Goal: Task Accomplishment & Management: Manage account settings

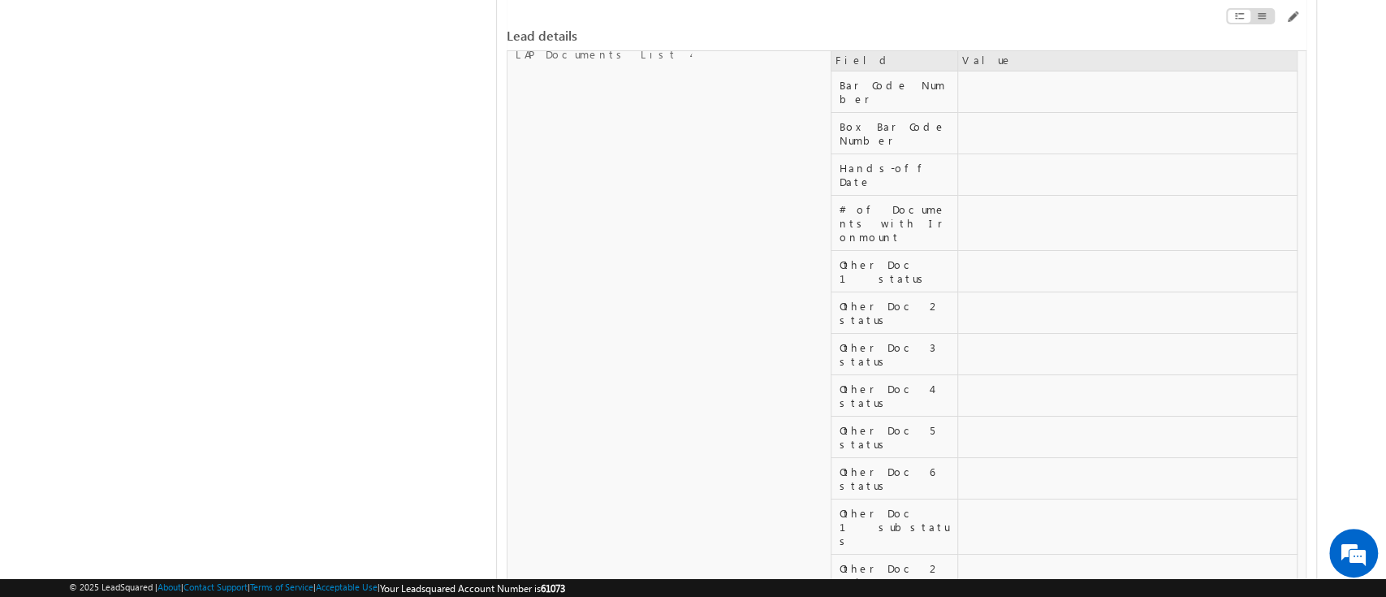
scroll to position [20341, 0]
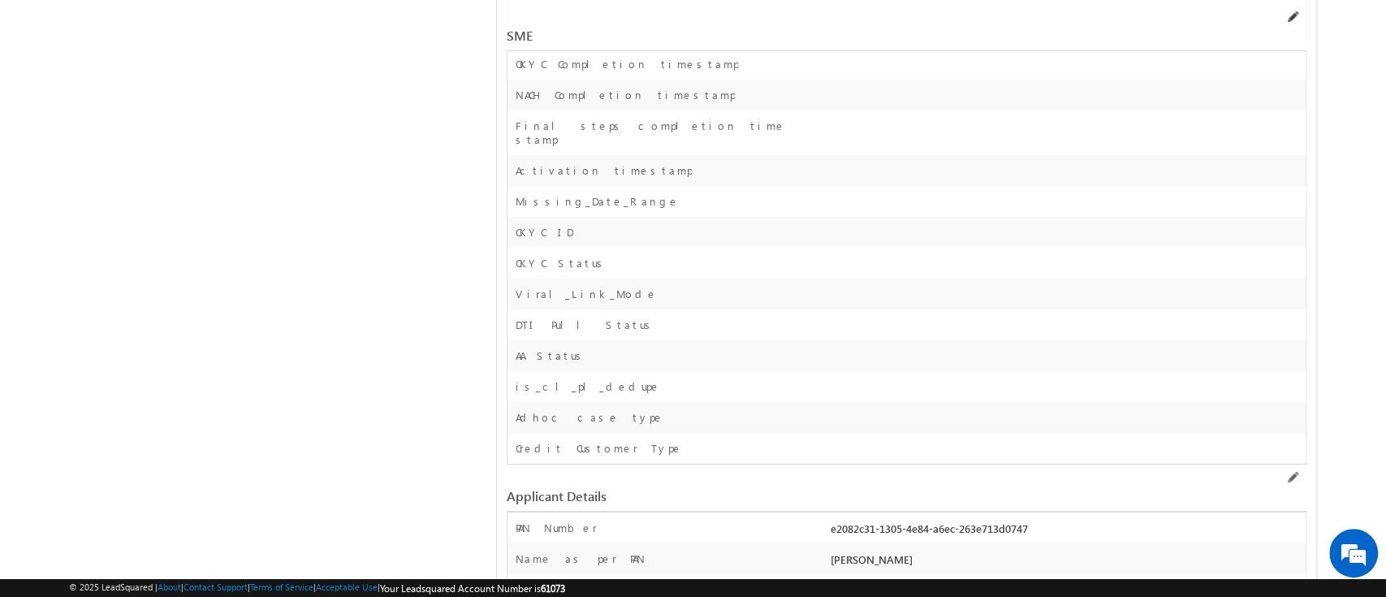
click at [1292, 16] on span at bounding box center [1292, 17] width 13 height 13
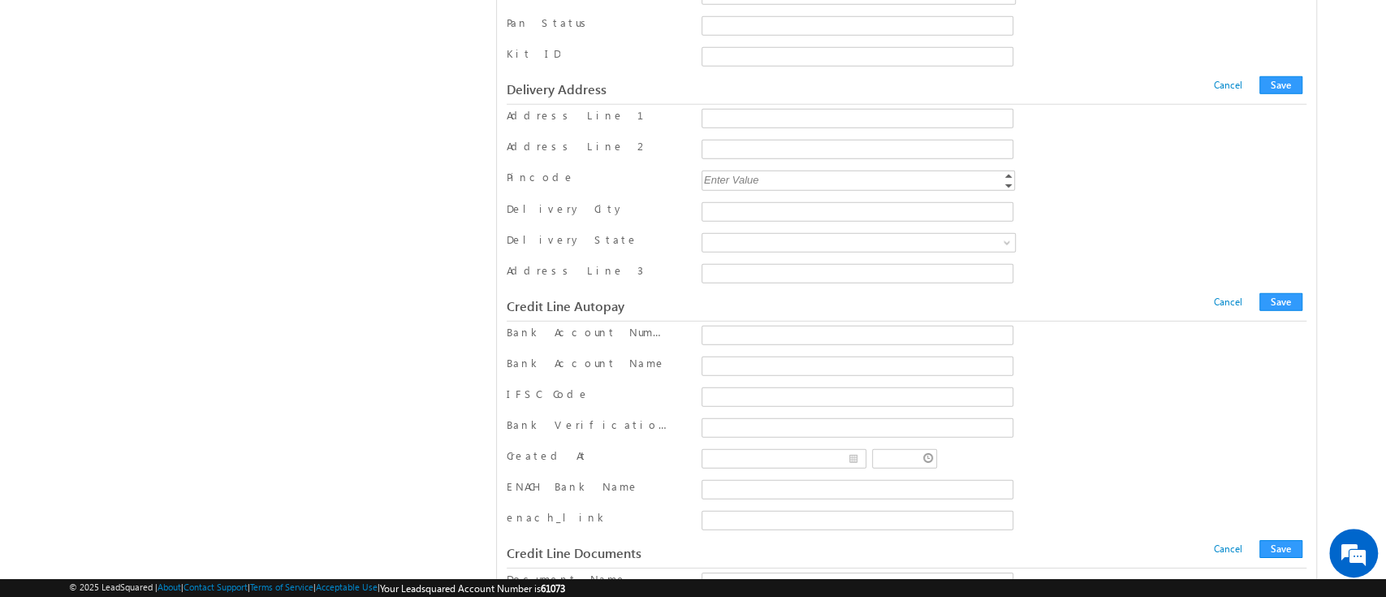
scroll to position [20486, 0]
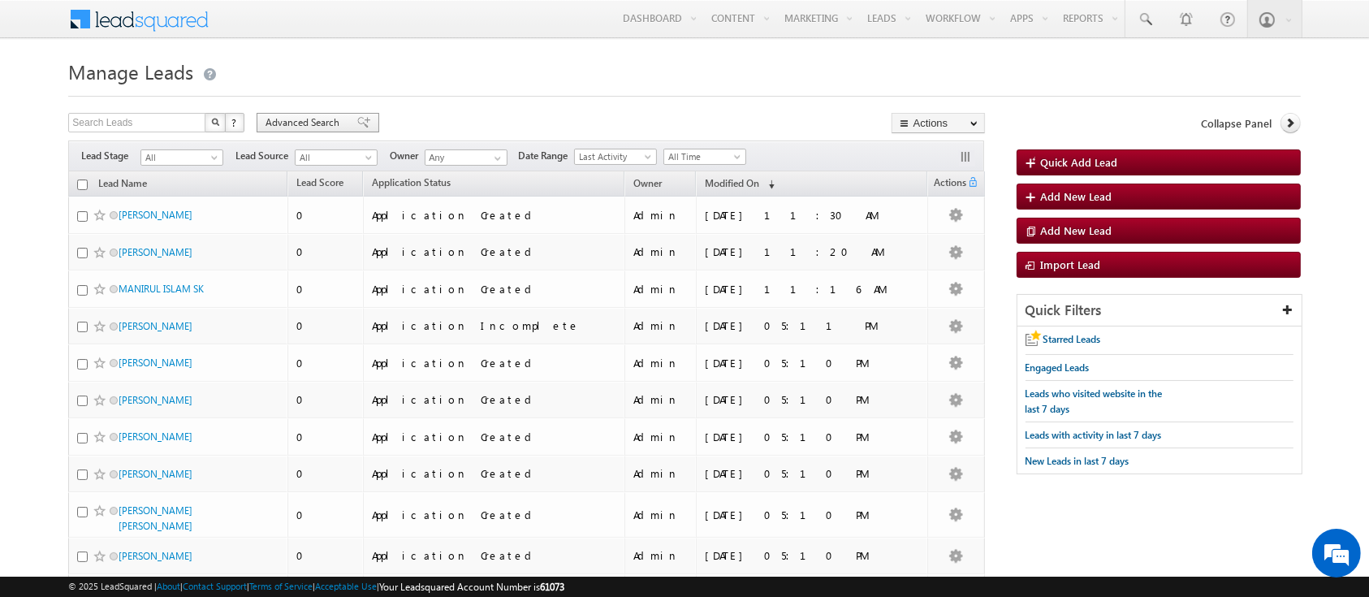
click at [293, 125] on span "Advanced Search" at bounding box center [305, 122] width 79 height 15
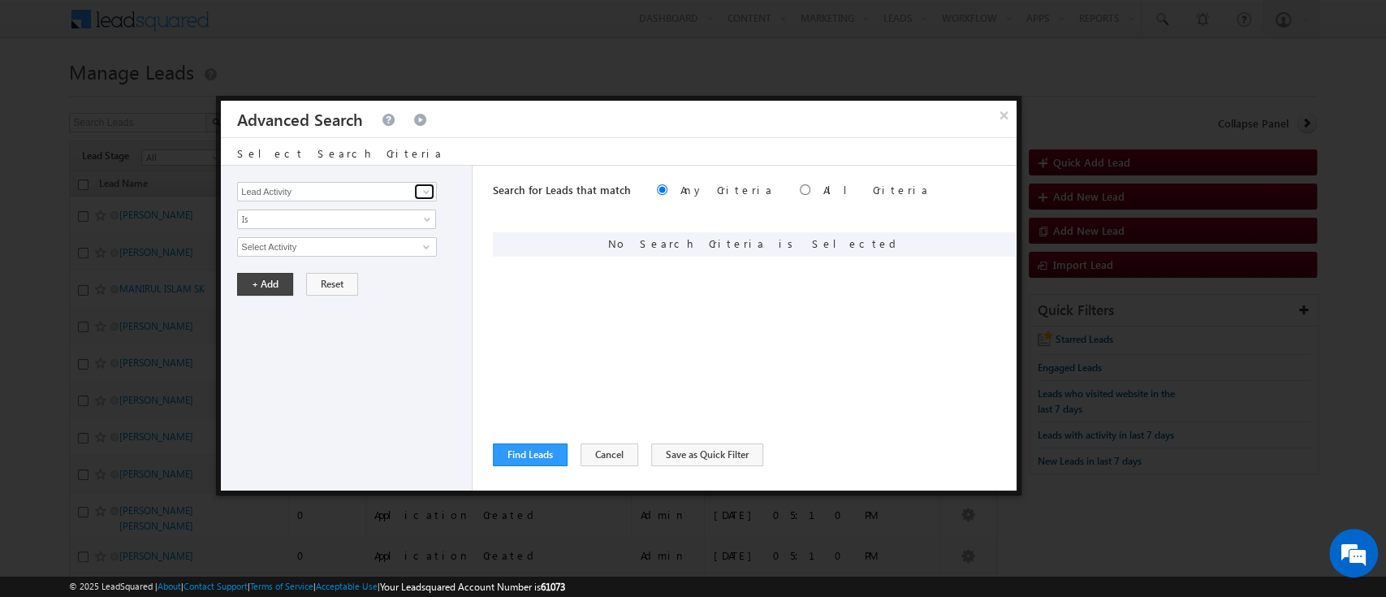
click at [422, 186] on span at bounding box center [426, 191] width 13 height 13
click at [395, 227] on link "SME_Basic details - Business Type" at bounding box center [337, 225] width 200 height 19
type input "SME_Basic details - Business Type"
click at [391, 248] on span "None Selected" at bounding box center [330, 247] width 184 height 18
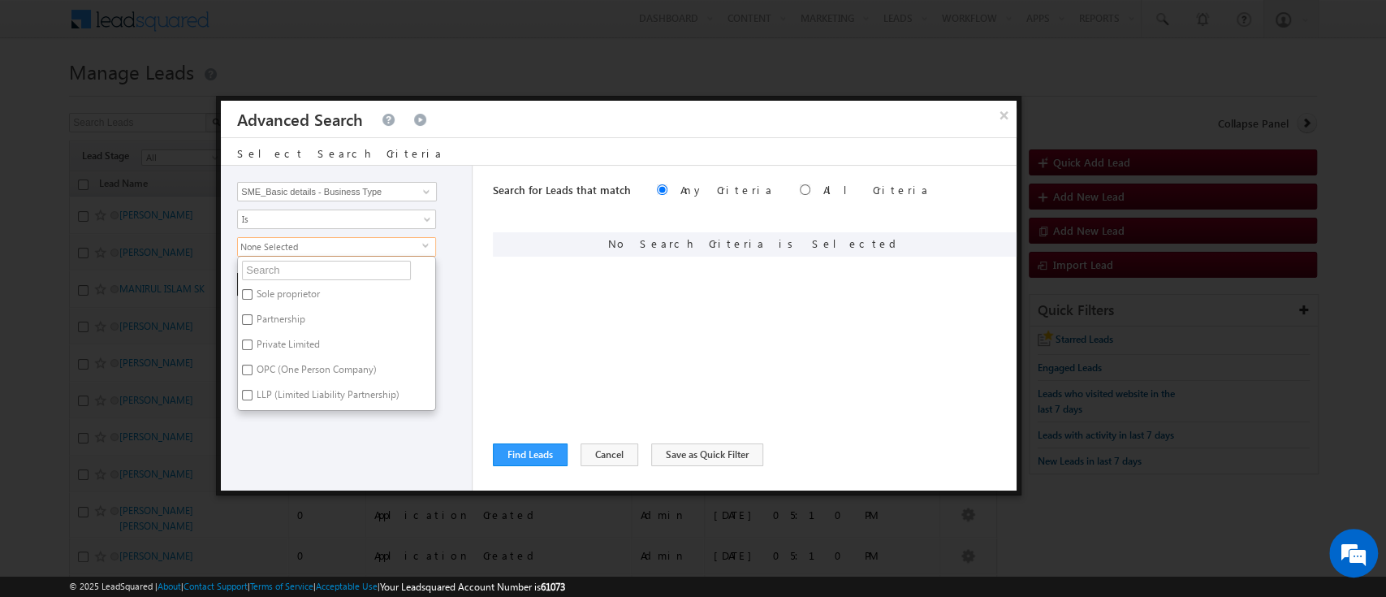
click at [295, 292] on label "Sole proprietor" at bounding box center [287, 296] width 98 height 25
click at [253, 292] on input "Sole proprietor" at bounding box center [247, 294] width 11 height 11
checkbox input "true"
click at [564, 299] on div "Search for Leads that match Any Criteria All Criteria Note that the current tri…" at bounding box center [755, 328] width 524 height 325
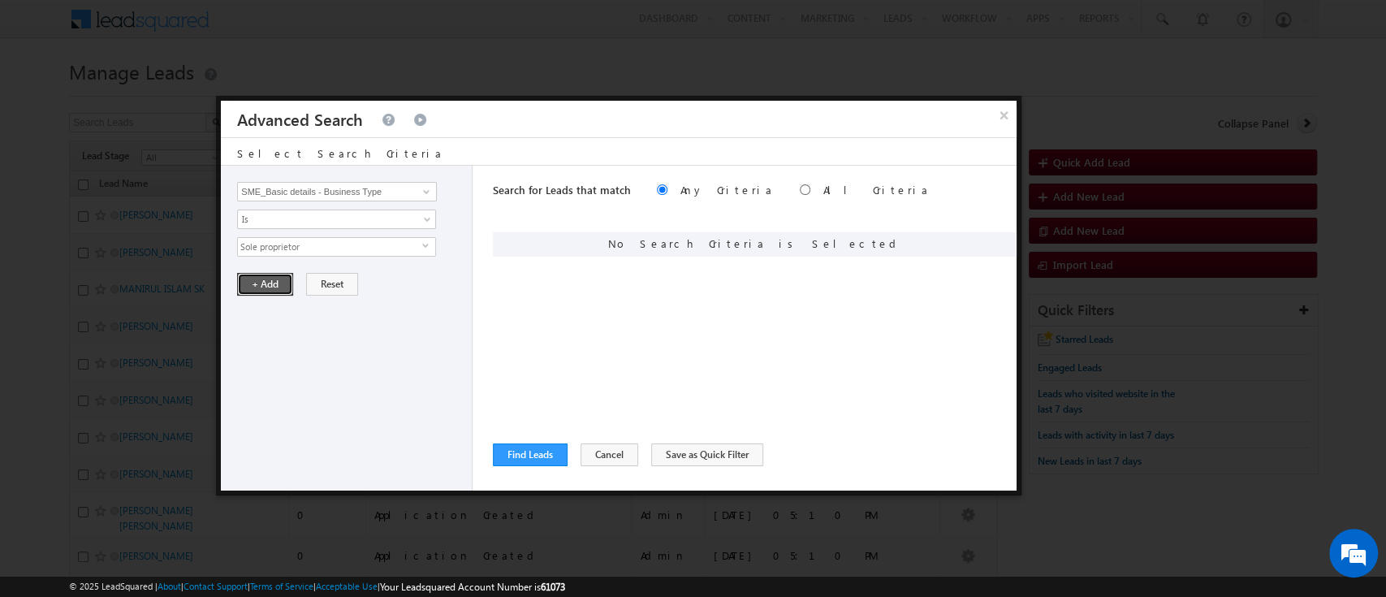
click at [259, 288] on button "+ Add" at bounding box center [265, 284] width 56 height 23
click at [533, 454] on button "Find Leads" at bounding box center [530, 454] width 75 height 23
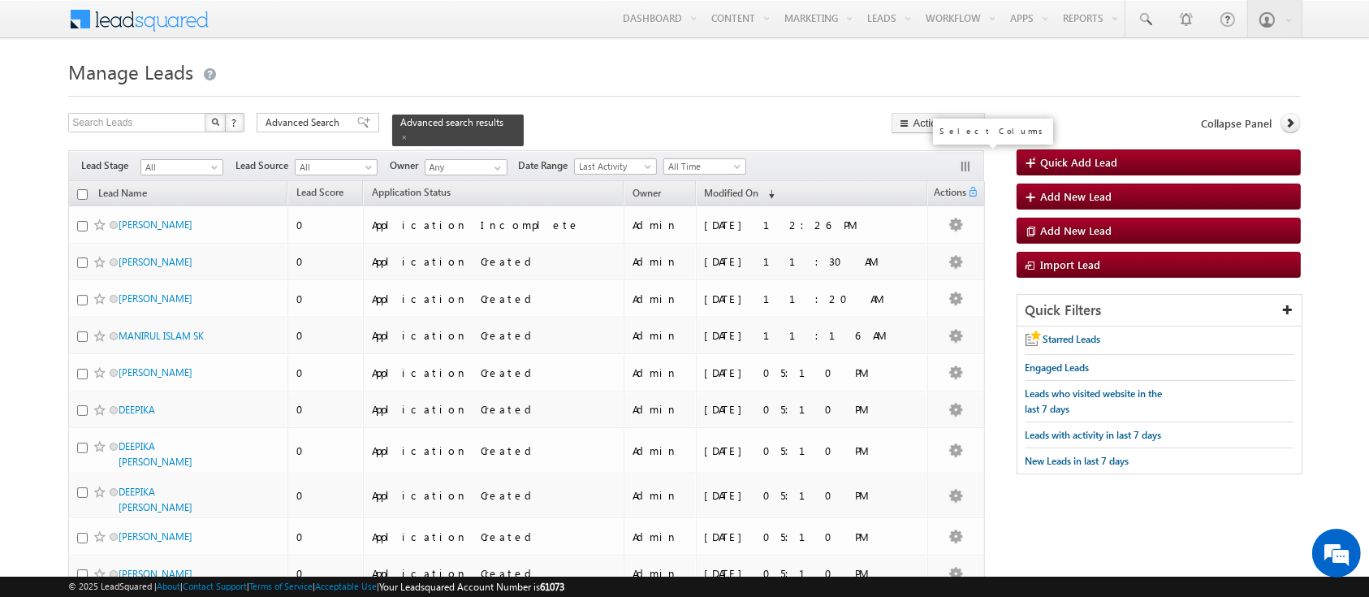
click at [960, 160] on button "button" at bounding box center [967, 168] width 16 height 16
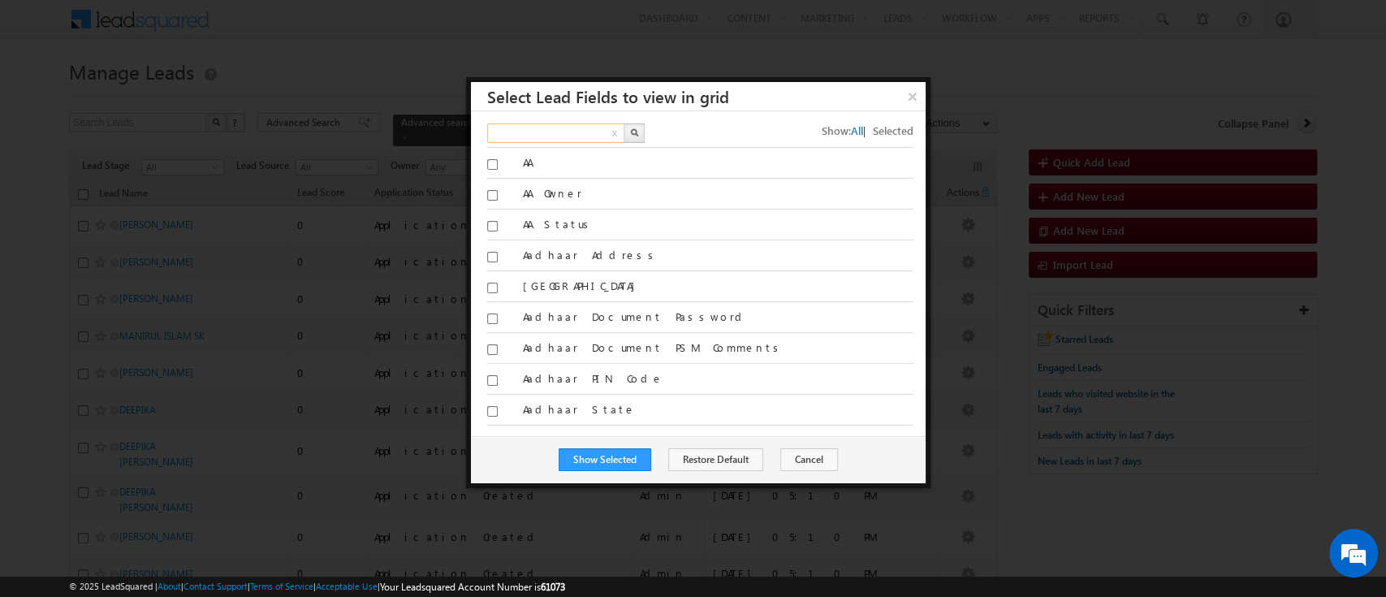
click at [525, 130] on input "text" at bounding box center [556, 132] width 139 height 19
type input "co borrower"
click at [634, 124] on button "button" at bounding box center [634, 132] width 21 height 19
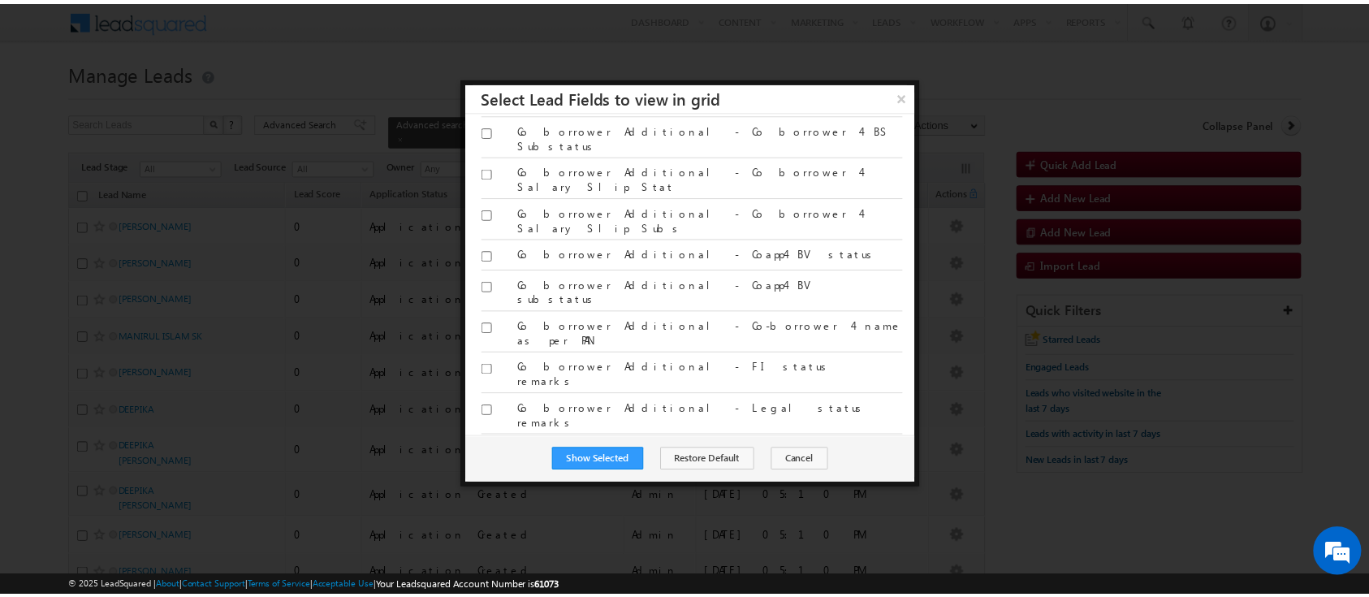
scroll to position [1469, 0]
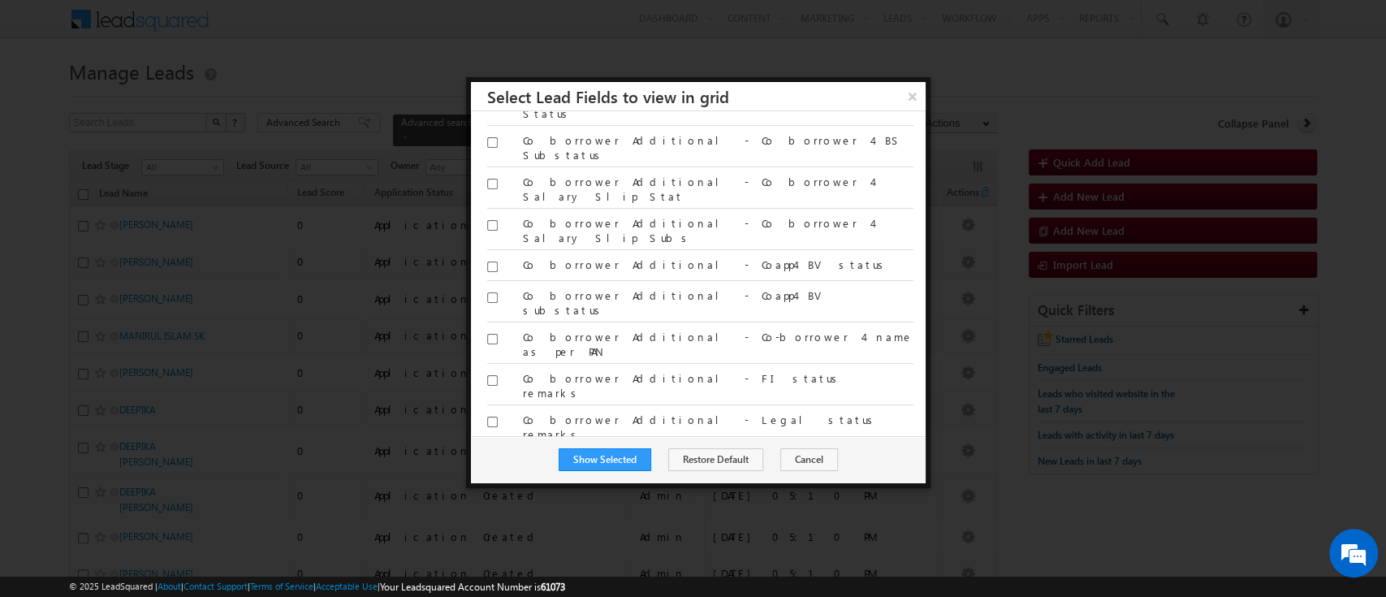
checkbox input "true"
click at [620, 457] on button "Show Selected" at bounding box center [605, 459] width 93 height 23
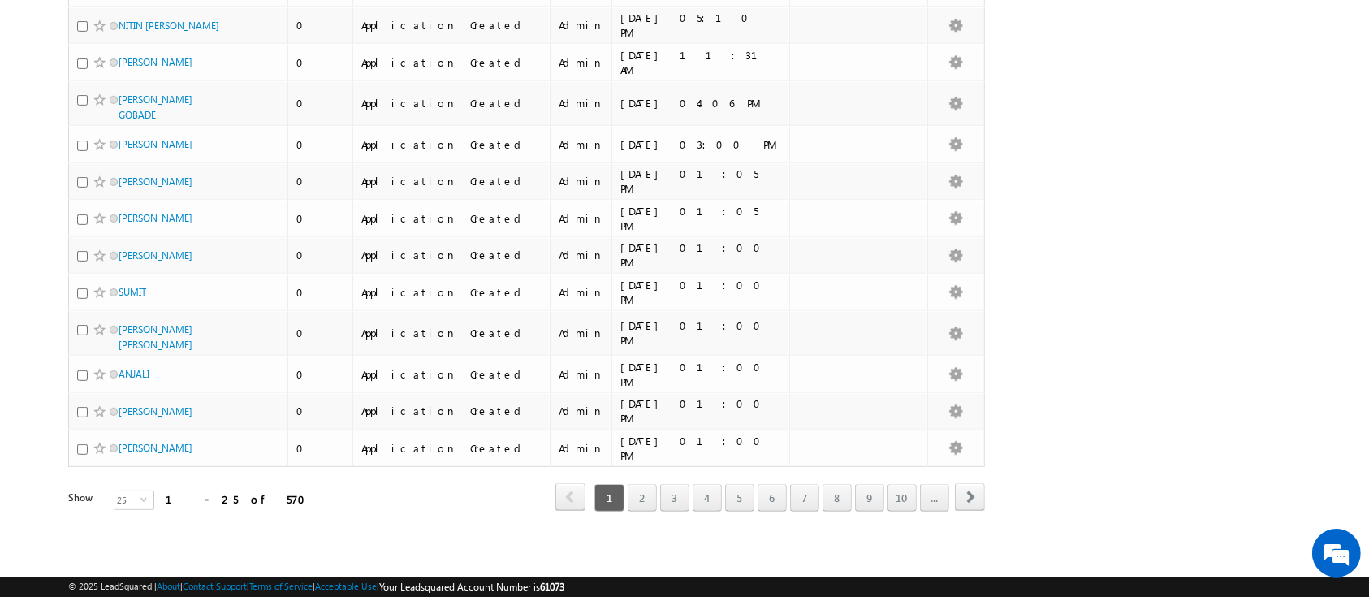
scroll to position [728, 0]
click at [645, 491] on link "2" at bounding box center [642, 498] width 29 height 28
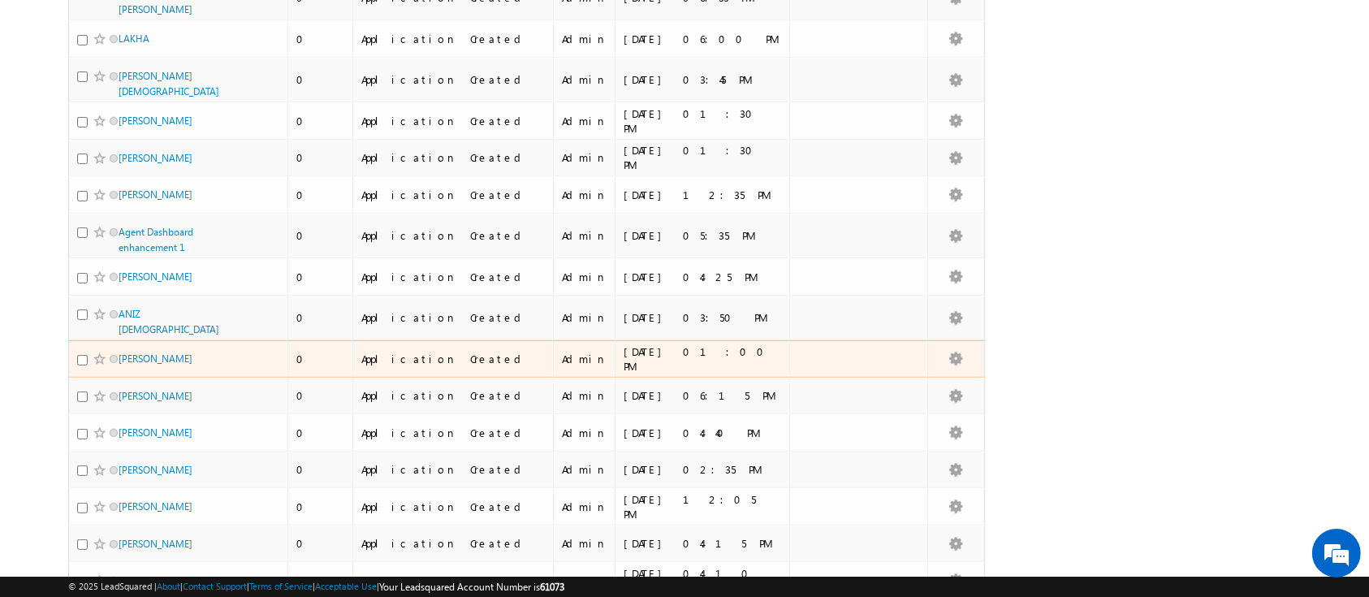
scroll to position [674, 0]
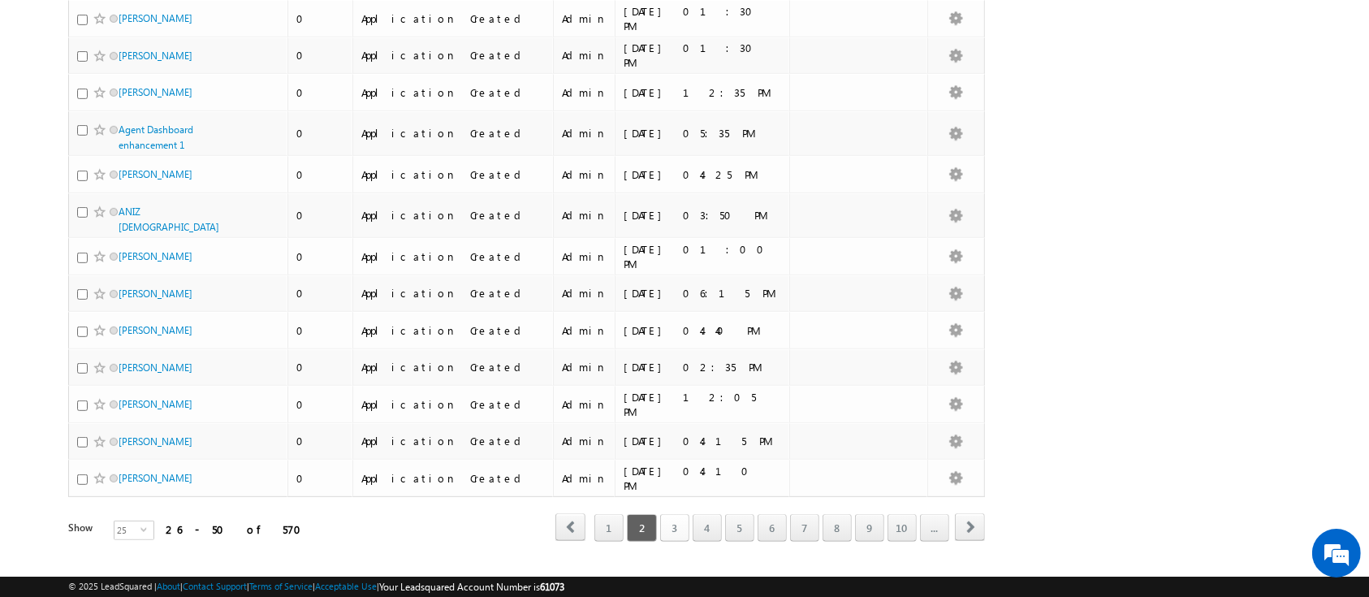
click at [676, 514] on link "3" at bounding box center [674, 528] width 29 height 28
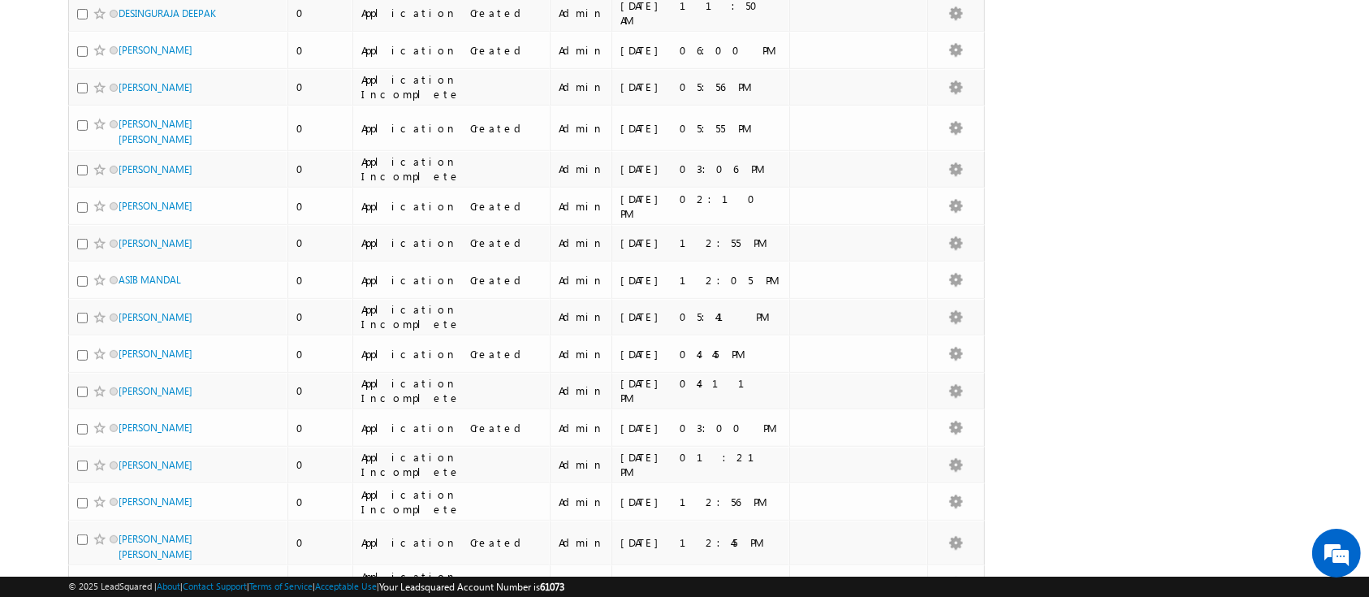
scroll to position [681, 0]
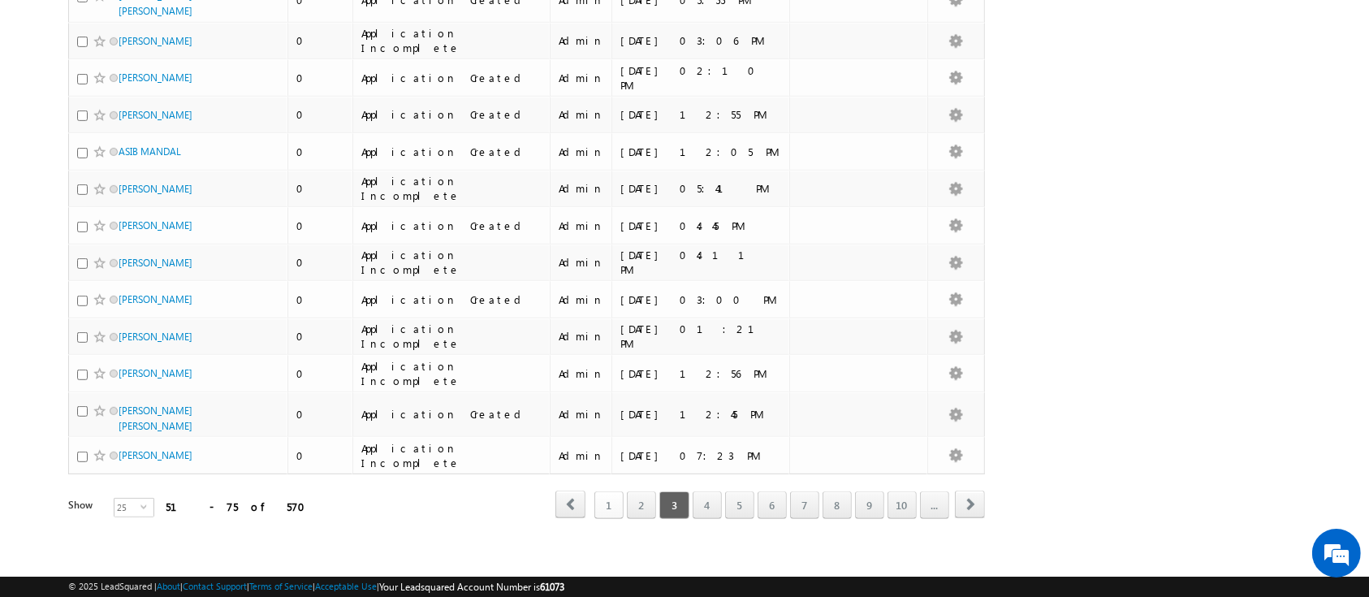
click at [603, 499] on link "1" at bounding box center [609, 505] width 29 height 28
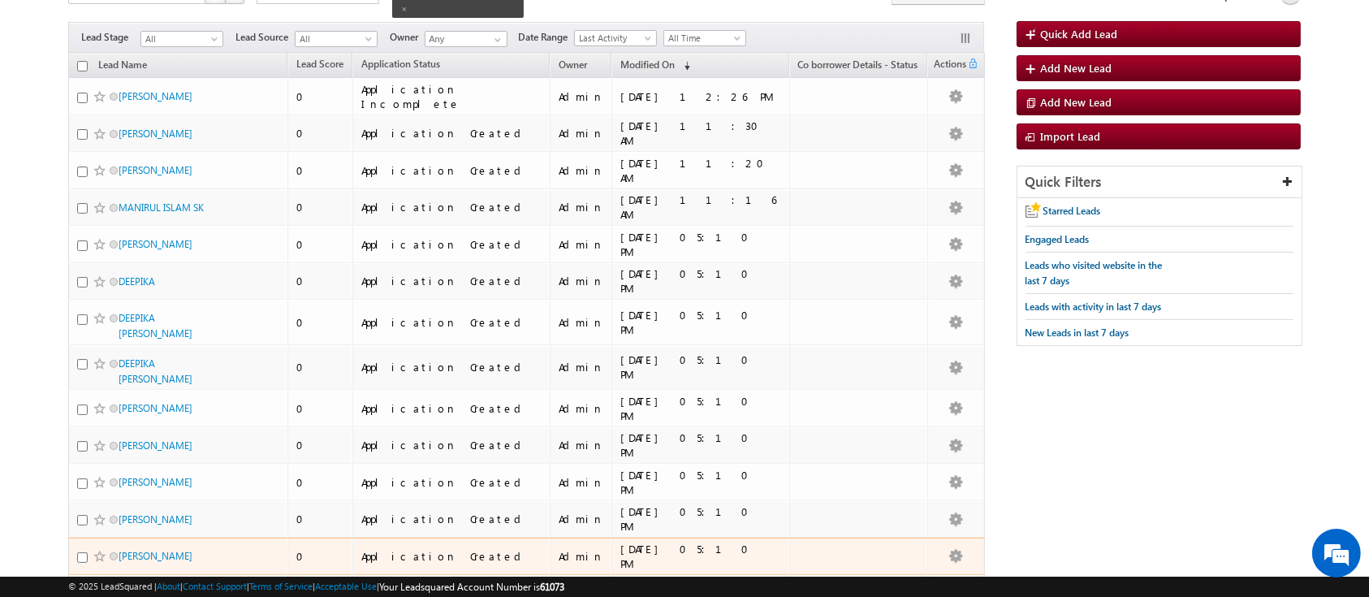
scroll to position [130, 0]
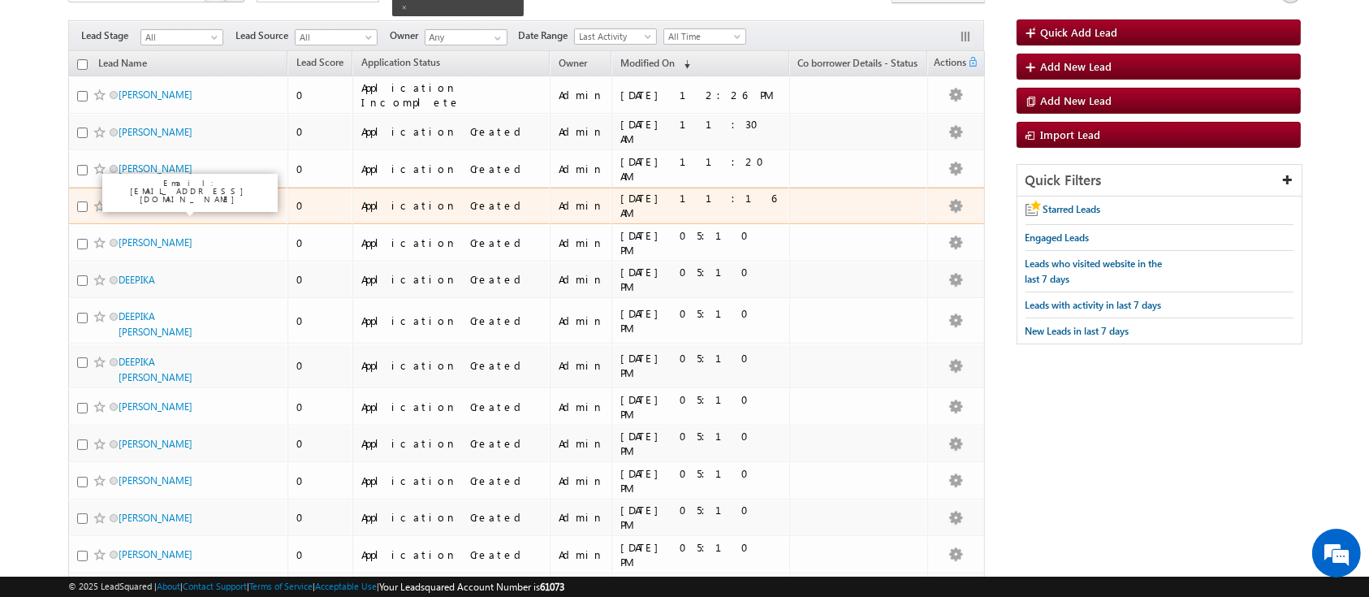
drag, startPoint x: 181, startPoint y: 210, endPoint x: 330, endPoint y: 134, distance: 166.7
click at [330, 134] on div "0" at bounding box center [320, 131] width 49 height 15
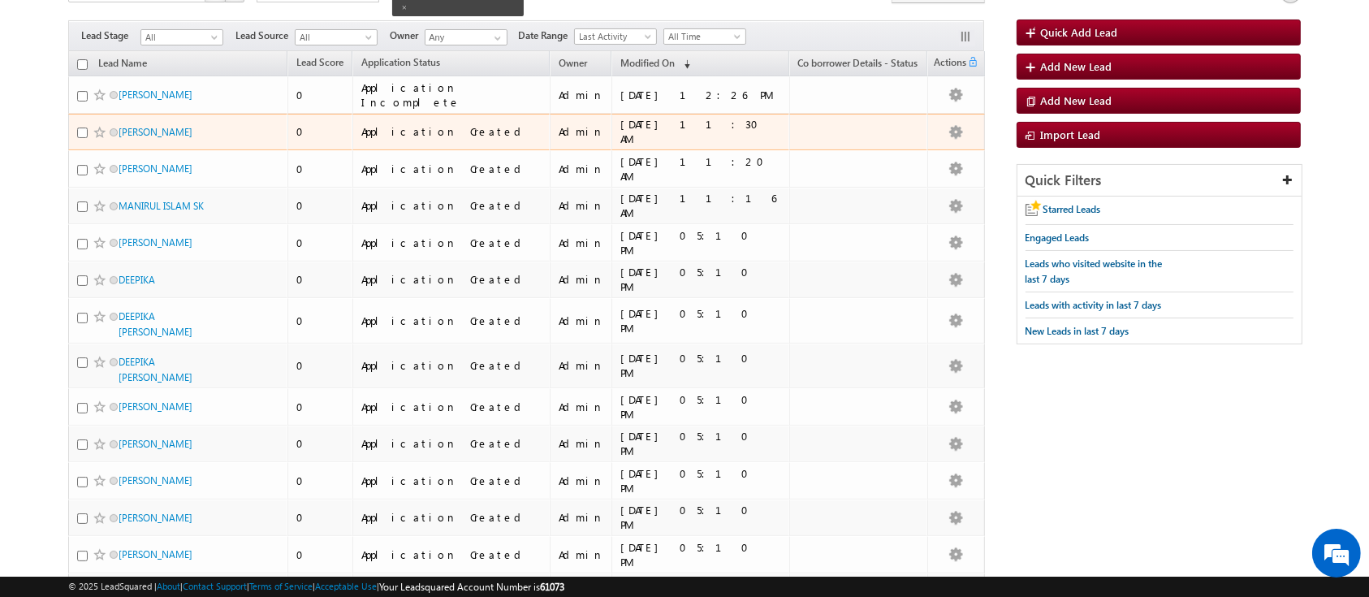
scroll to position [728, 0]
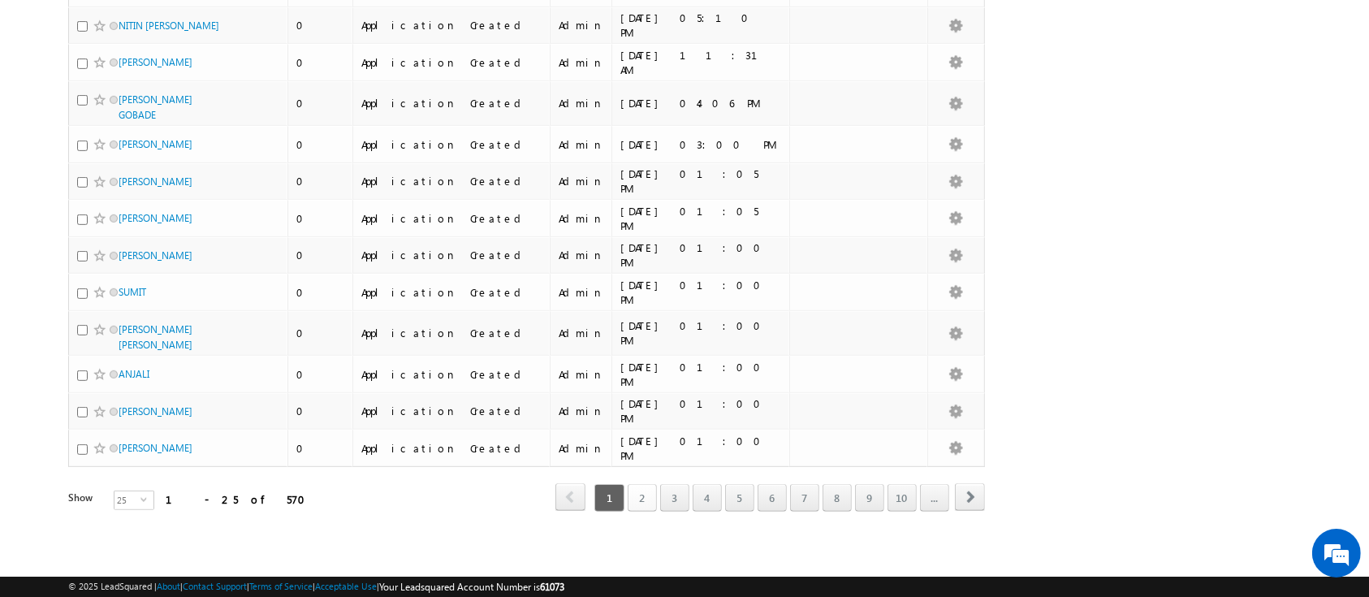
click at [646, 499] on link "2" at bounding box center [642, 498] width 29 height 28
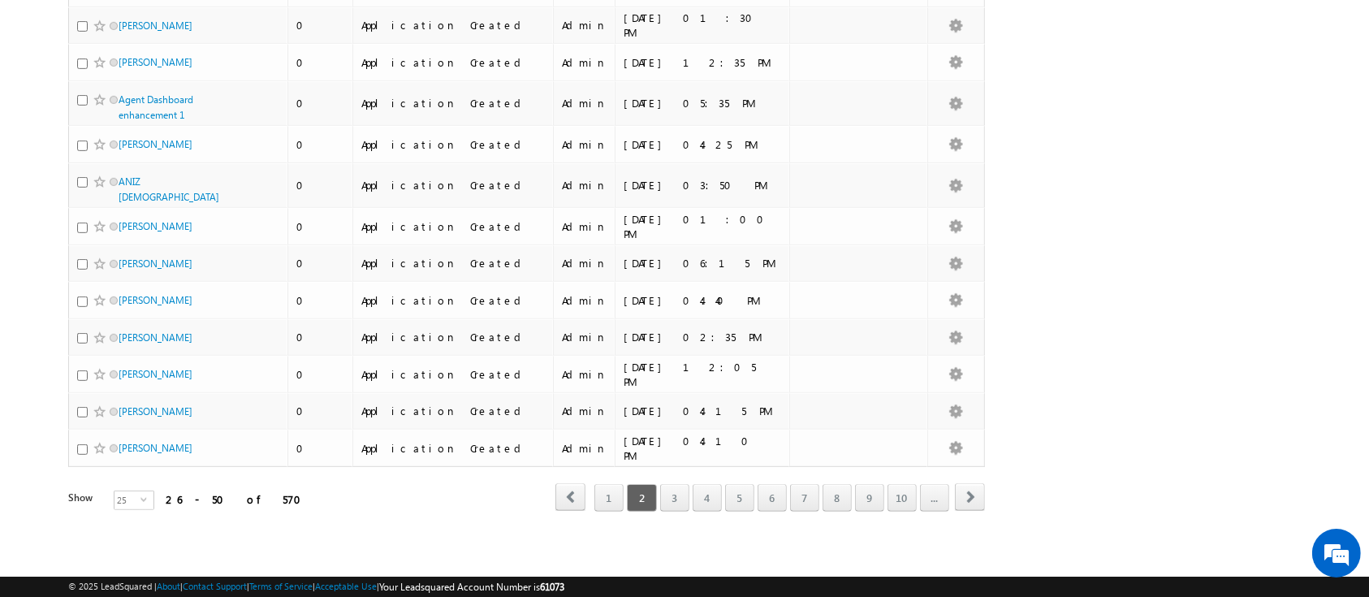
scroll to position [674, 0]
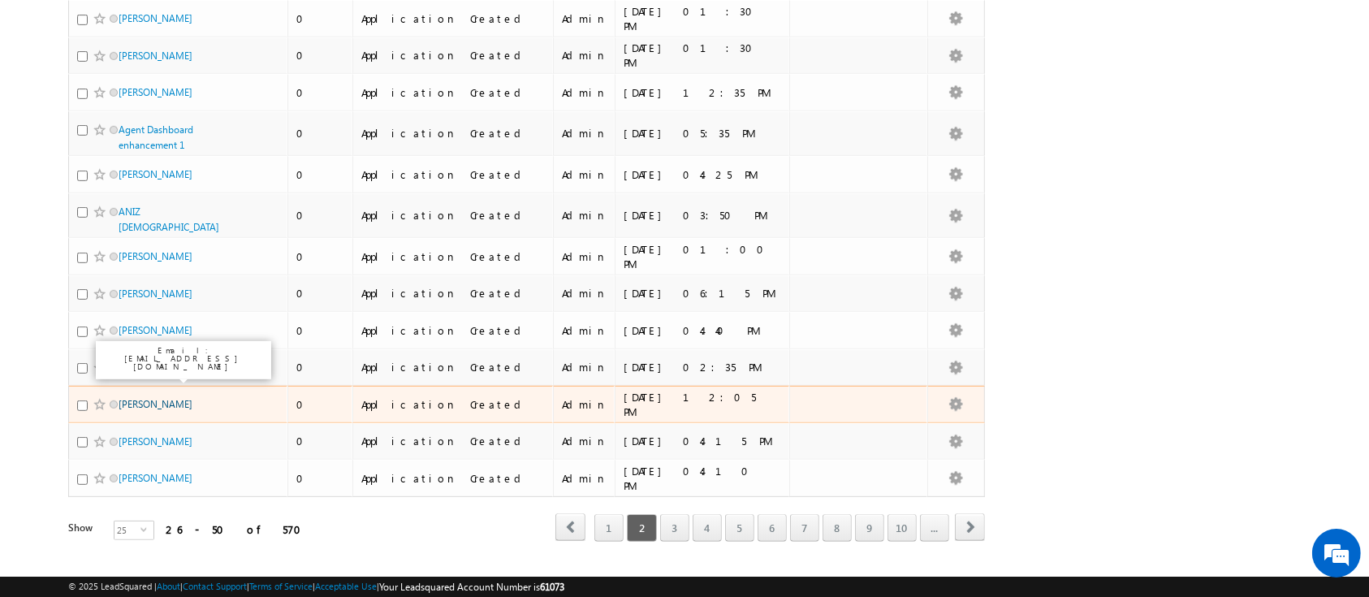
drag, startPoint x: 162, startPoint y: 448, endPoint x: 132, endPoint y: 371, distance: 81.8
drag, startPoint x: 132, startPoint y: 371, endPoint x: 10, endPoint y: 377, distance: 122.8
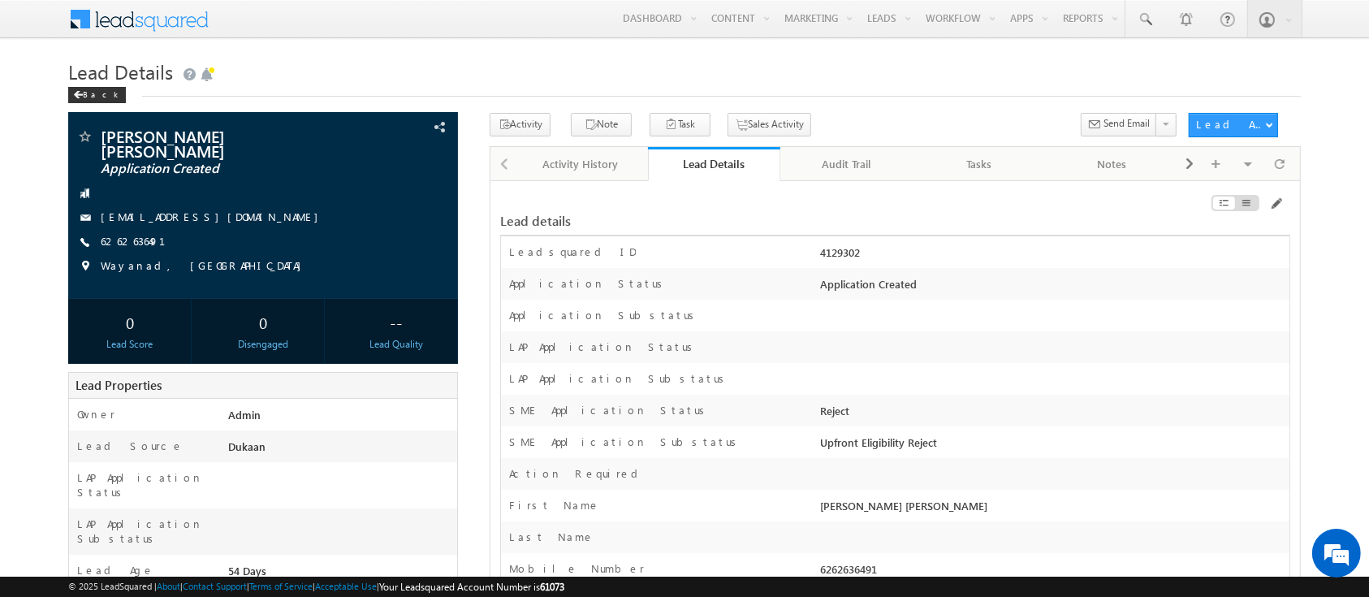
scroll to position [257, 0]
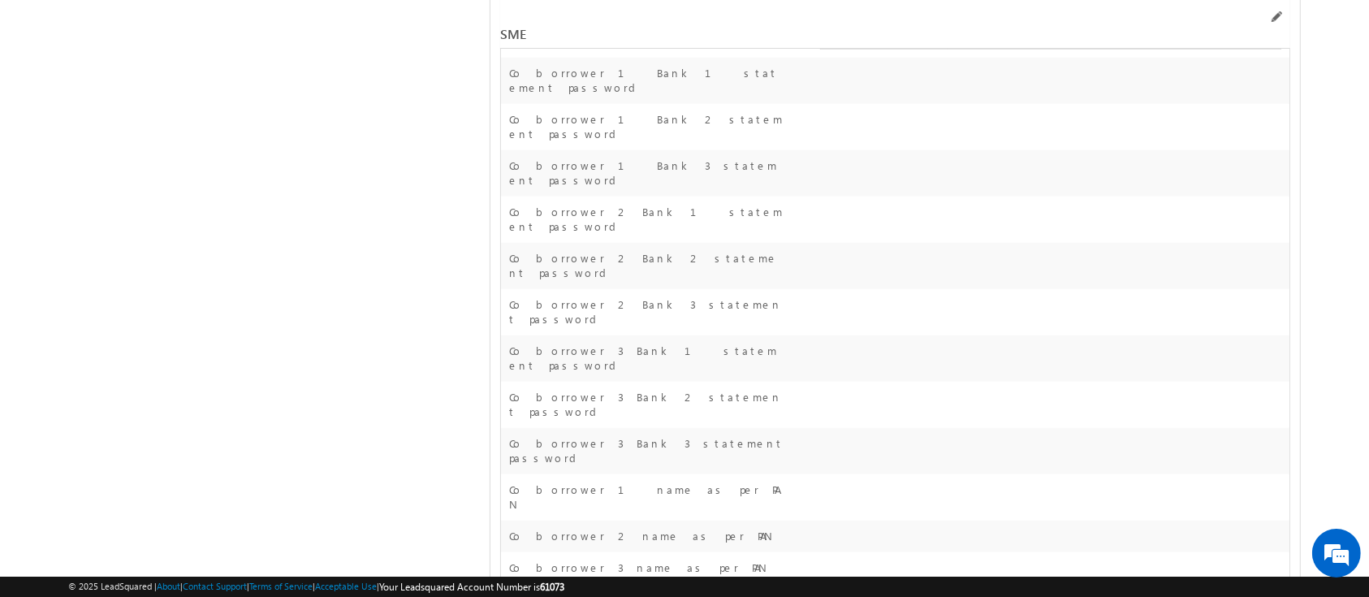
scroll to position [0, 0]
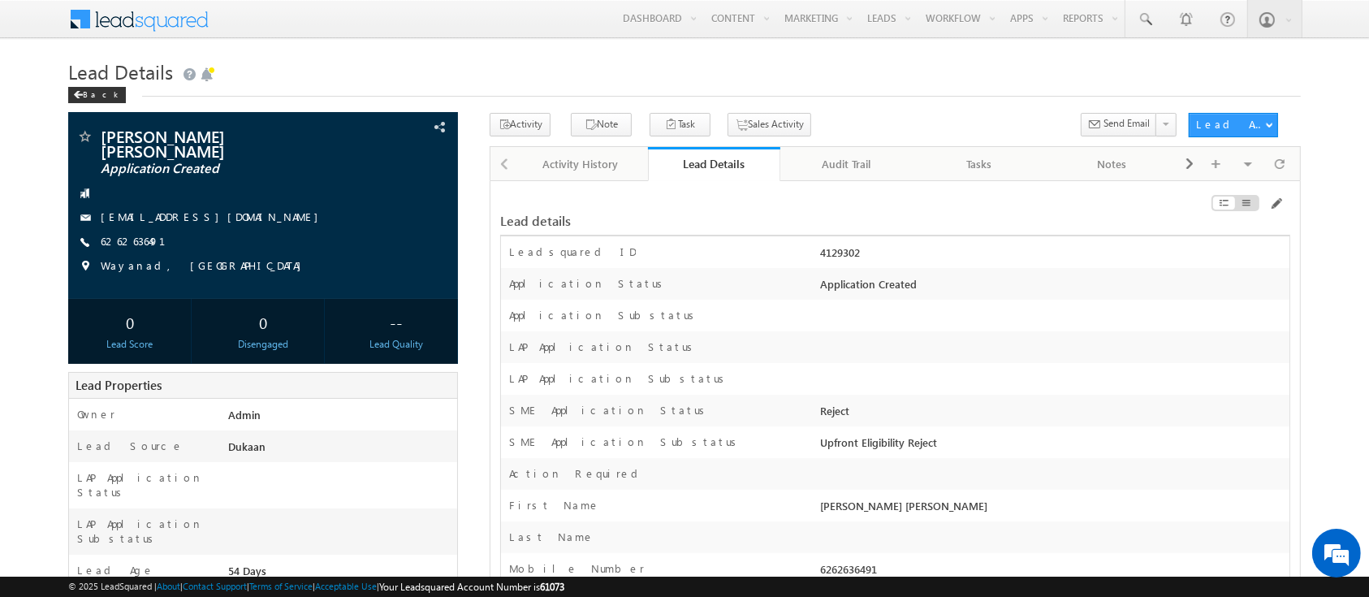
click at [705, 167] on div "Lead Details" at bounding box center [714, 163] width 109 height 15
click at [709, 166] on div "Lead Details" at bounding box center [714, 163] width 109 height 15
click at [736, 166] on div "Lead Details" at bounding box center [714, 163] width 109 height 15
click at [476, 87] on div "Back" at bounding box center [684, 91] width 1232 height 11
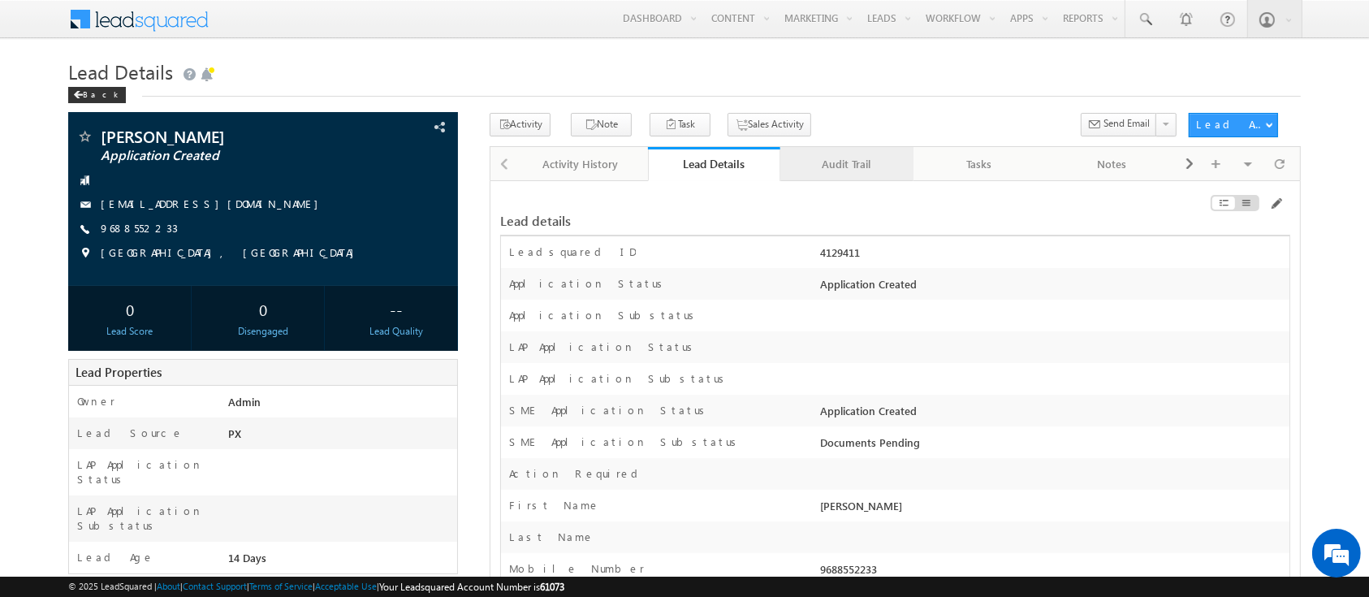
click at [856, 175] on link "Audit Trail" at bounding box center [846, 164] width 133 height 34
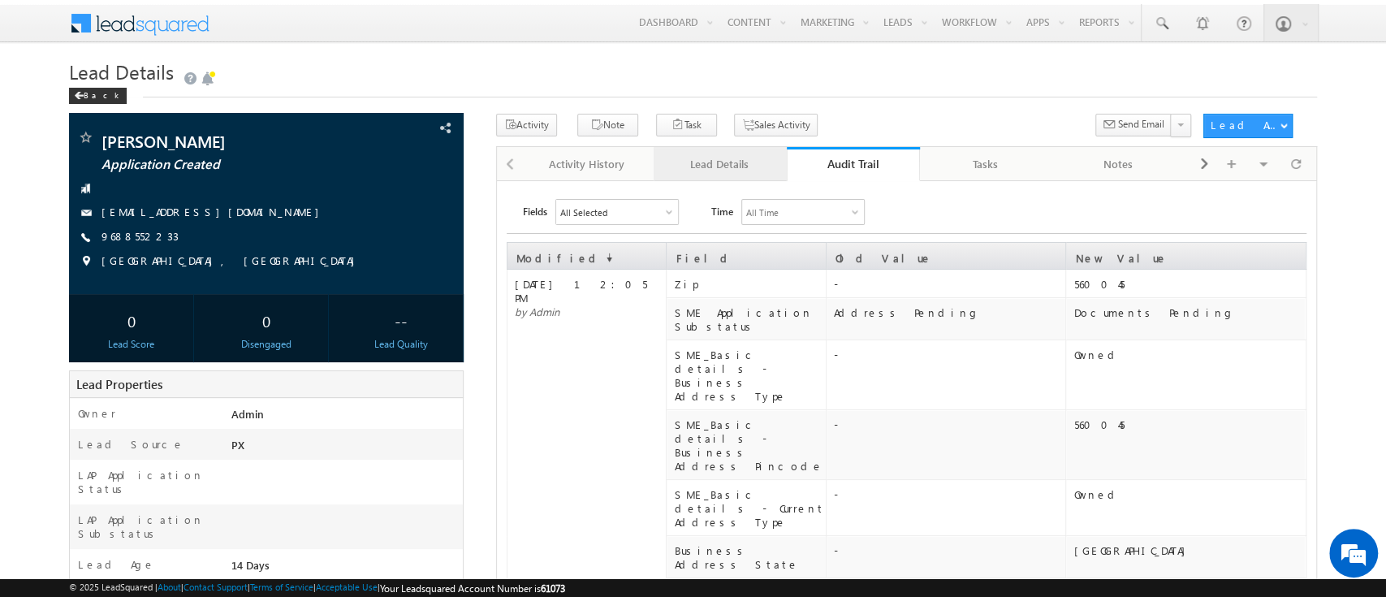
click at [715, 166] on div "Lead Details" at bounding box center [720, 163] width 106 height 19
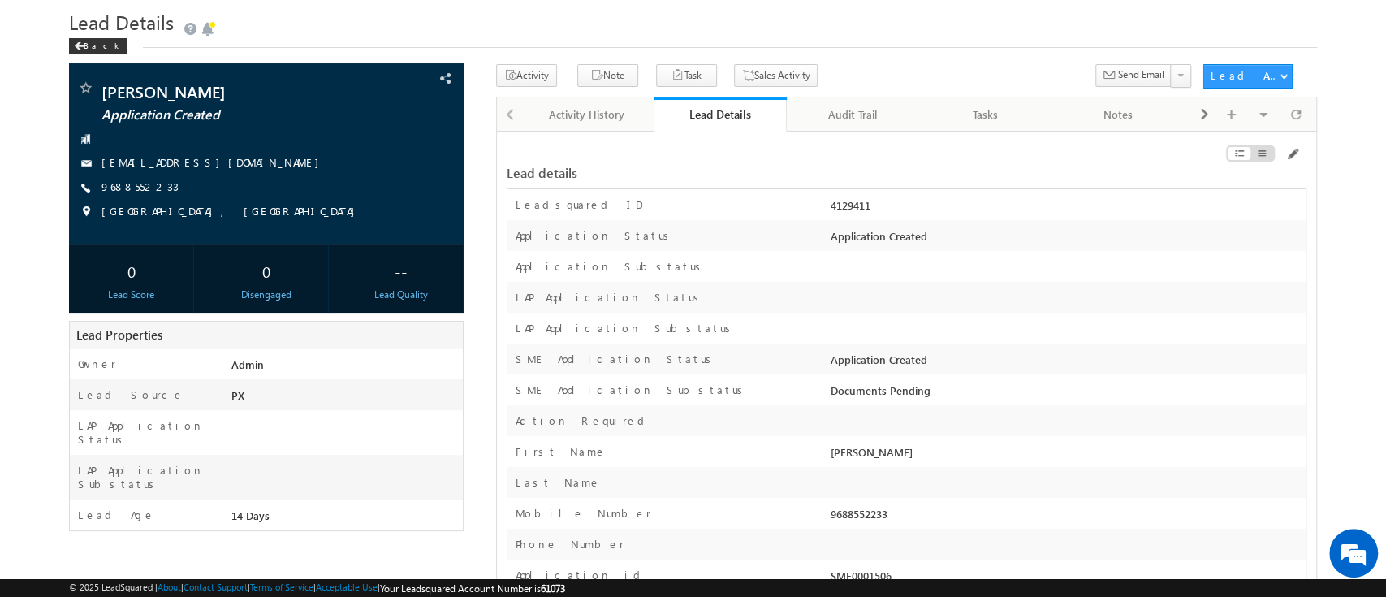
scroll to position [195, 0]
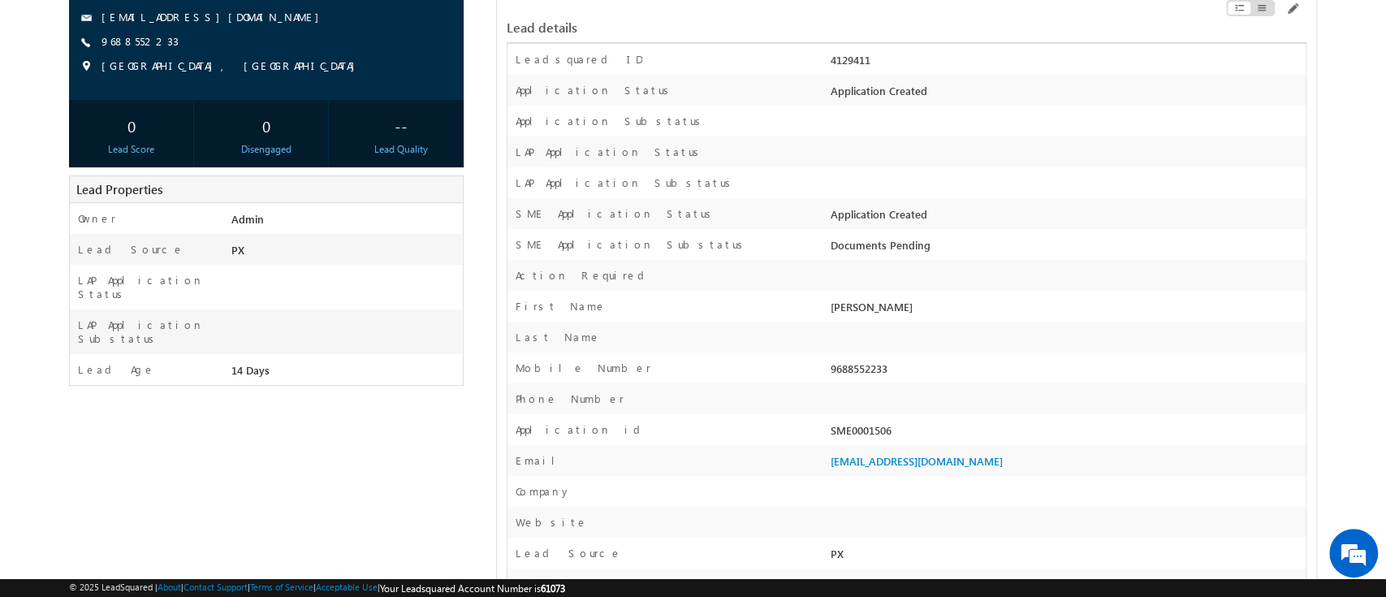
click at [843, 439] on div "SME0001506" at bounding box center [1066, 433] width 479 height 23
copy div "SME0001506"
click at [849, 62] on div "4129411" at bounding box center [1066, 63] width 479 height 23
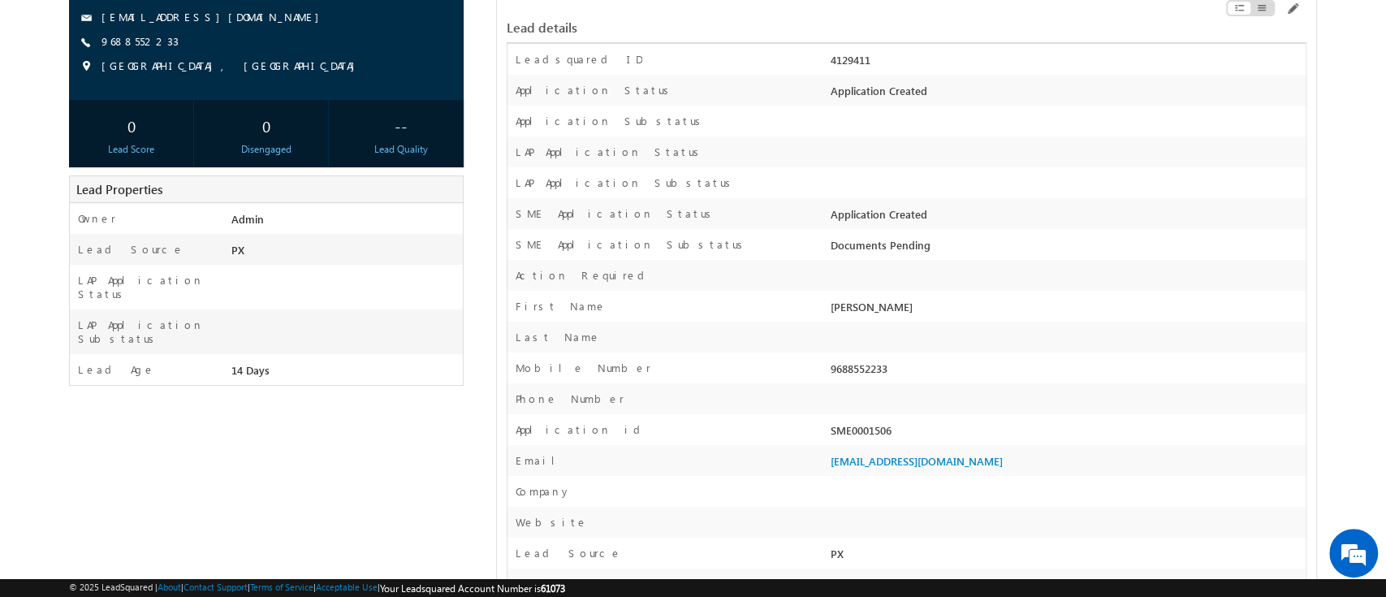
copy div "4129411"
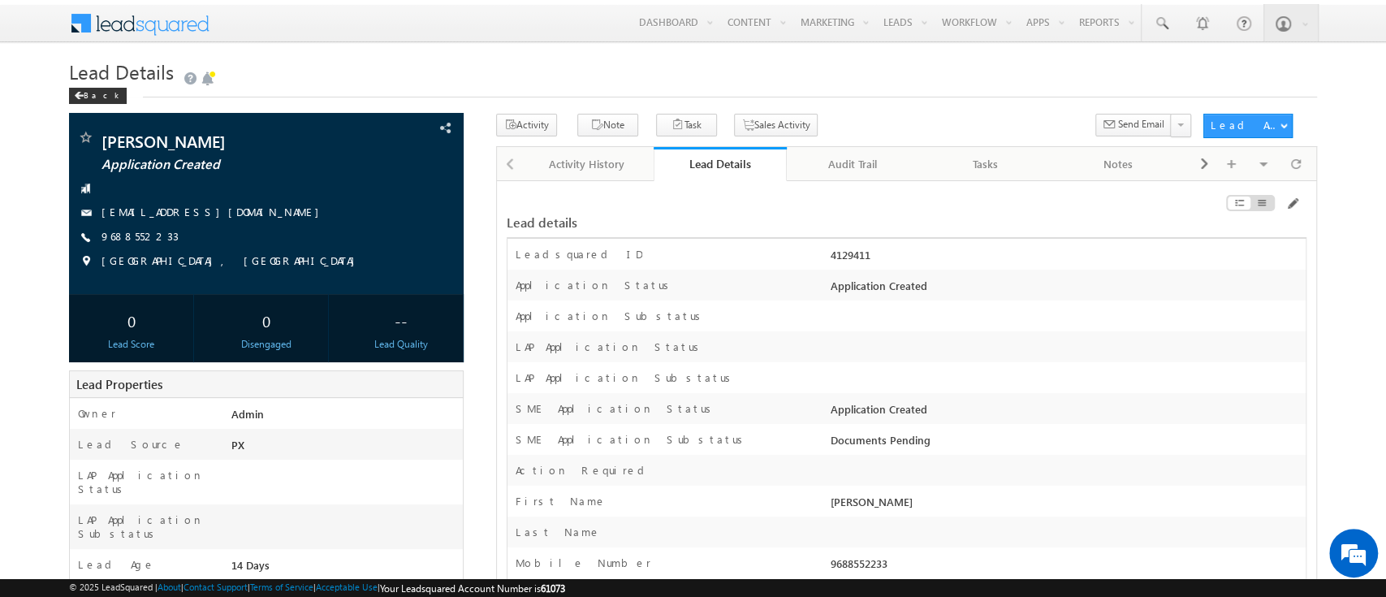
copy div "4129411"
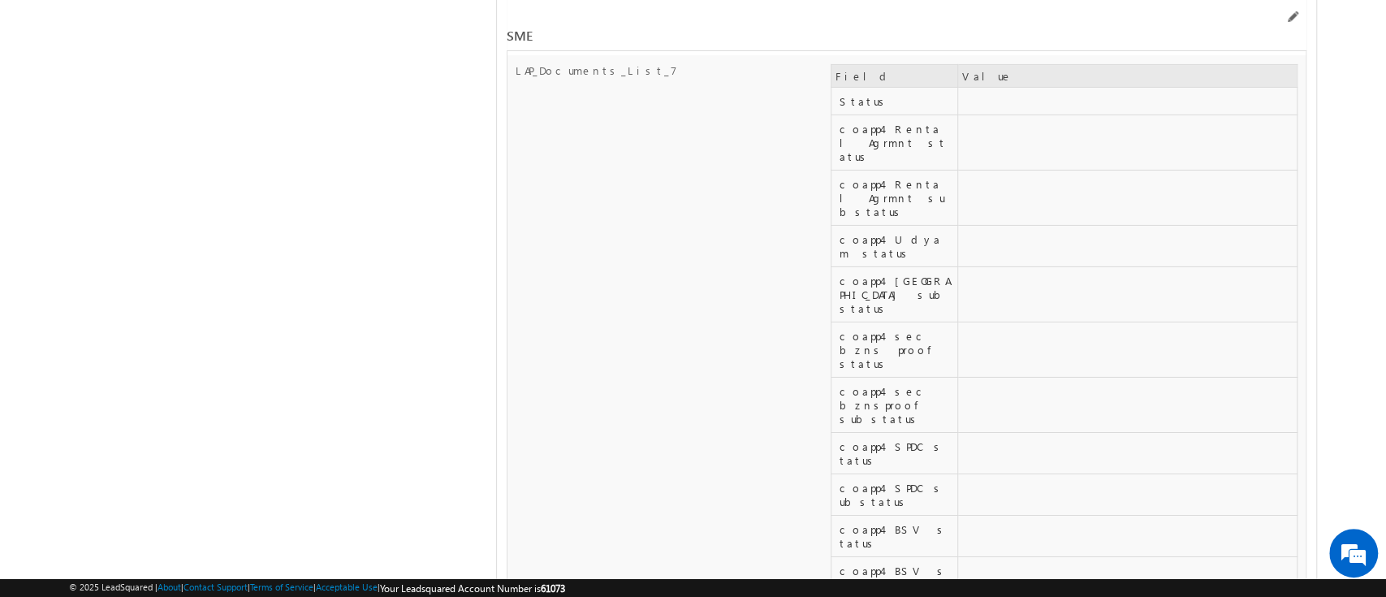
scroll to position [20355, 0]
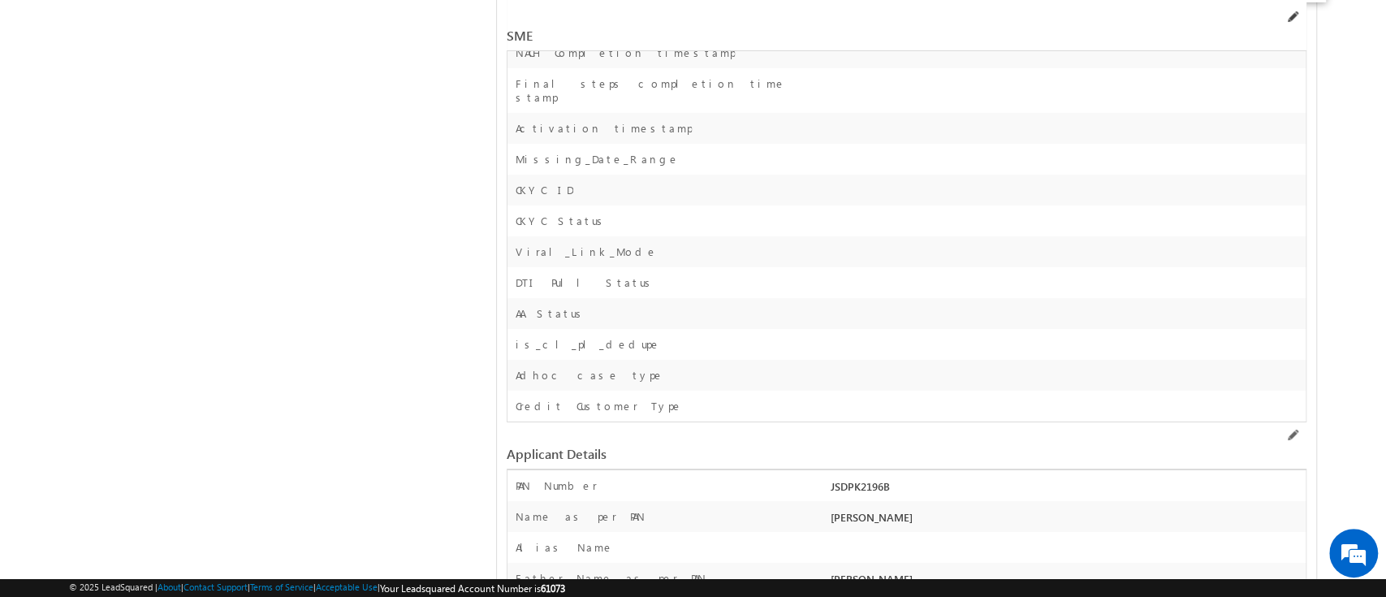
click at [1291, 18] on span at bounding box center [1292, 17] width 13 height 13
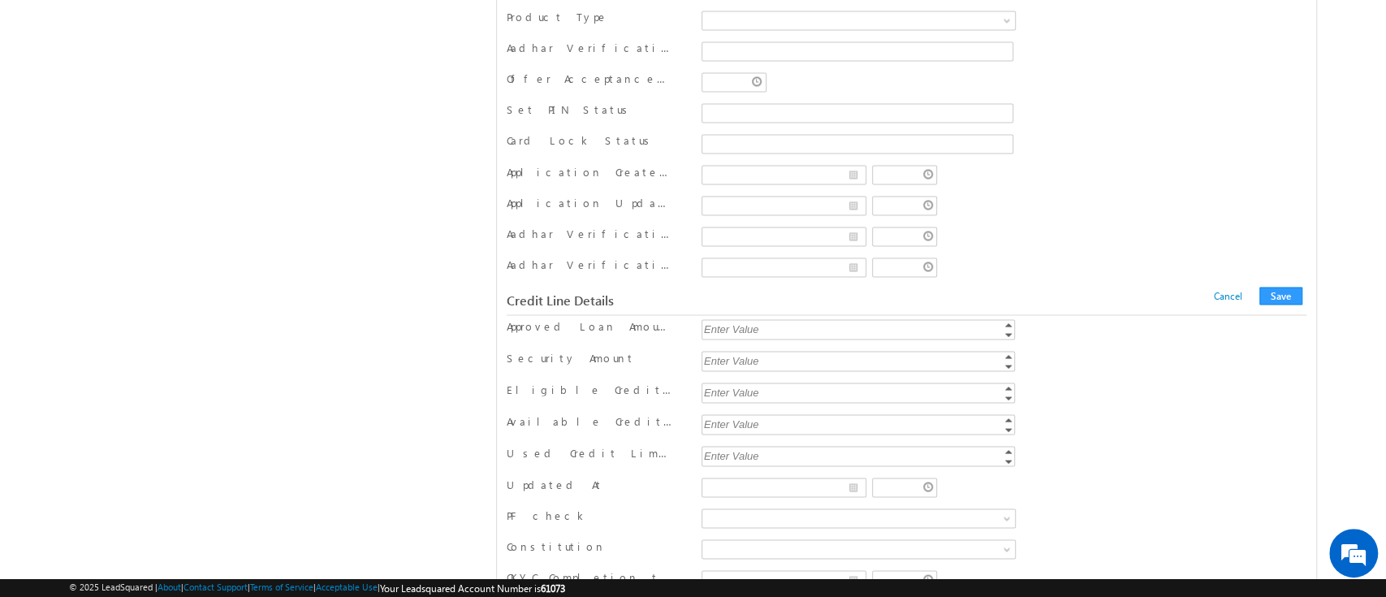
scroll to position [18407, 0]
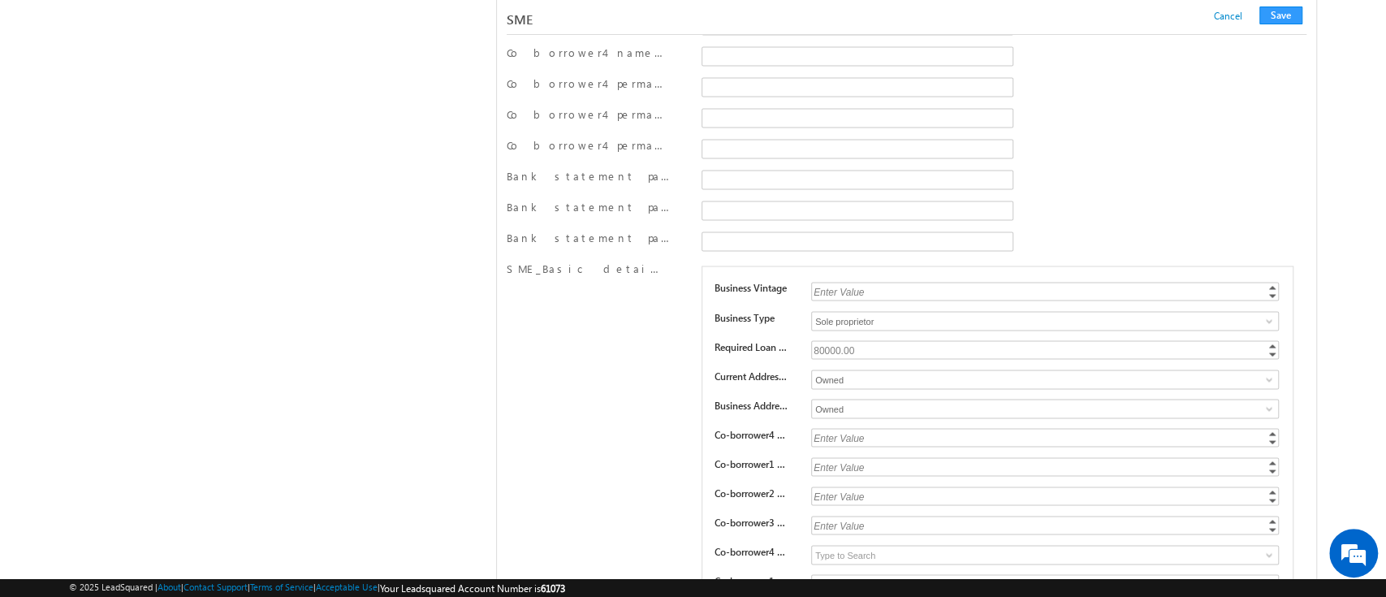
click at [826, 340] on div "80000.00" at bounding box center [1046, 349] width 470 height 19
click at [826, 340] on input "80000" at bounding box center [1045, 349] width 468 height 19
type input "500000"
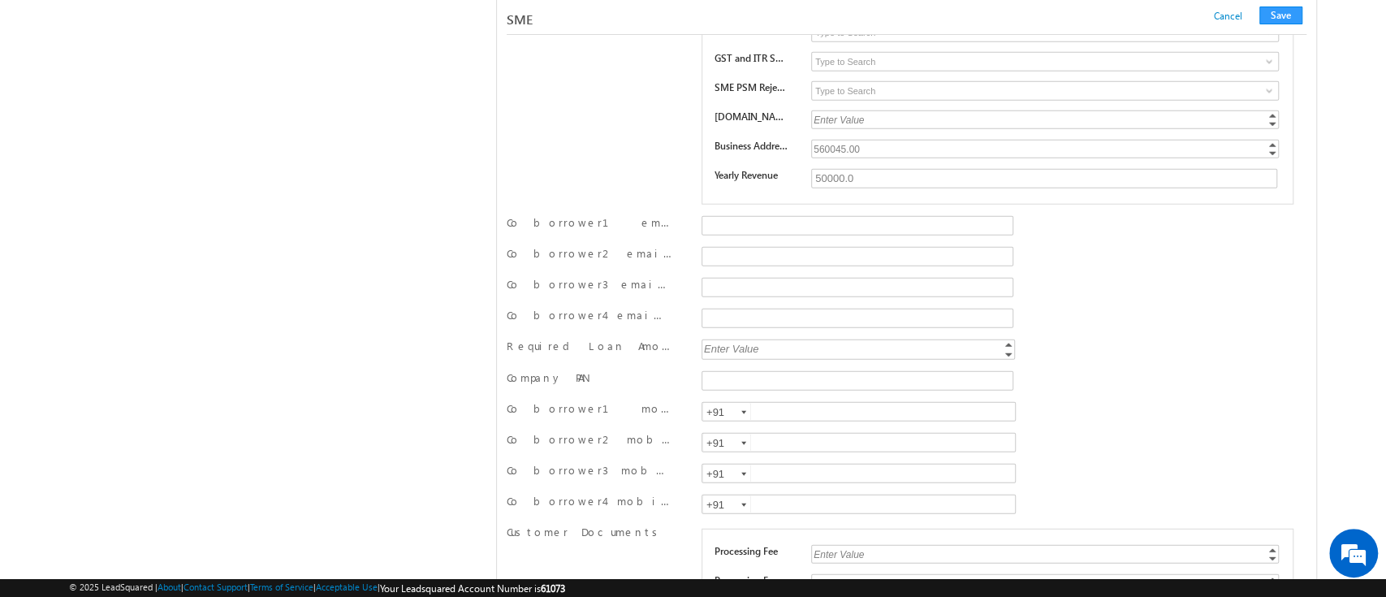
click at [787, 339] on div "Enter Value" at bounding box center [860, 348] width 316 height 19
type input "500000"
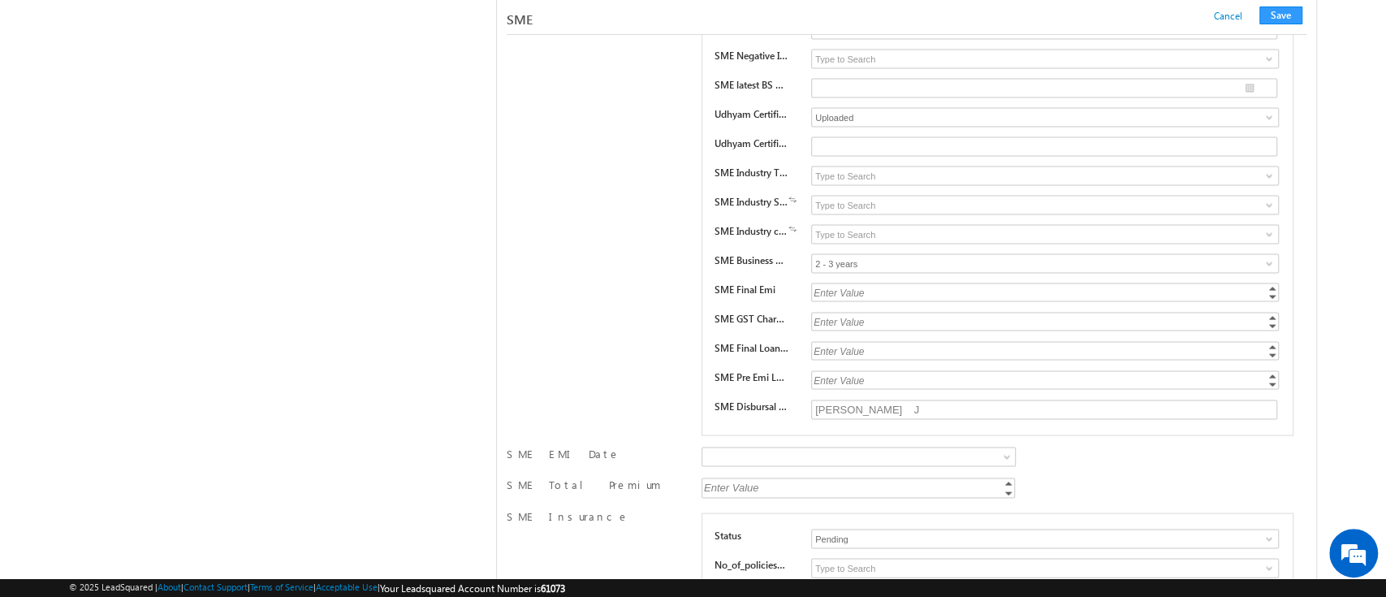
click at [857, 341] on div "Enter Value" at bounding box center [1046, 350] width 470 height 19
type input "500000"
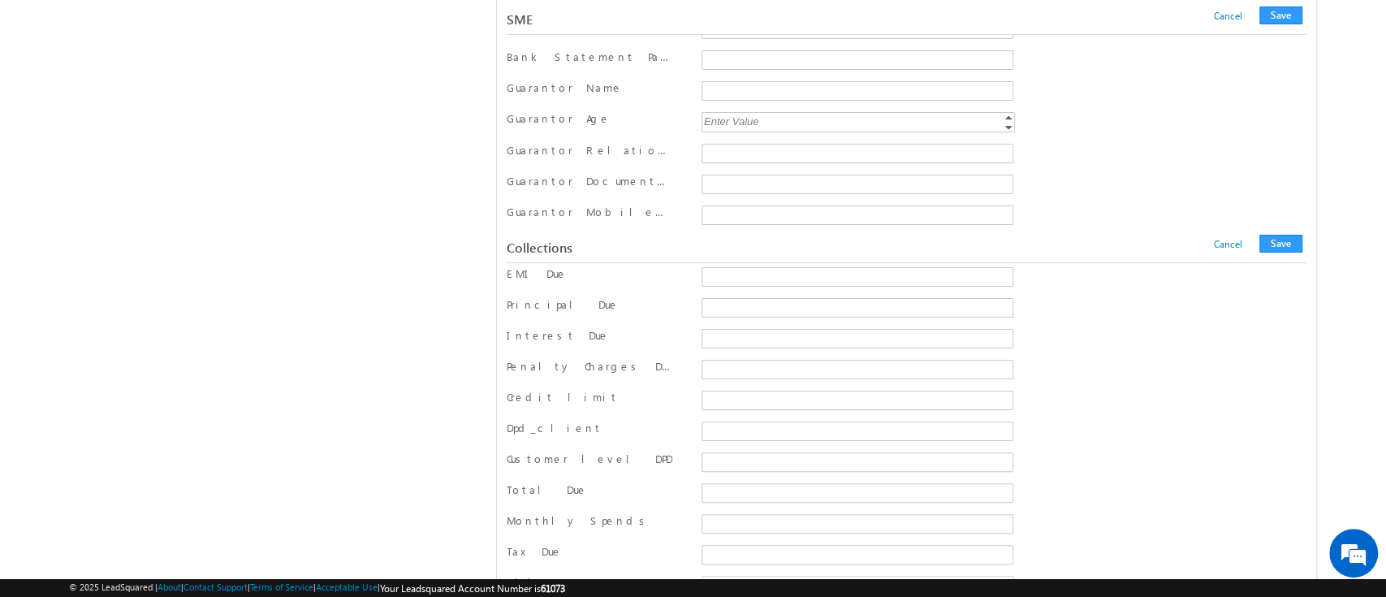
scroll to position [19718, 0]
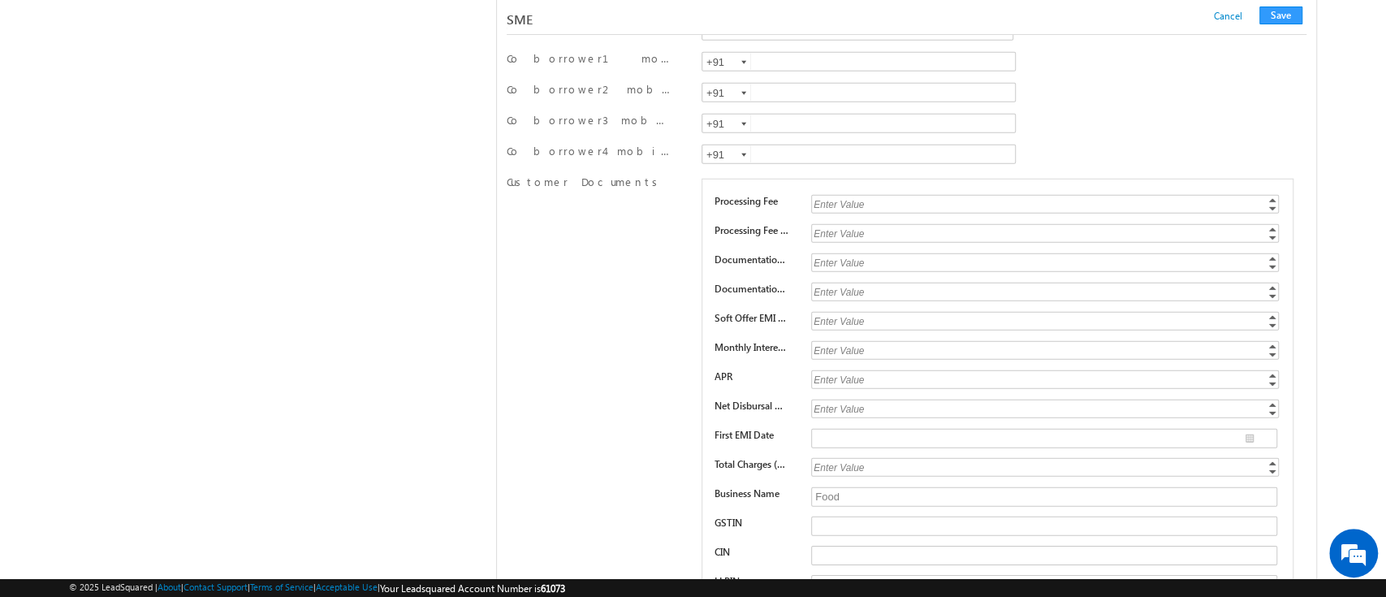
click at [842, 341] on div "Enter Value" at bounding box center [1046, 350] width 470 height 19
type input "1.05"
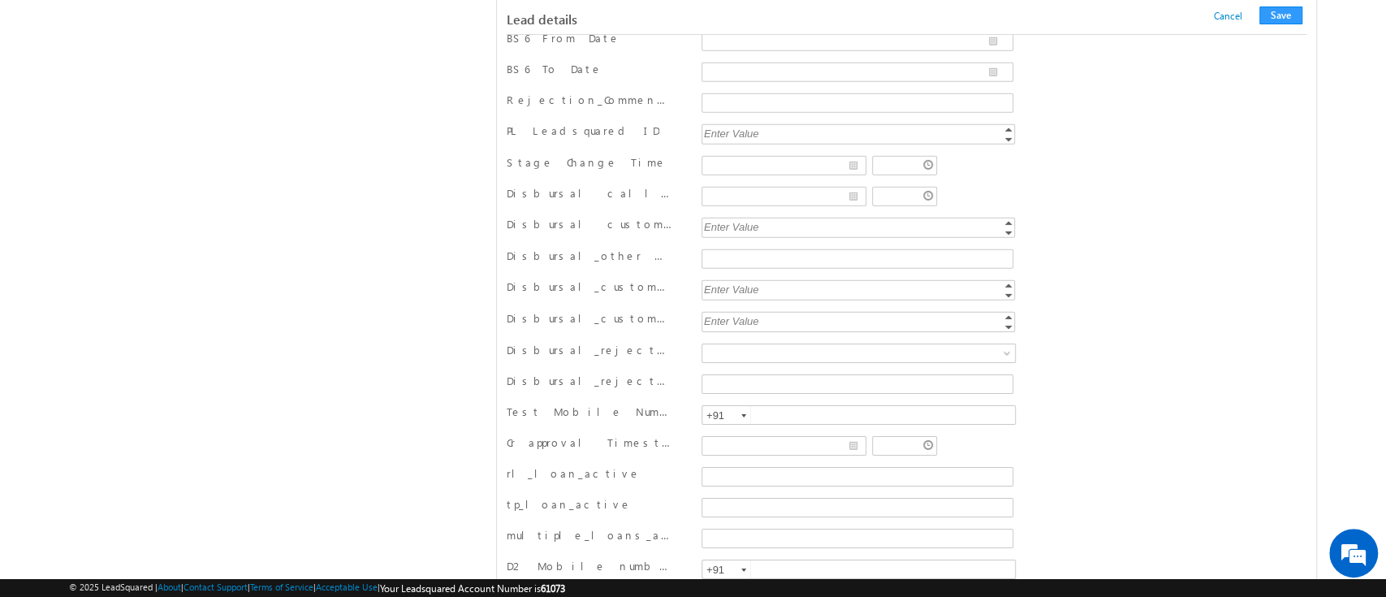
scroll to position [3633, 0]
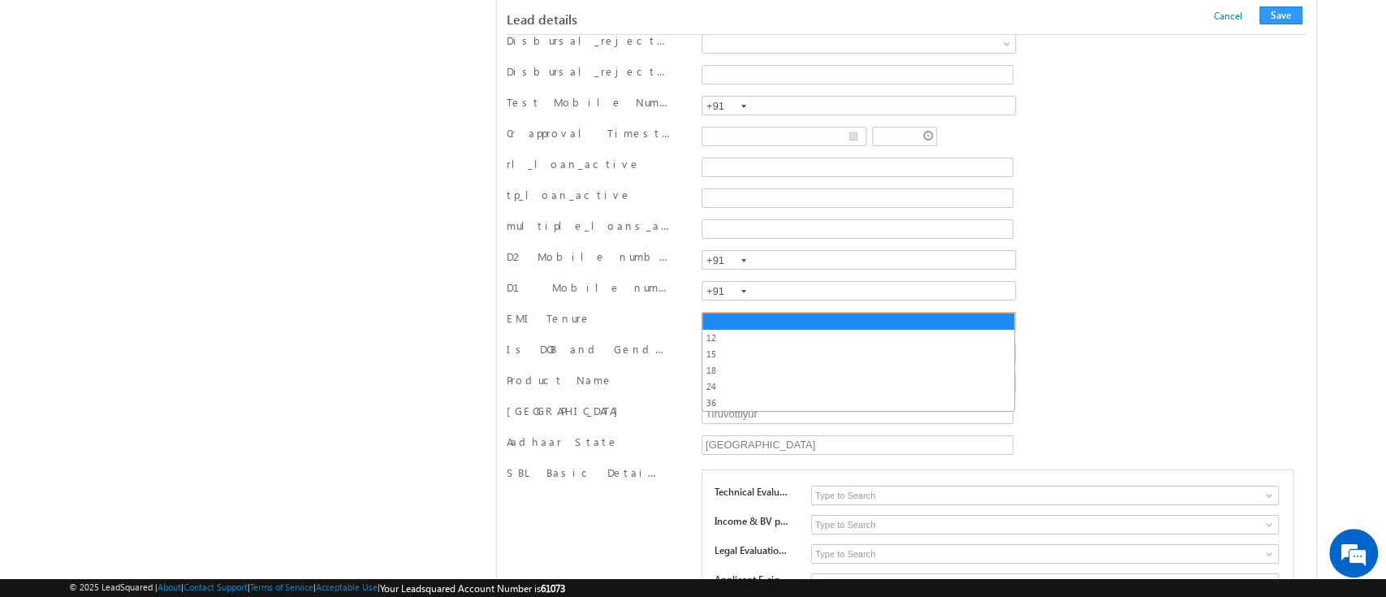
click at [998, 312] on link at bounding box center [859, 321] width 314 height 19
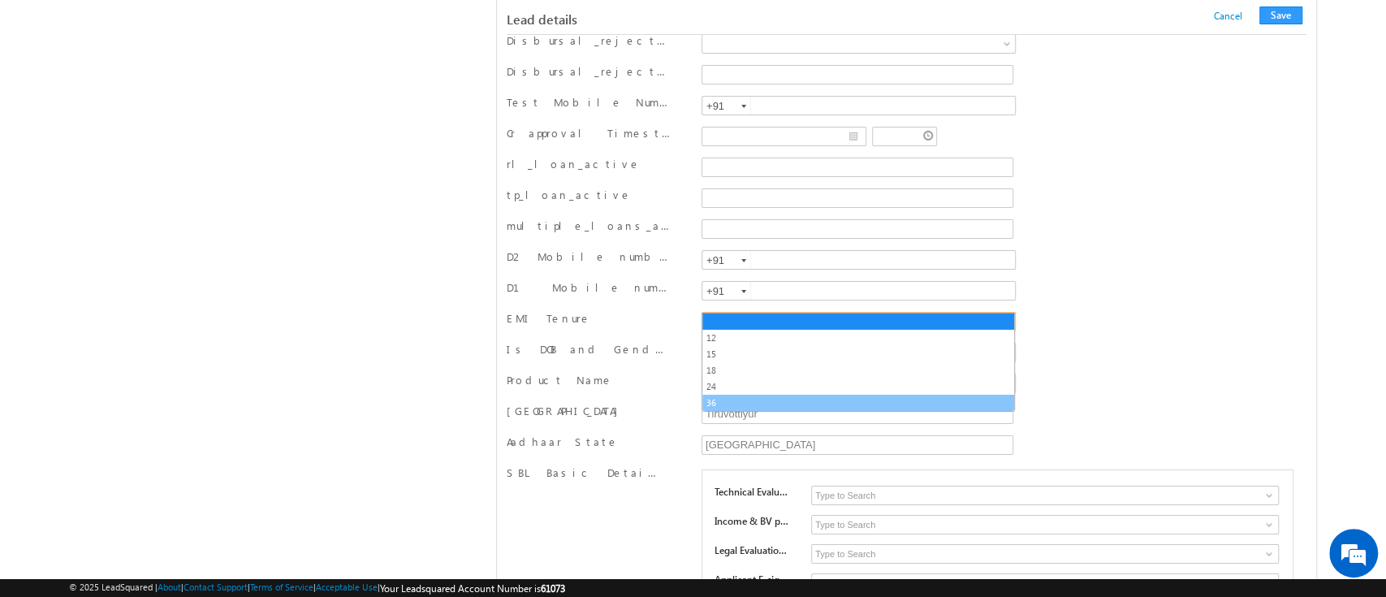
click at [894, 403] on link "36" at bounding box center [859, 403] width 312 height 15
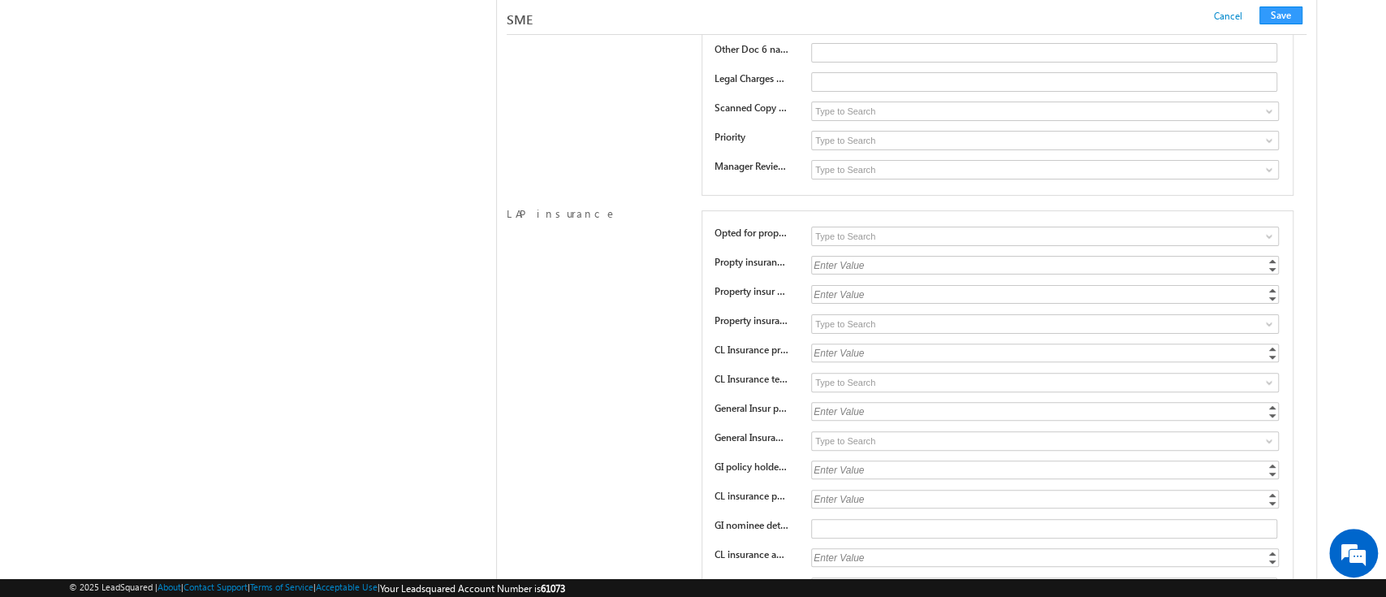
scroll to position [19572, 0]
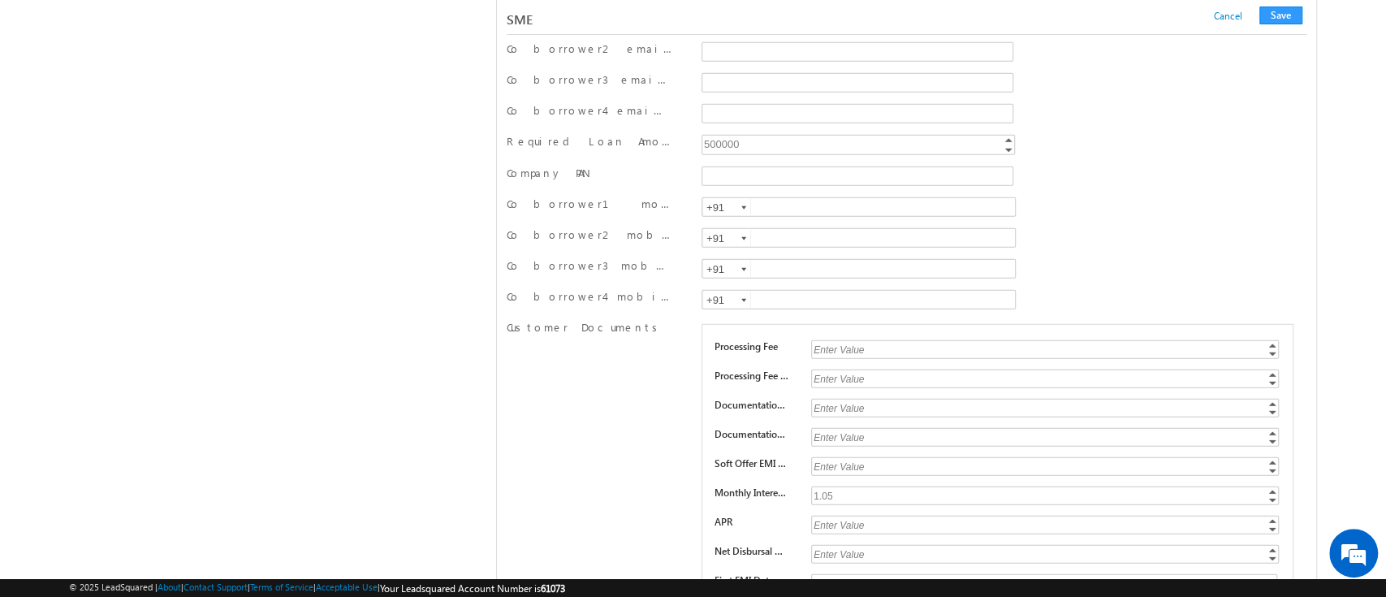
click at [860, 340] on div "Enter Value" at bounding box center [1046, 349] width 470 height 19
type input "1000"
click at [857, 370] on div "Enter Value" at bounding box center [1046, 379] width 470 height 19
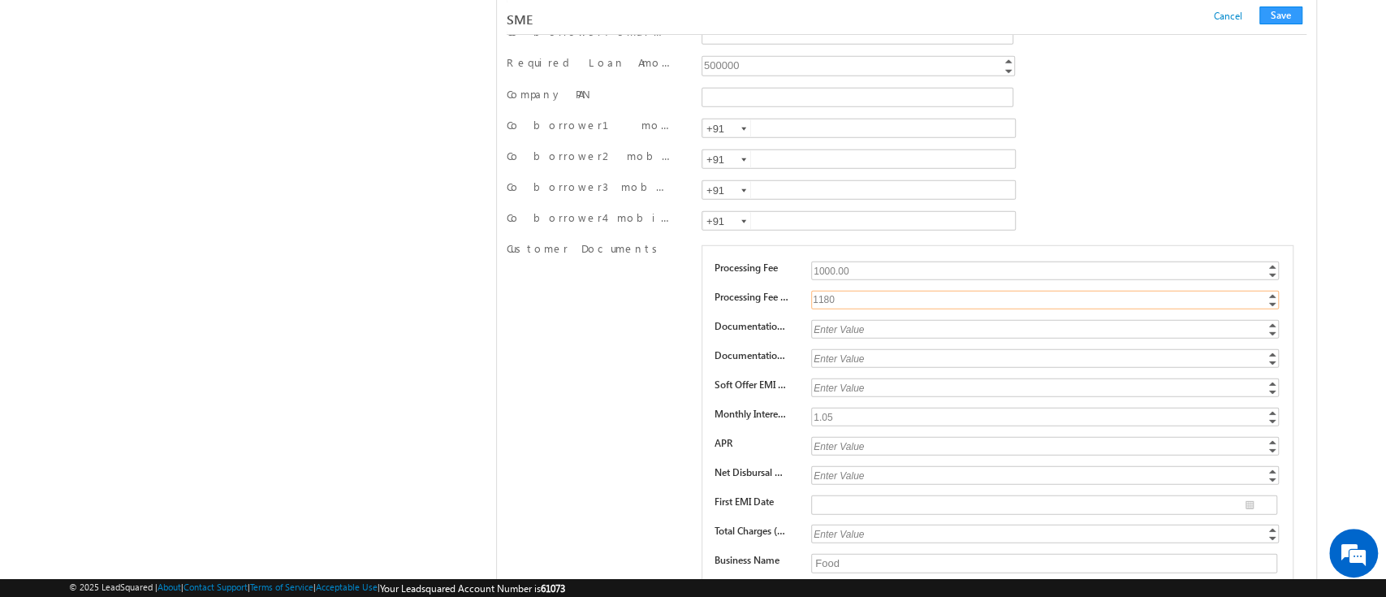
scroll to position [19670, 0]
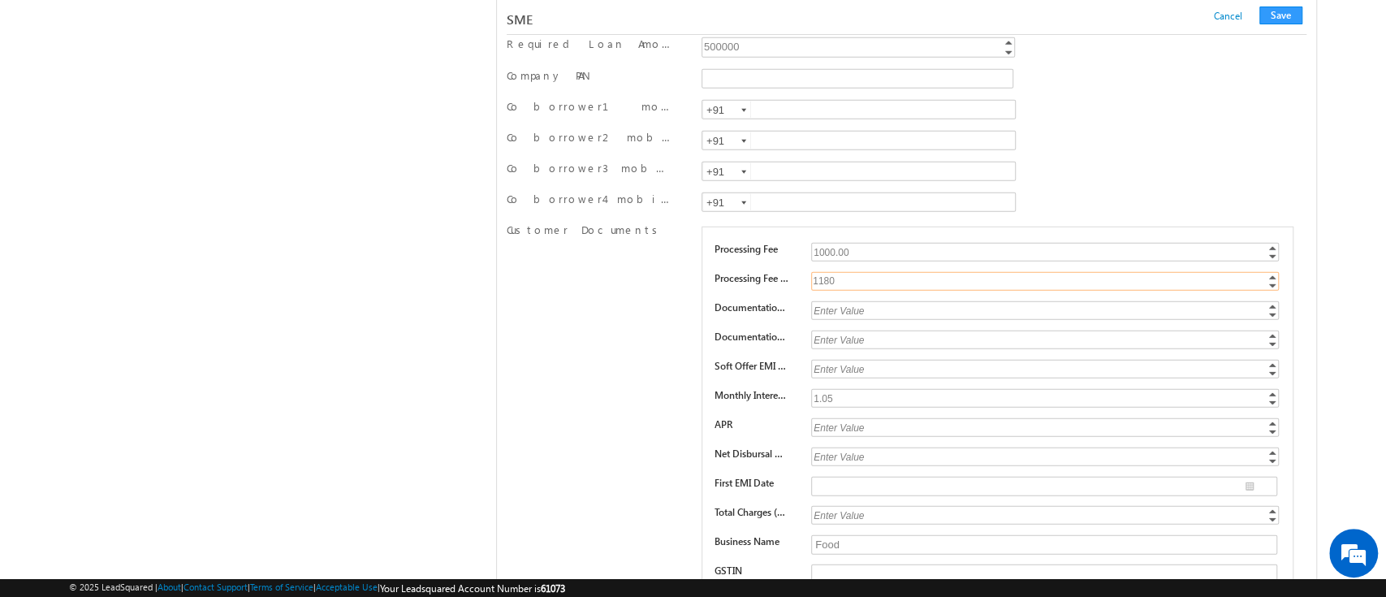
type input "1180"
click at [866, 301] on div "Enter Value" at bounding box center [1046, 310] width 470 height 19
type input "2000"
click at [858, 331] on div "Enter Value" at bounding box center [1046, 340] width 470 height 19
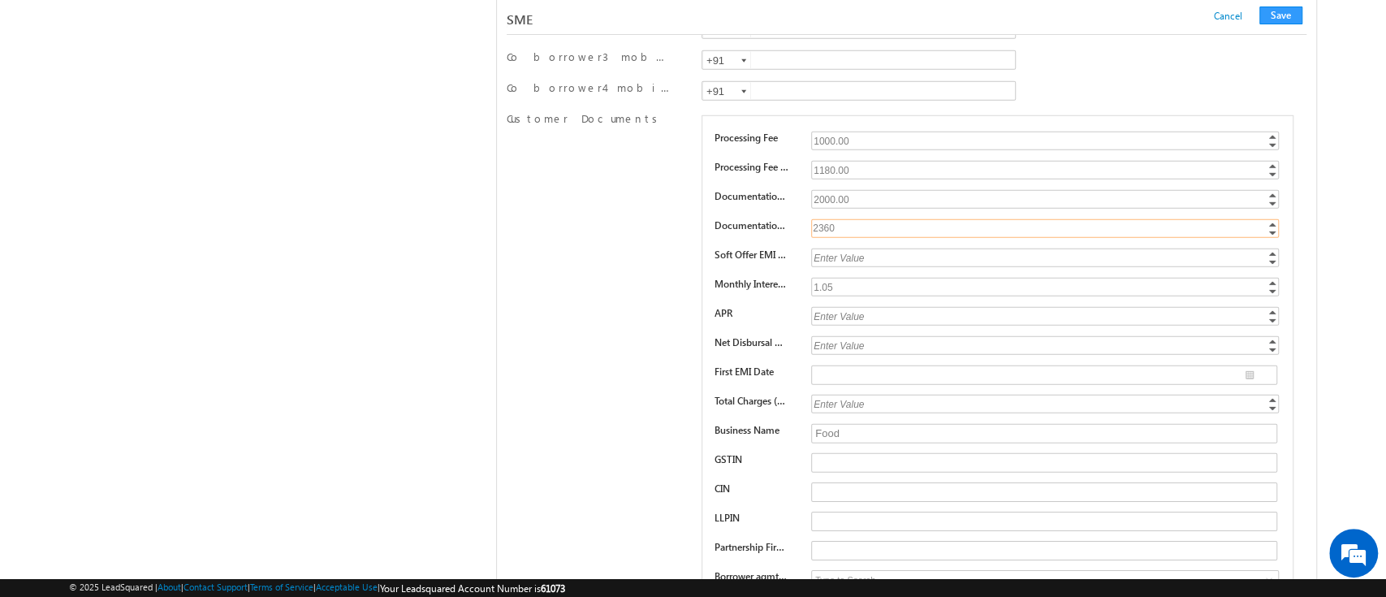
scroll to position [19806, 0]
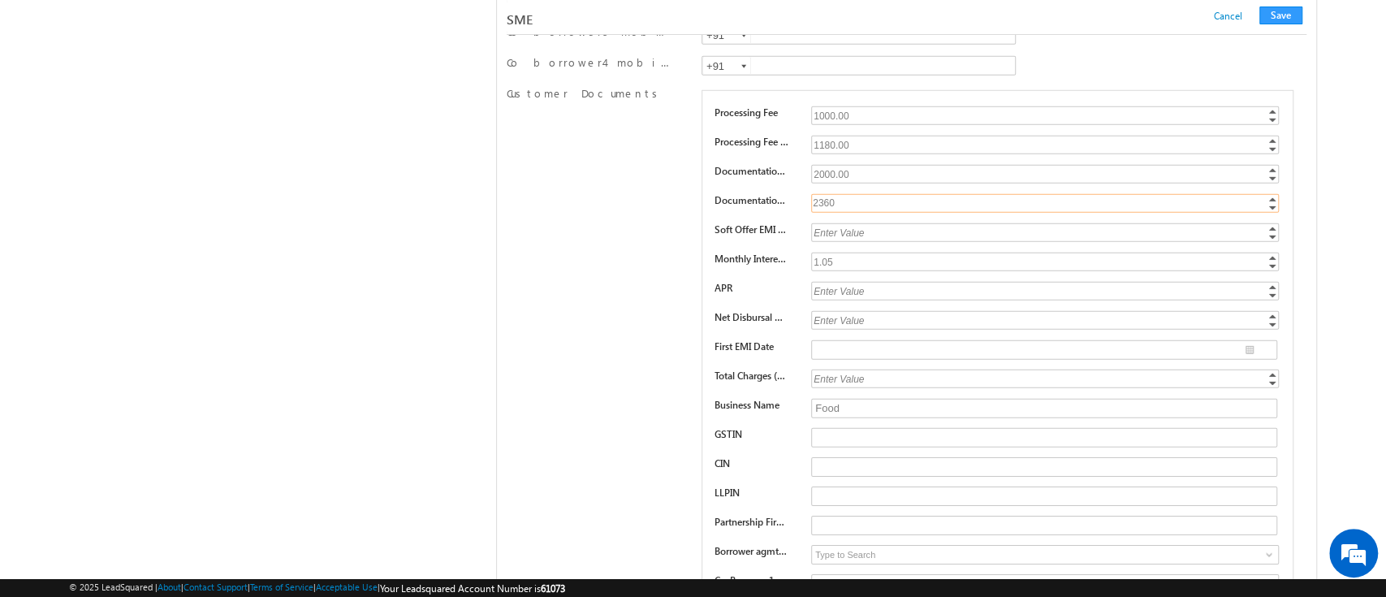
type input "2360"
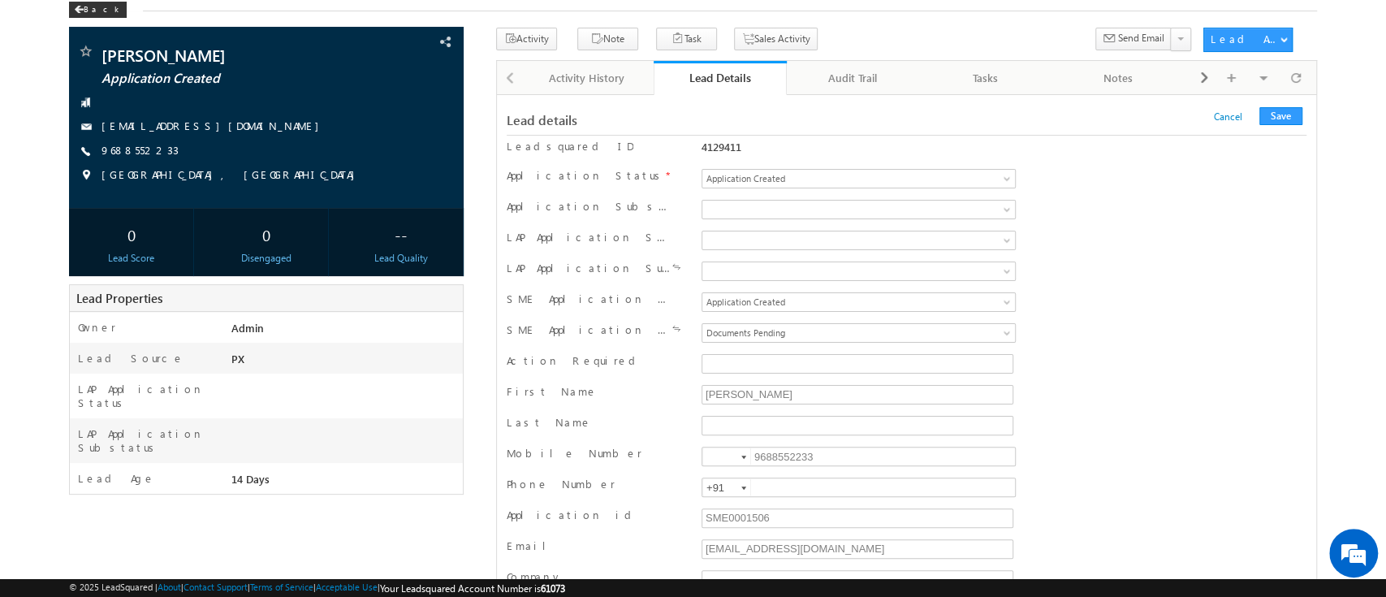
scroll to position [23574, 0]
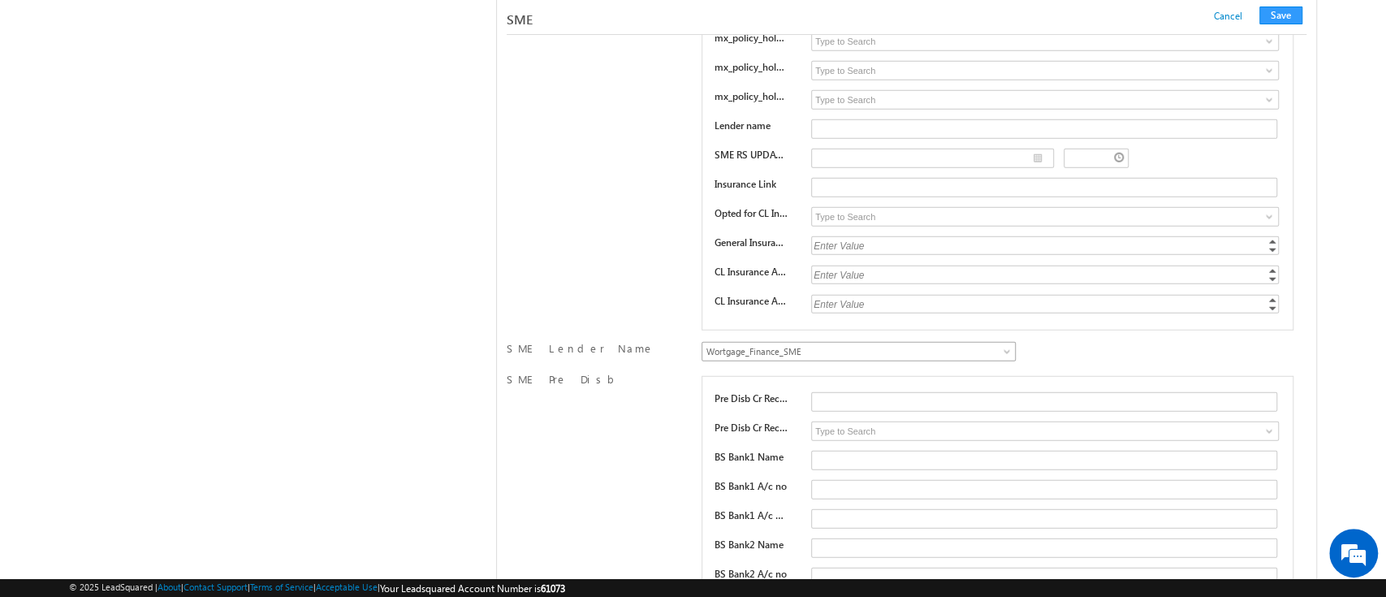
click at [937, 344] on span "Wortgage_Finance_SME" at bounding box center [829, 351] width 253 height 15
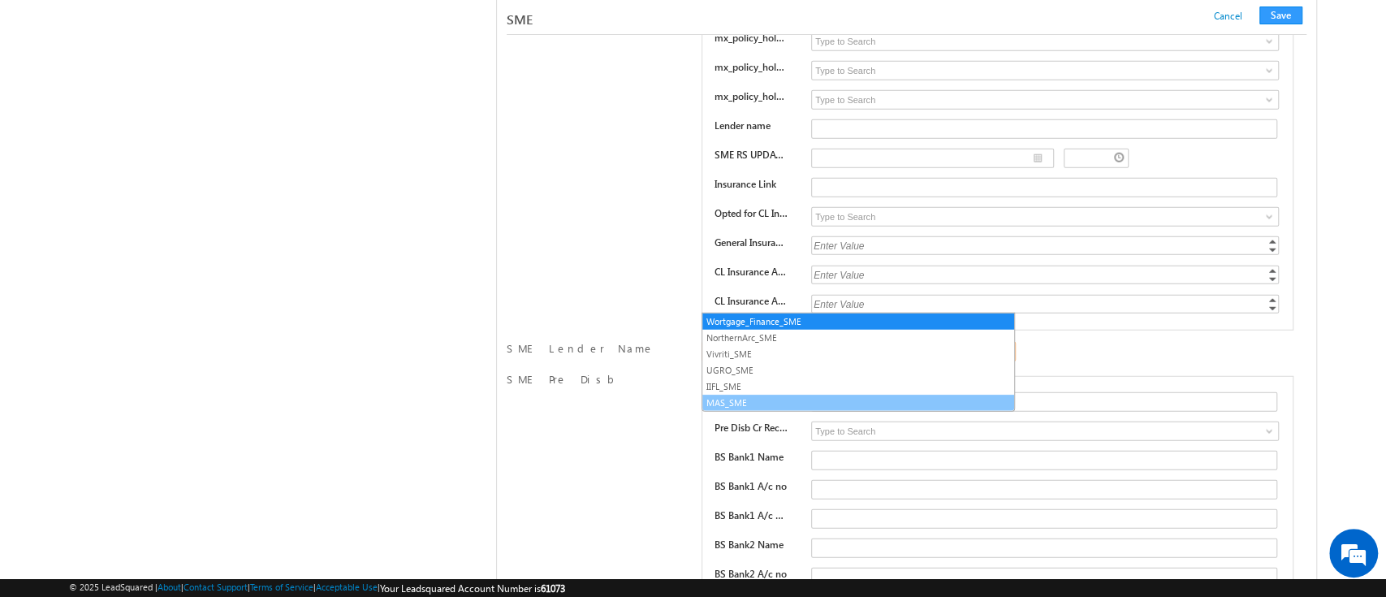
click at [847, 396] on link "MAS_SME" at bounding box center [859, 403] width 312 height 15
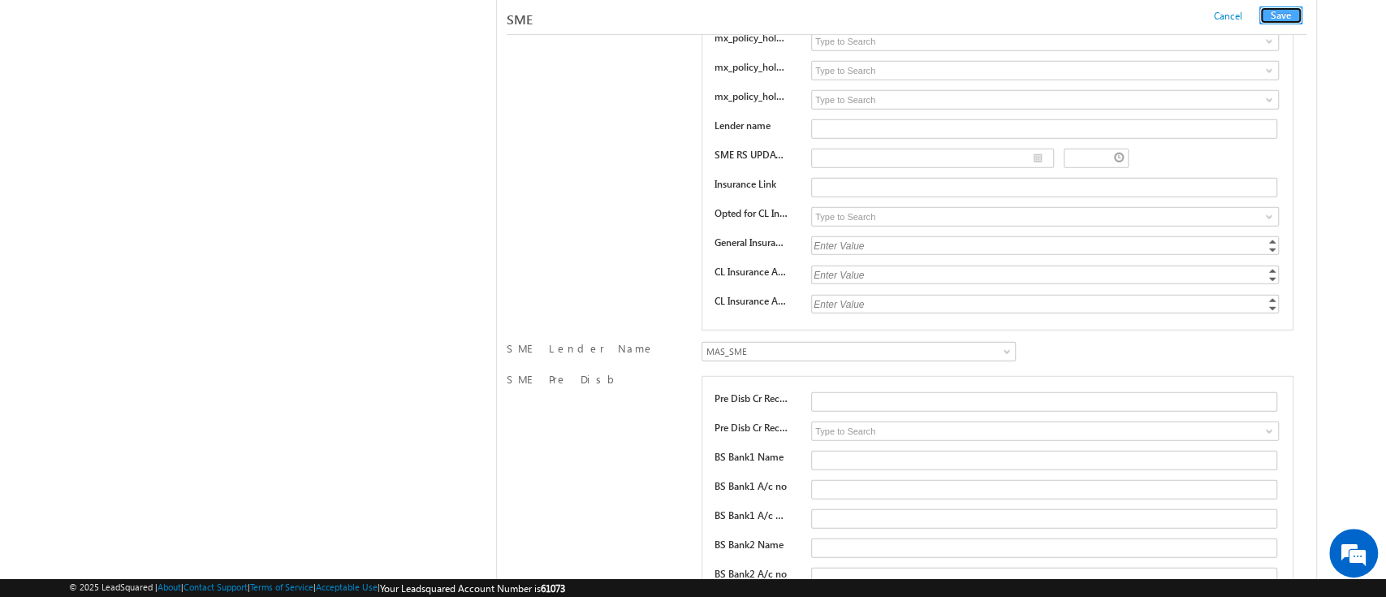
click at [1288, 19] on button "Save" at bounding box center [1281, 15] width 43 height 18
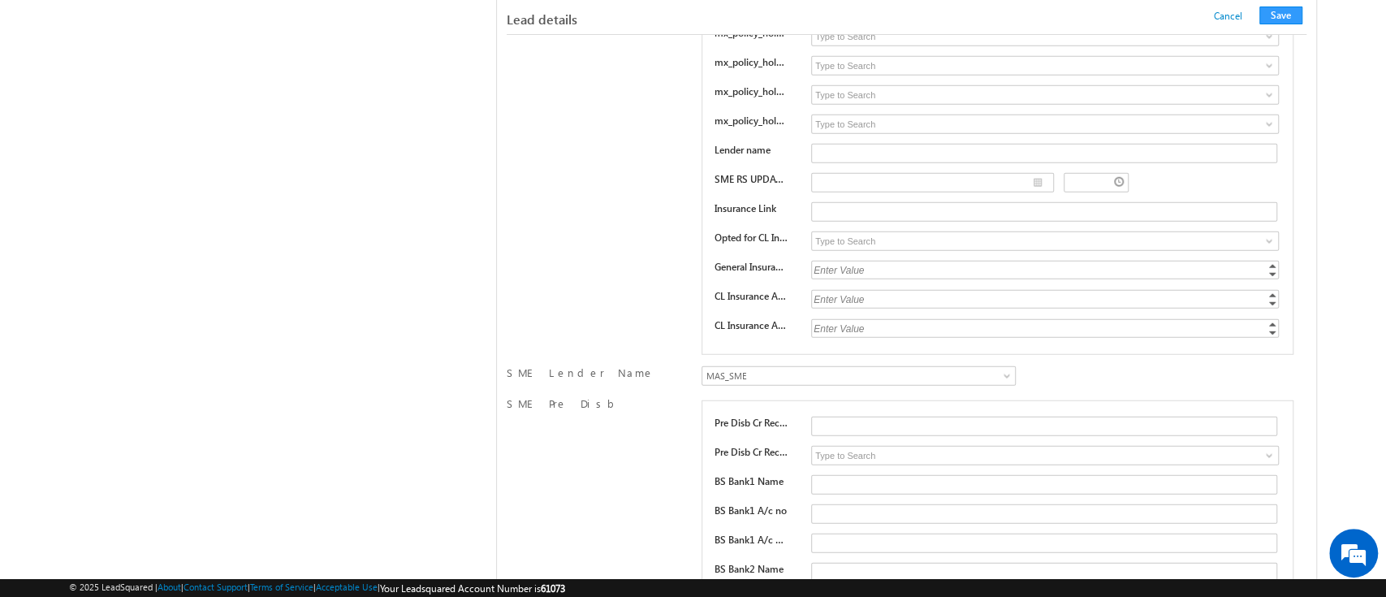
scroll to position [233, 0]
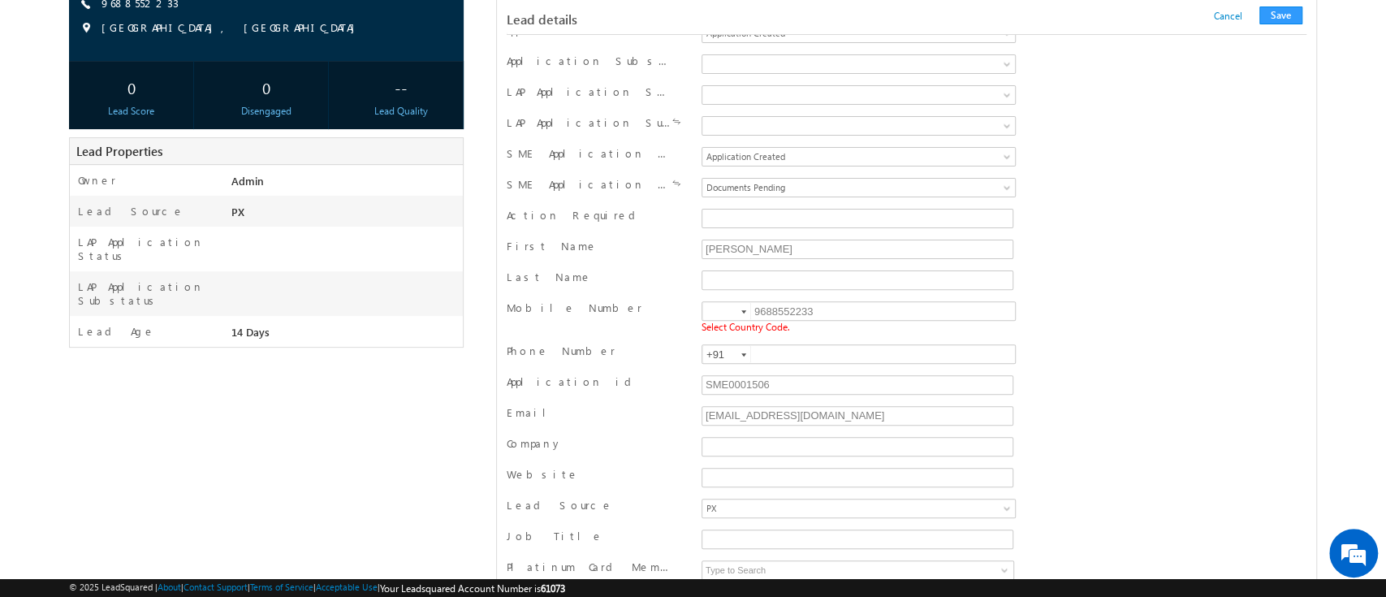
click at [743, 313] on div at bounding box center [744, 311] width 5 height 3
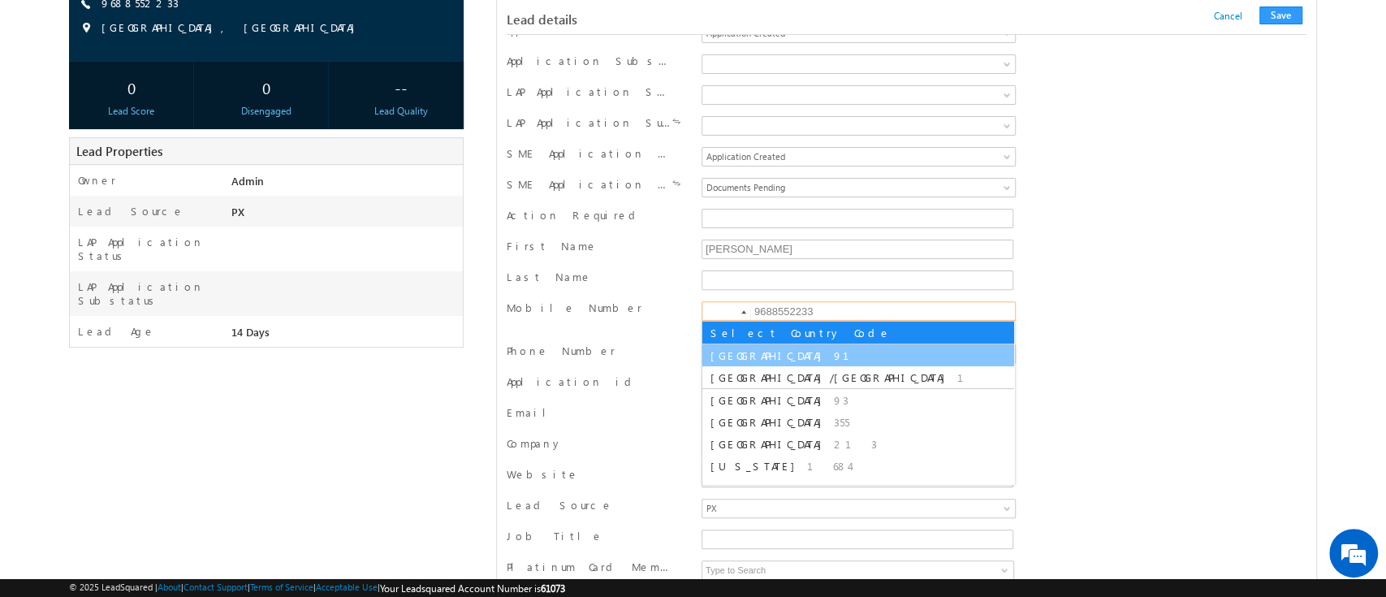
click at [741, 348] on li "India 91" at bounding box center [859, 355] width 312 height 22
type input "+91"
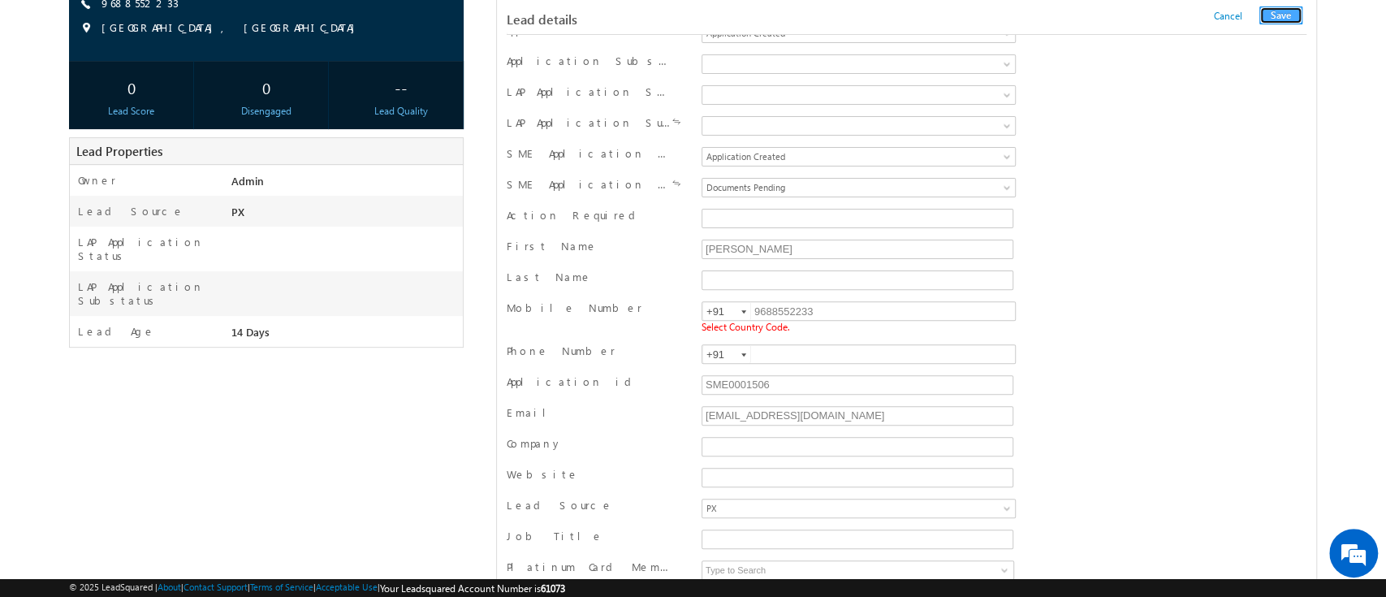
click at [1293, 18] on button "Save" at bounding box center [1281, 15] width 43 height 18
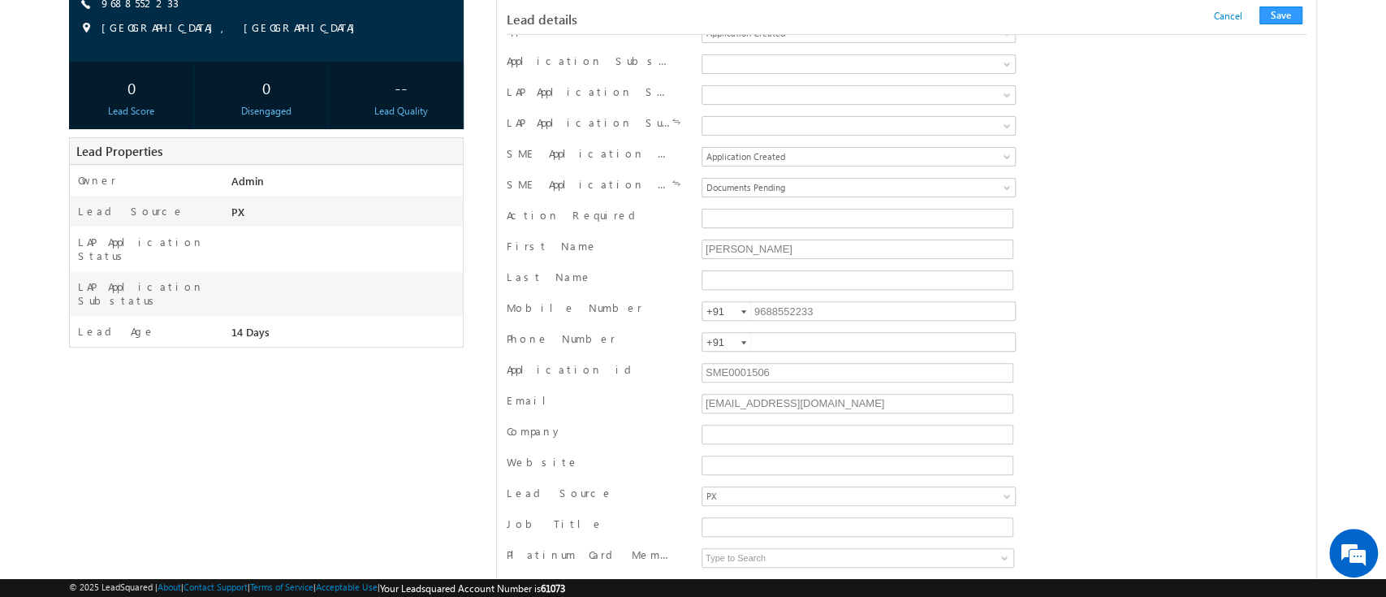
scroll to position [1585, 0]
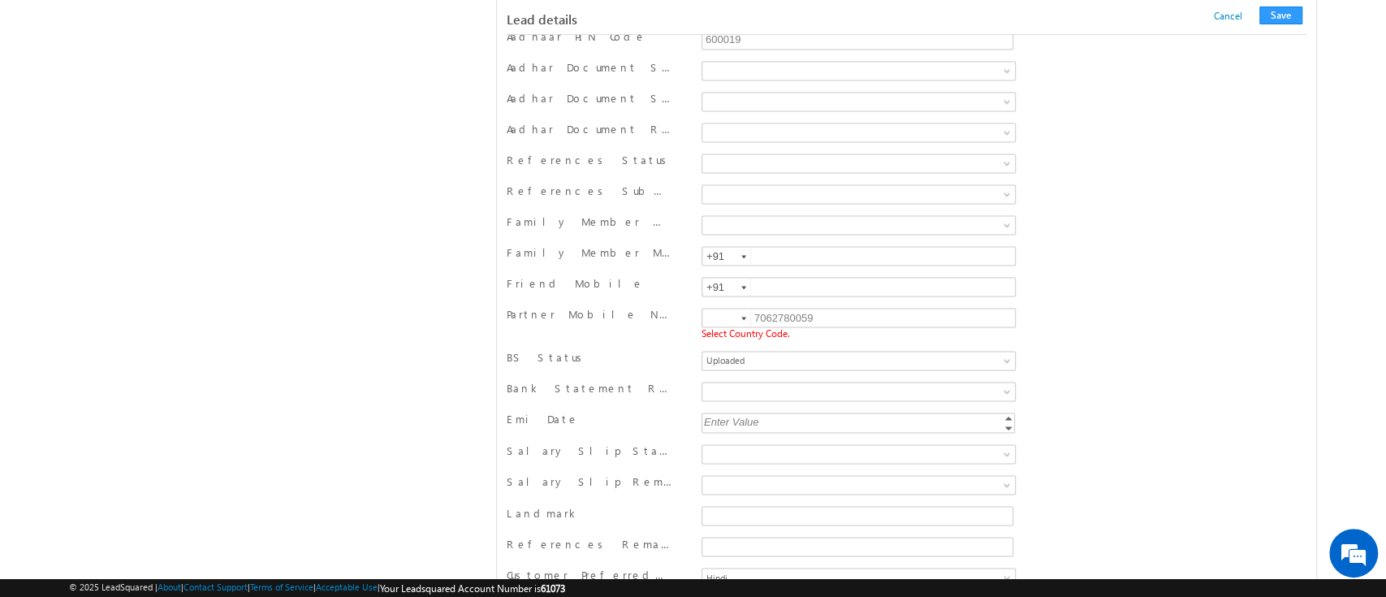
click at [742, 317] on div at bounding box center [744, 318] width 5 height 3
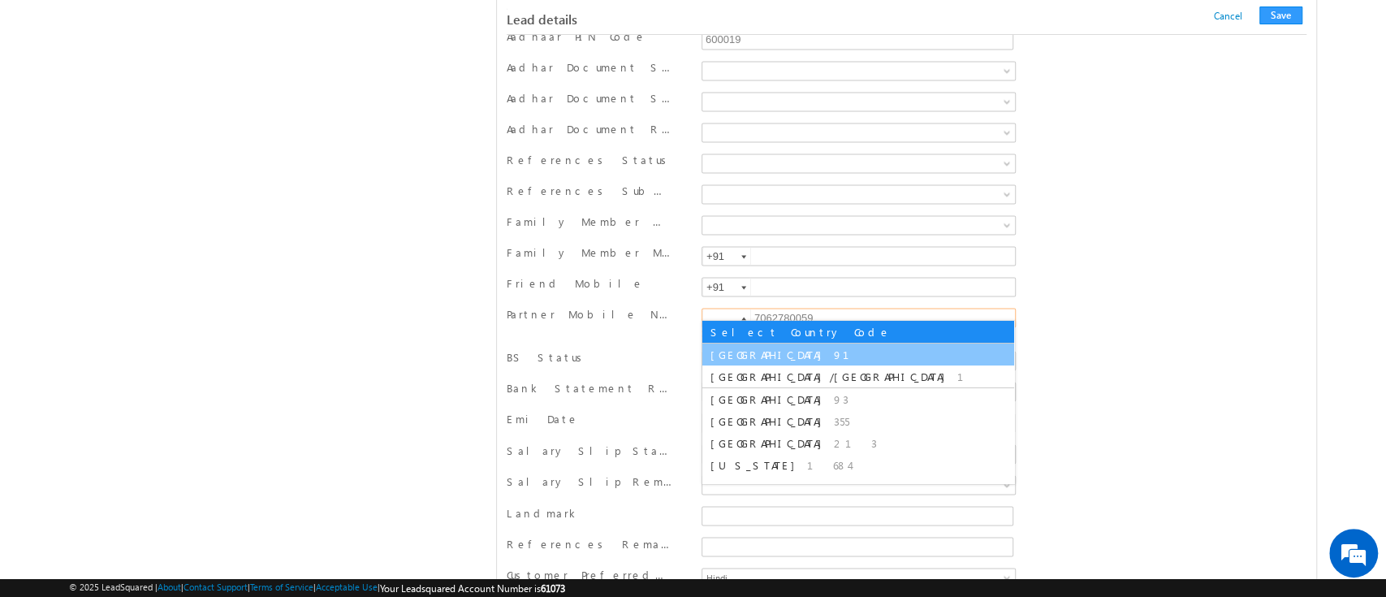
click at [834, 350] on span "91" at bounding box center [851, 355] width 35 height 14
type input "+91"
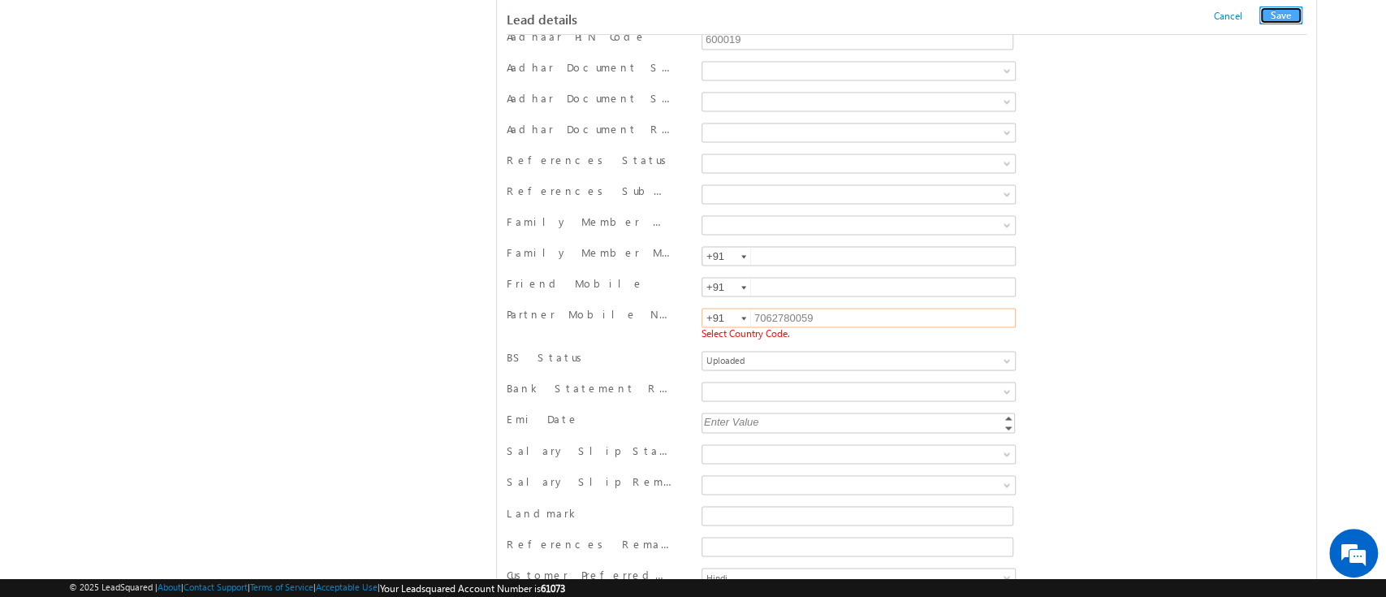
click at [1275, 16] on button "Save" at bounding box center [1281, 15] width 43 height 18
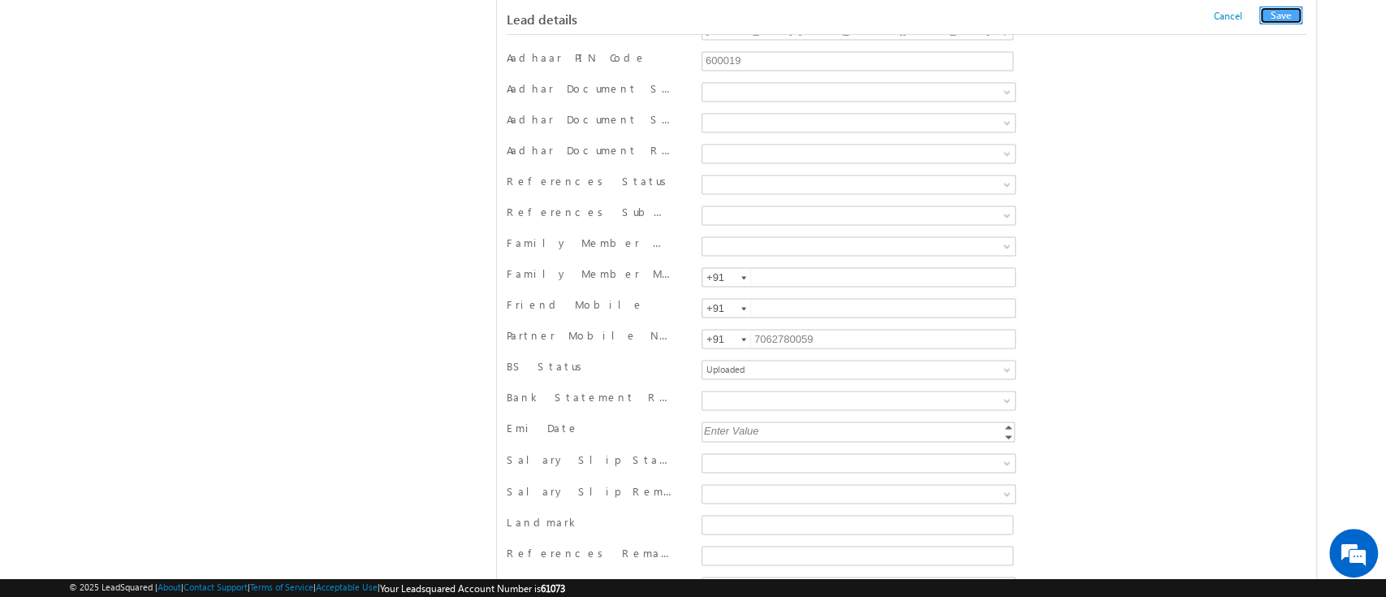
scroll to position [849, 0]
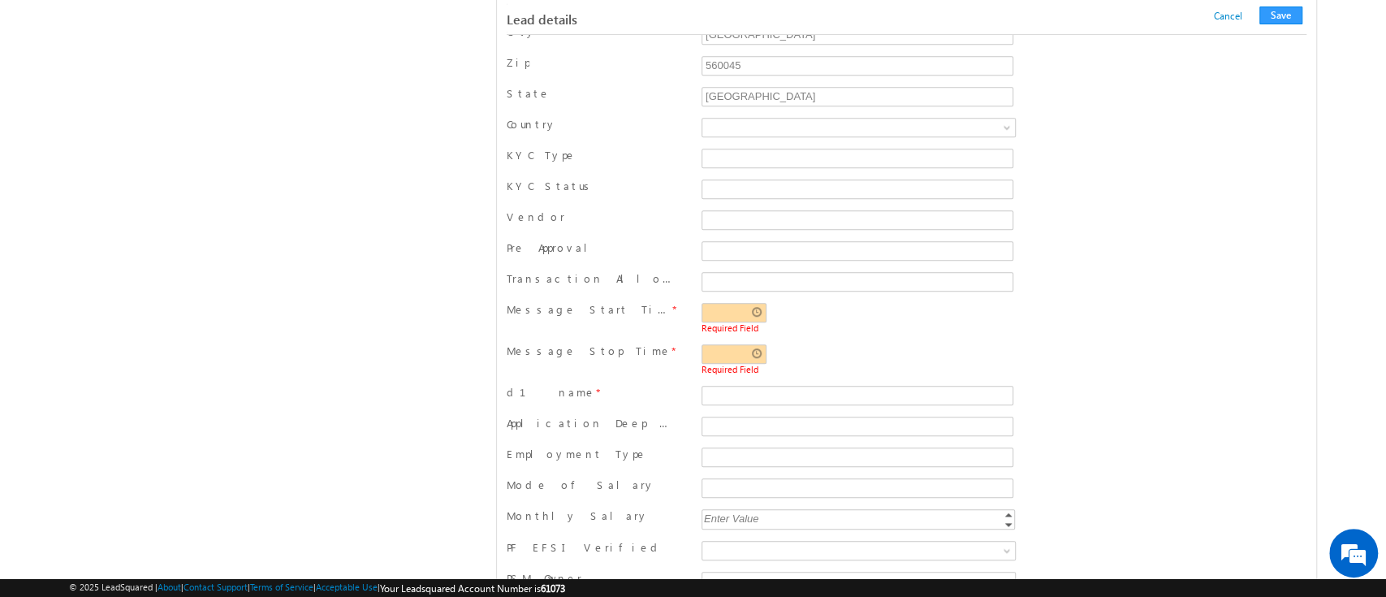
click at [729, 322] on span "Required Field" at bounding box center [858, 327] width 313 height 11
click at [749, 309] on input "text" at bounding box center [734, 312] width 65 height 19
click at [767, 362] on span "10" at bounding box center [782, 364] width 43 height 14
click at [767, 361] on span "10" at bounding box center [782, 364] width 43 height 14
click at [776, 339] on icon at bounding box center [781, 339] width 11 height 11
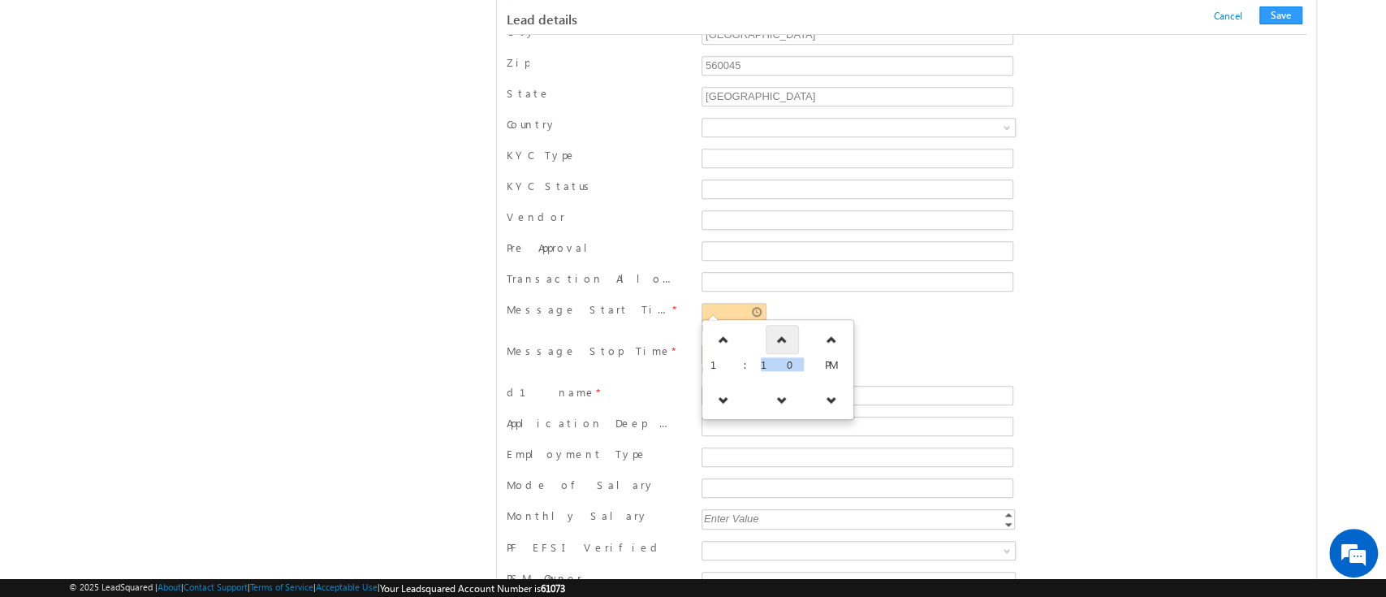
type input "01:11 PM"
click at [822, 312] on div "01:11 PM Required Field" at bounding box center [858, 318] width 313 height 30
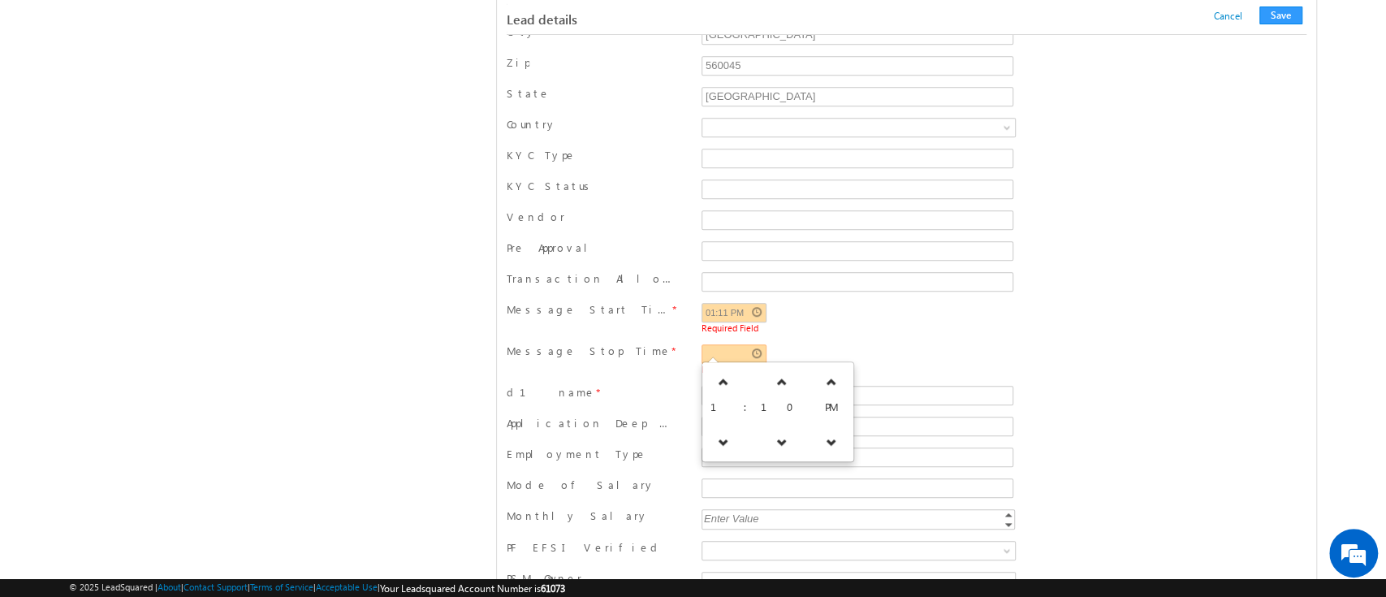
click at [760, 350] on input "text" at bounding box center [734, 353] width 65 height 19
click at [776, 443] on icon at bounding box center [781, 441] width 11 height 11
type input "01:09 PM"
click at [1144, 230] on div "Vendor" at bounding box center [907, 221] width 800 height 31
click at [1289, 14] on button "Save" at bounding box center [1281, 15] width 43 height 18
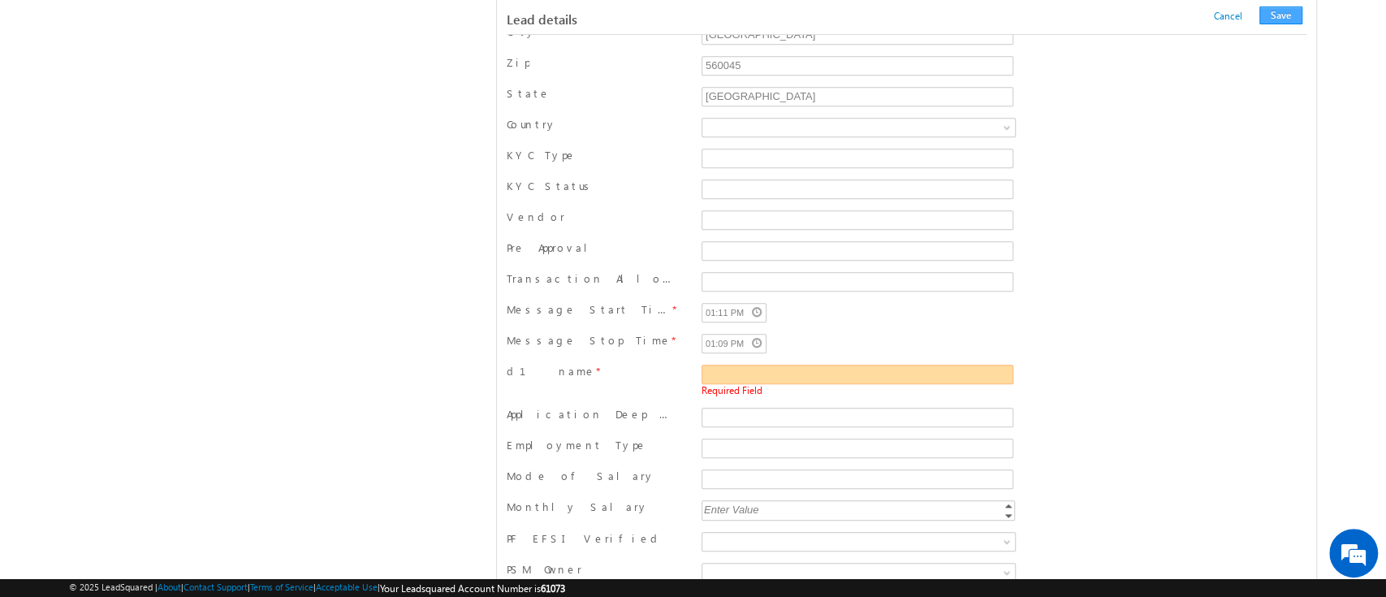
scroll to position [910, 0]
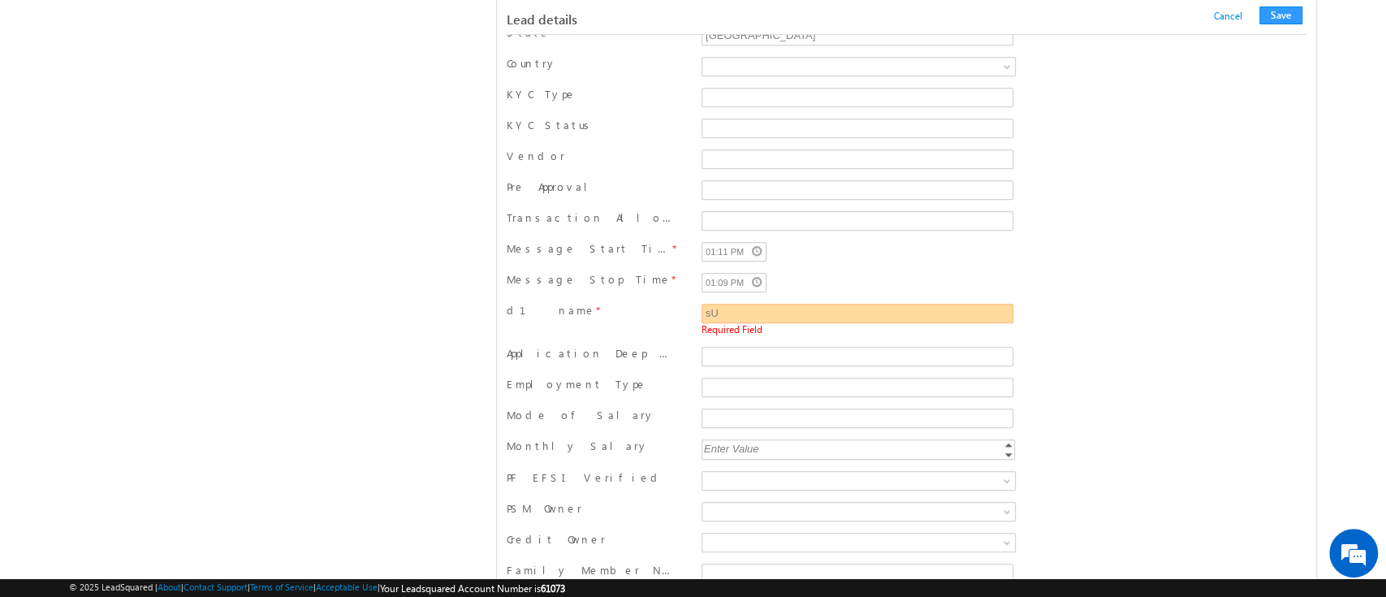
type input "s"
type input "Sujit Das"
click at [1279, 18] on button "Save" at bounding box center [1281, 15] width 43 height 18
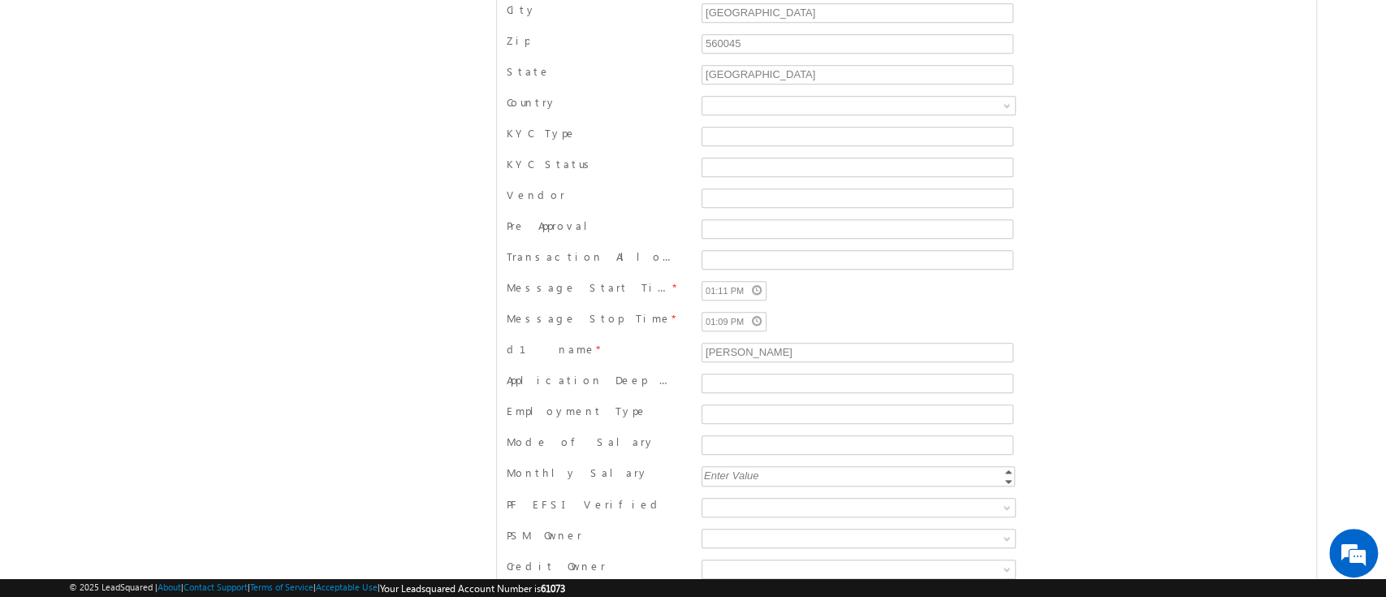
scroll to position [0, 0]
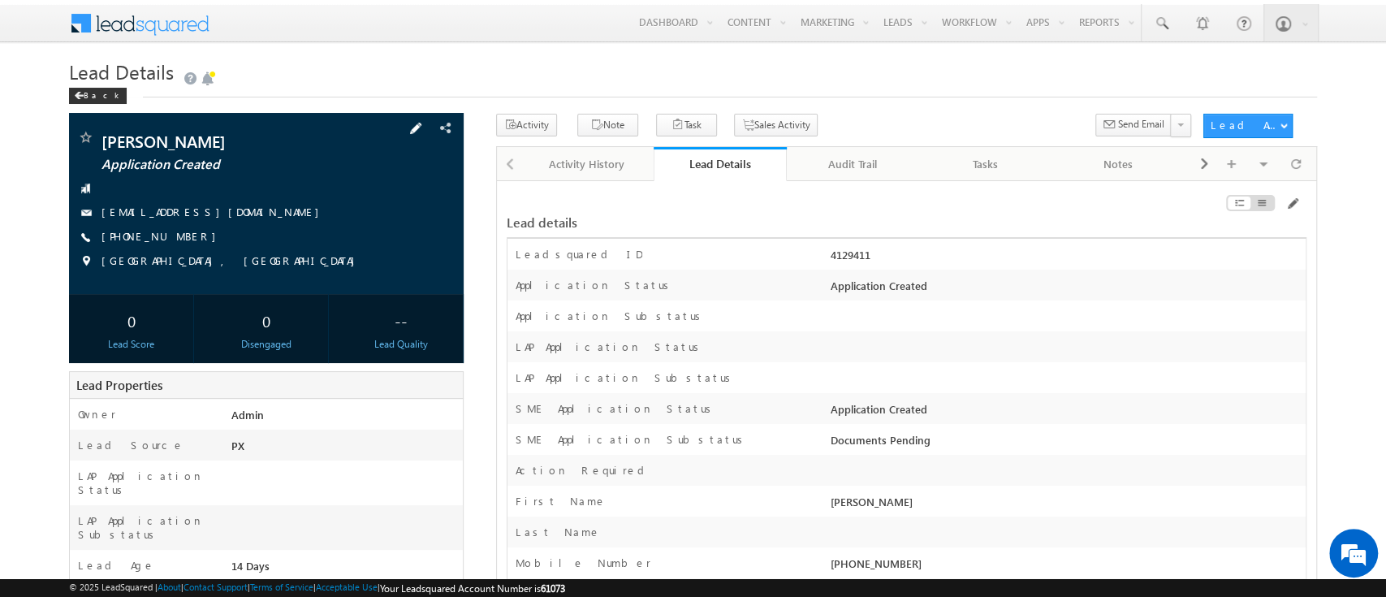
click at [422, 132] on span at bounding box center [416, 128] width 18 height 18
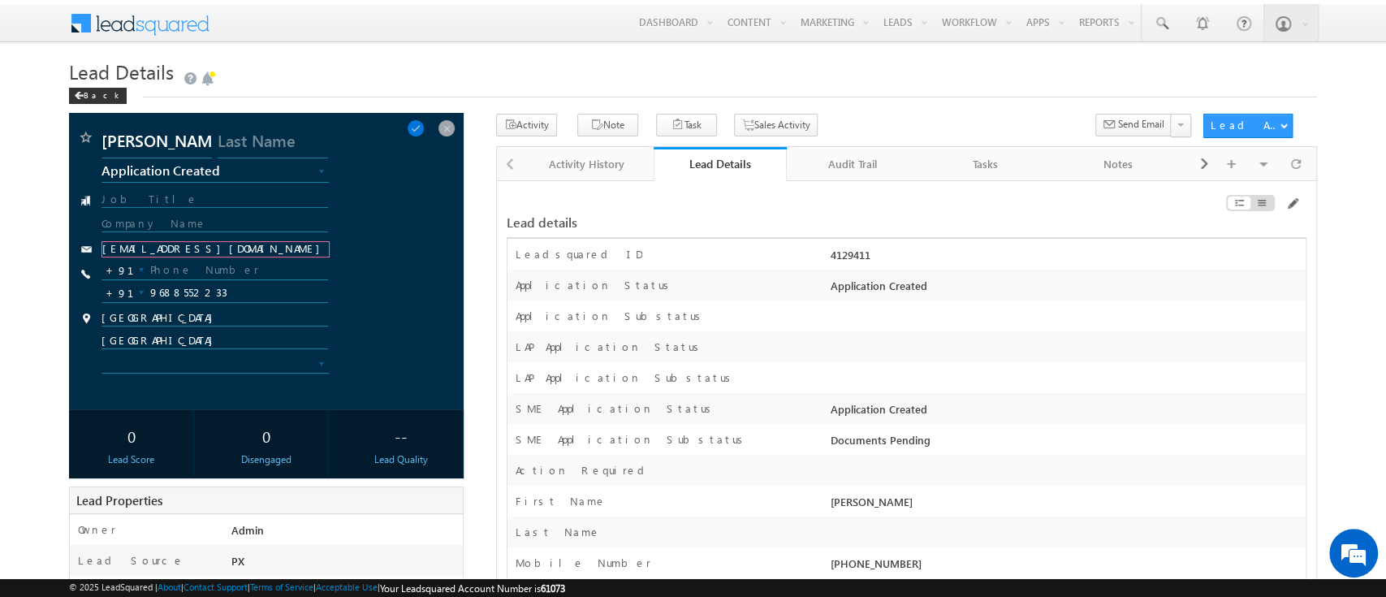
click at [249, 248] on input "smeudyam34@moc.com" at bounding box center [215, 249] width 227 height 16
paste input "srikanth.cp@werize.com"
type input "srikanth.cp@werize.com"
click at [196, 290] on input "9688552233" at bounding box center [215, 292] width 226 height 19
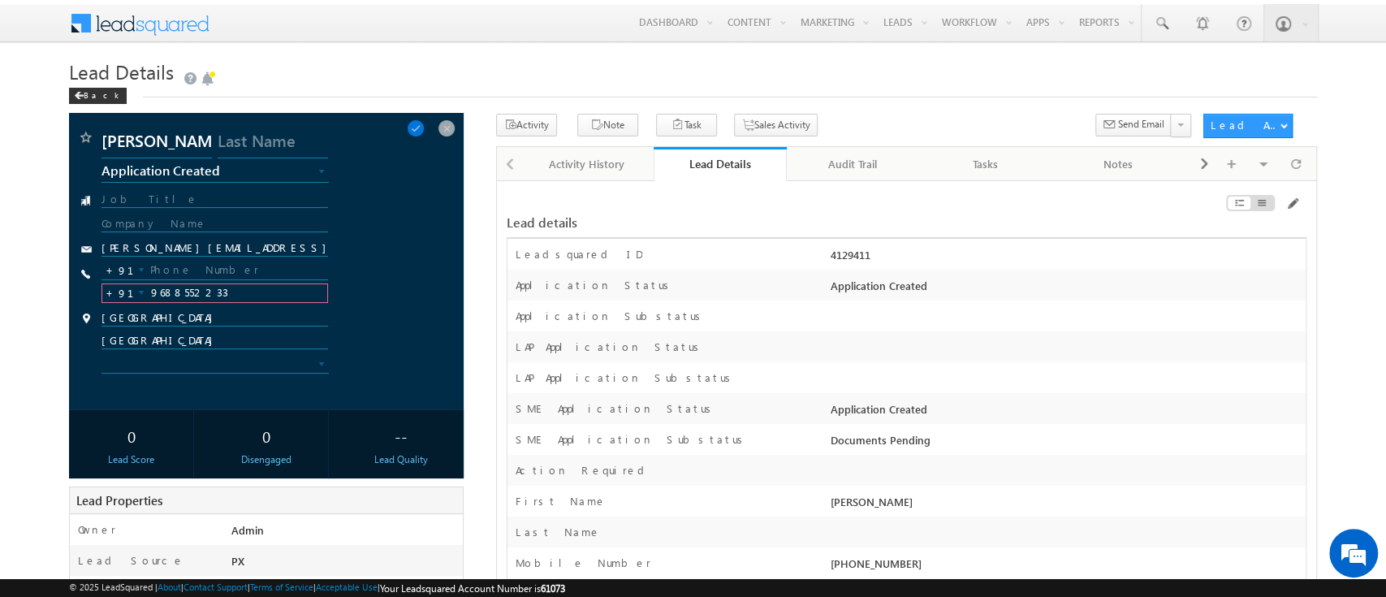
click at [196, 290] on input "9688552233" at bounding box center [215, 292] width 226 height 19
click at [195, 264] on input "text" at bounding box center [215, 270] width 226 height 19
paste input "8095320090"
type input "8095320090"
click at [425, 127] on span at bounding box center [416, 128] width 18 height 18
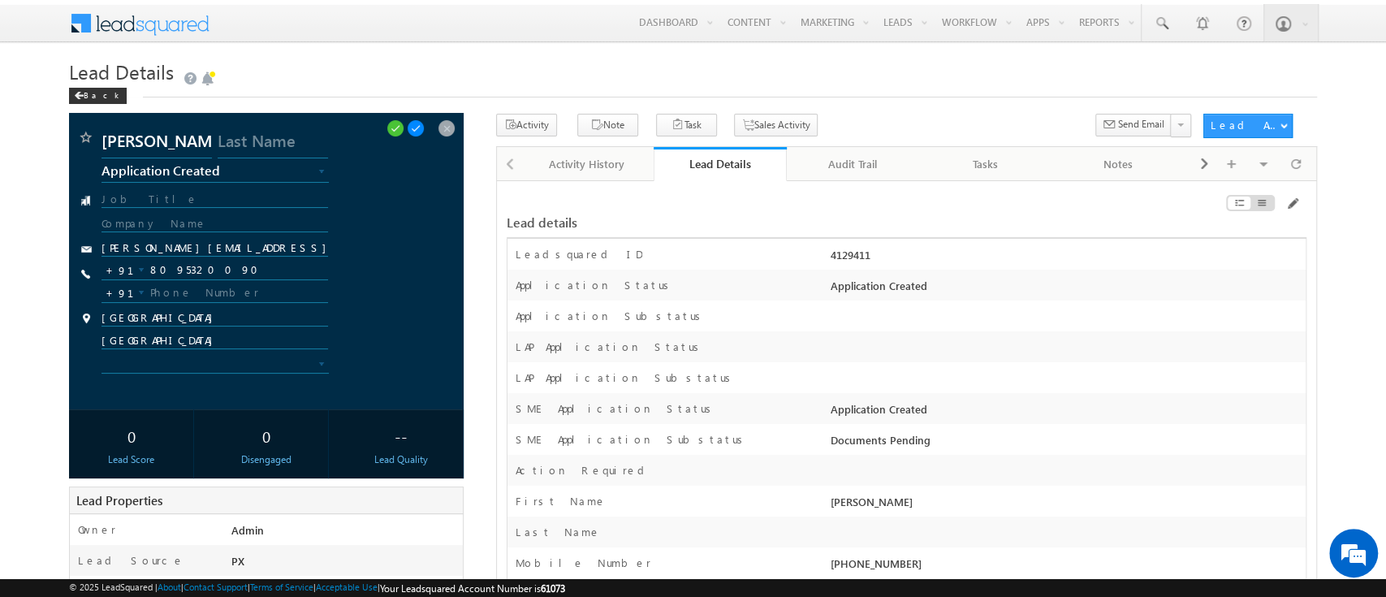
click at [425, 127] on span at bounding box center [416, 128] width 18 height 18
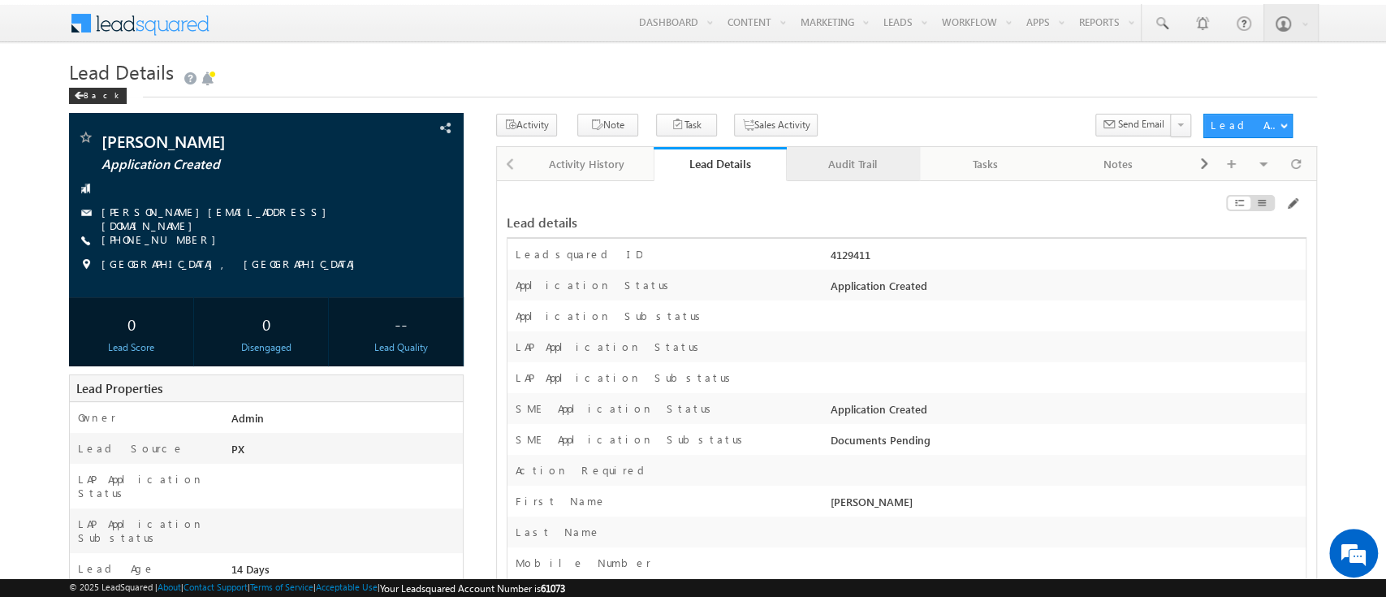
click at [847, 163] on div "Audit Trail" at bounding box center [853, 163] width 106 height 19
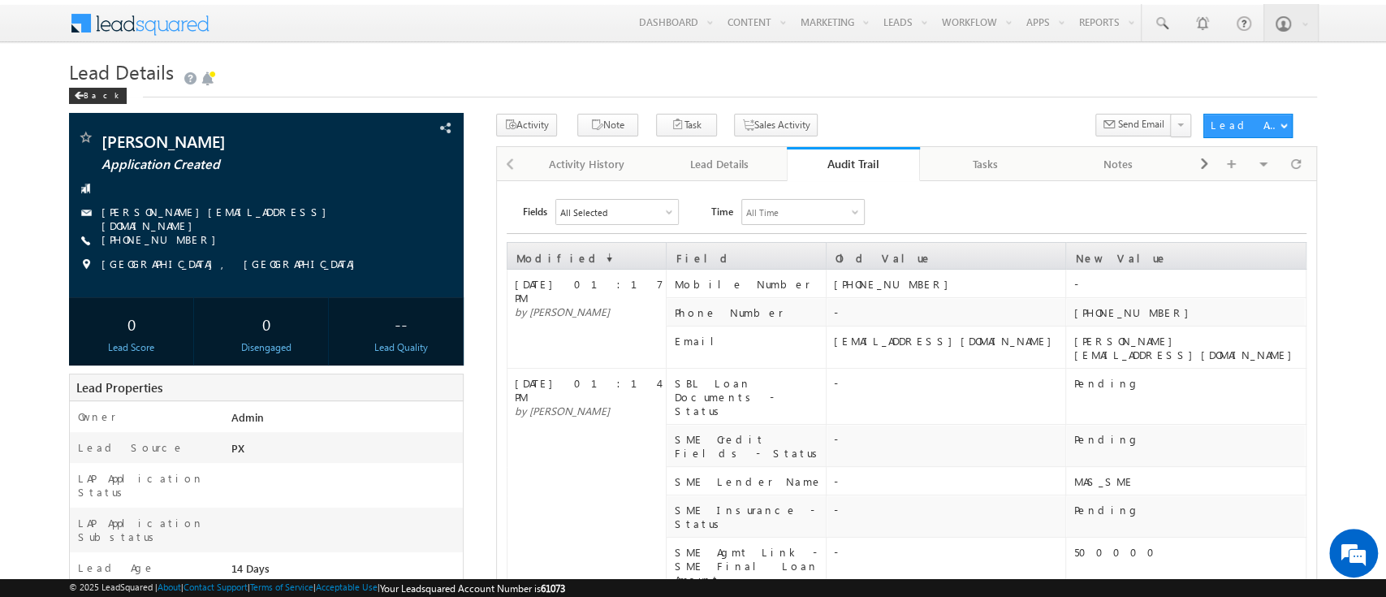
click at [854, 155] on link "Audit Trail" at bounding box center [853, 164] width 133 height 34
click at [707, 164] on div "Lead Details" at bounding box center [720, 163] width 106 height 19
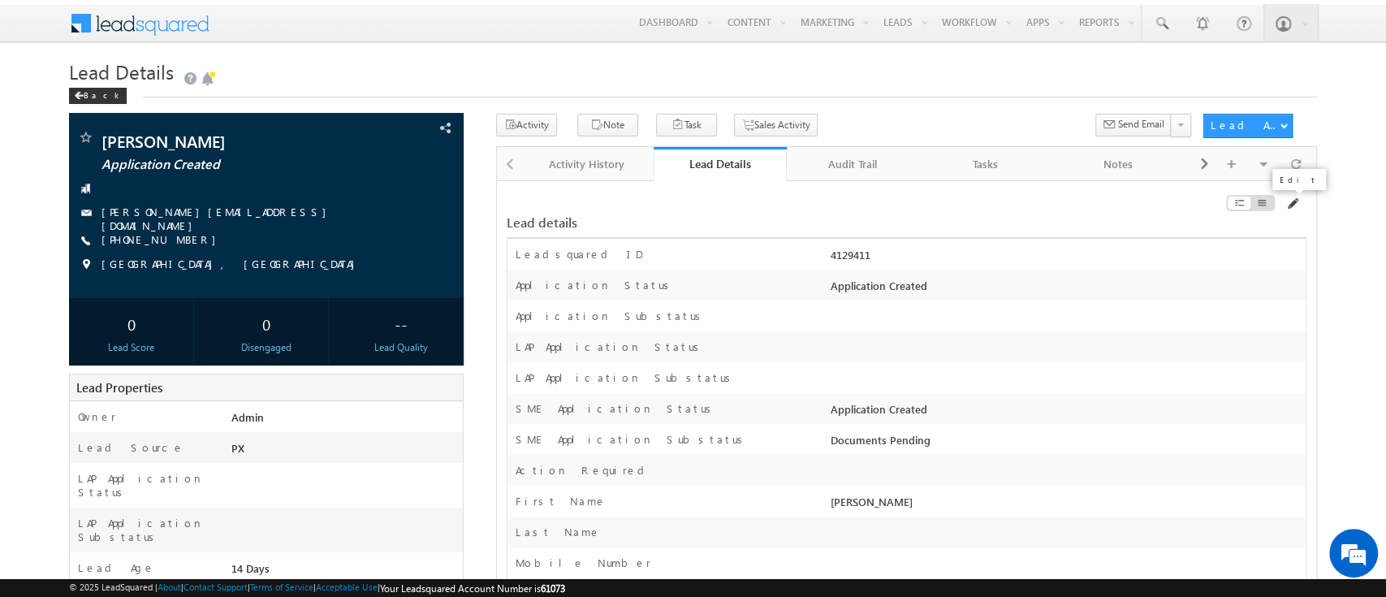
click at [1291, 201] on span at bounding box center [1292, 203] width 13 height 13
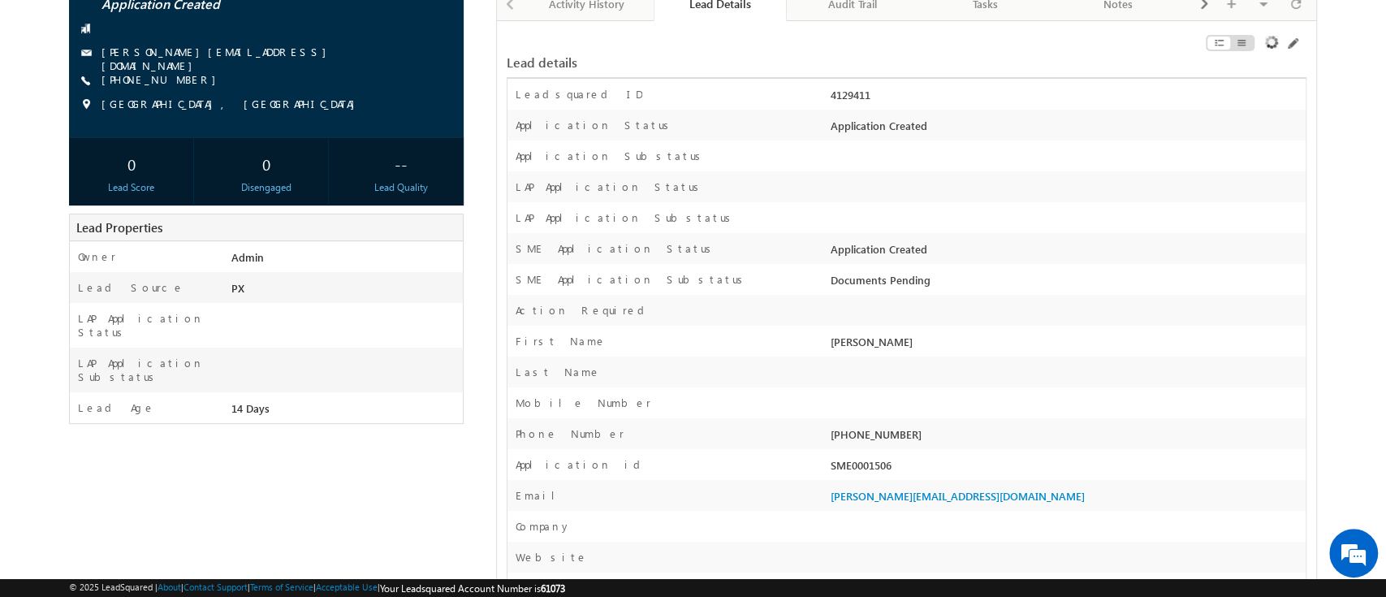
scroll to position [163, 0]
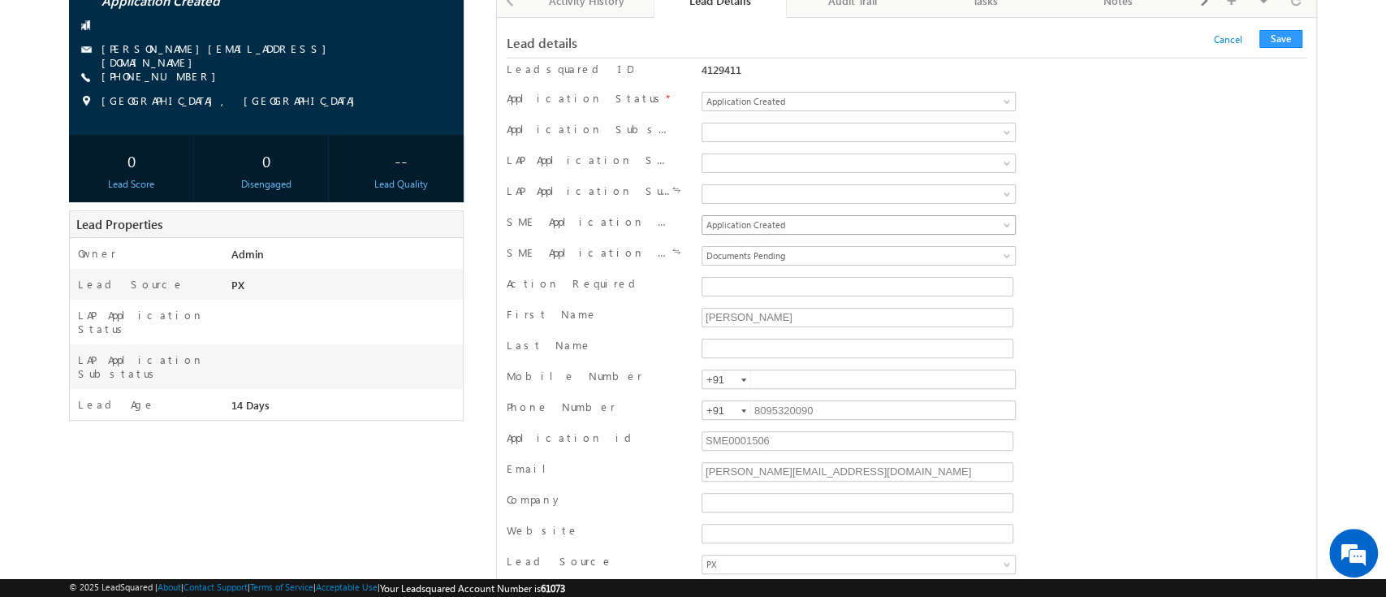
click at [984, 224] on link "Application Created" at bounding box center [859, 224] width 314 height 19
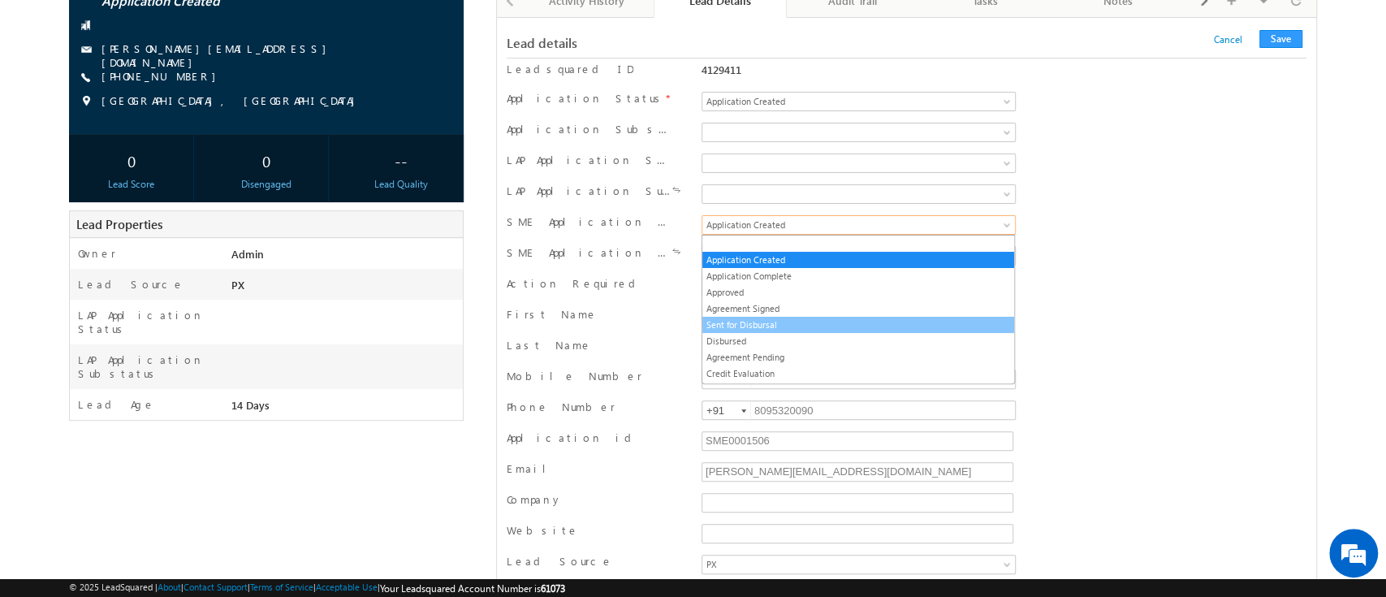
click at [877, 318] on link "Sent for Disbursal" at bounding box center [859, 325] width 312 height 15
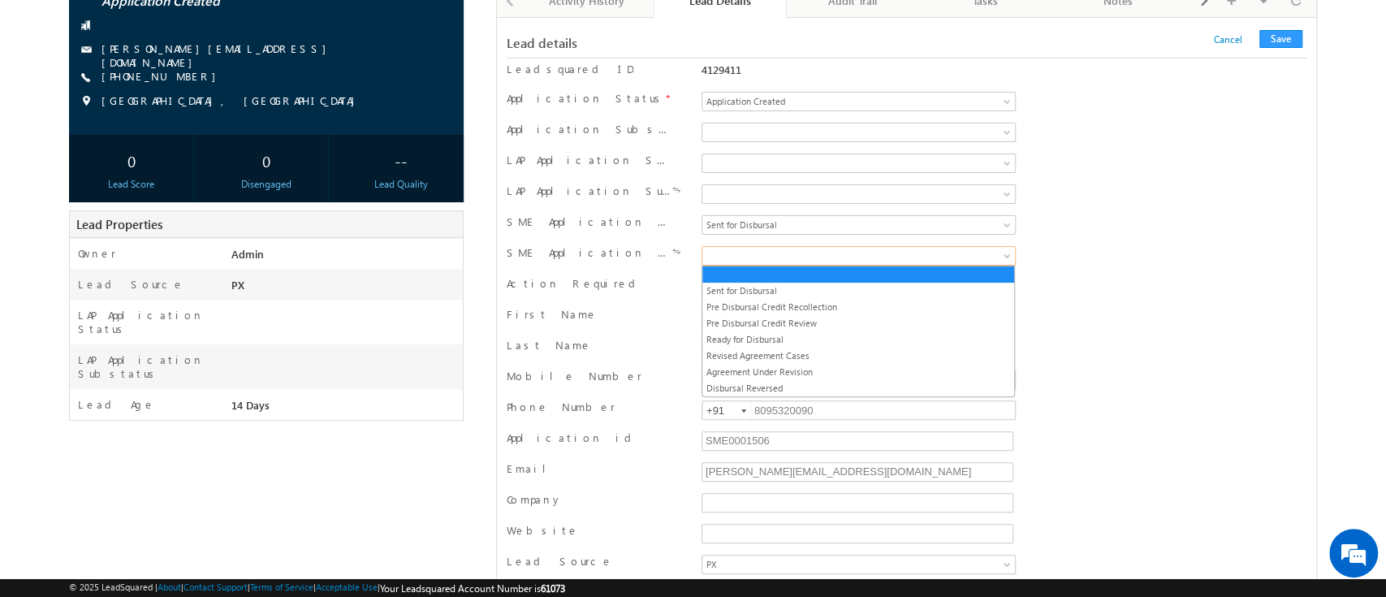
click at [984, 246] on link at bounding box center [859, 255] width 314 height 19
click at [890, 325] on link "Pre Disbursal Credit Review" at bounding box center [859, 323] width 312 height 15
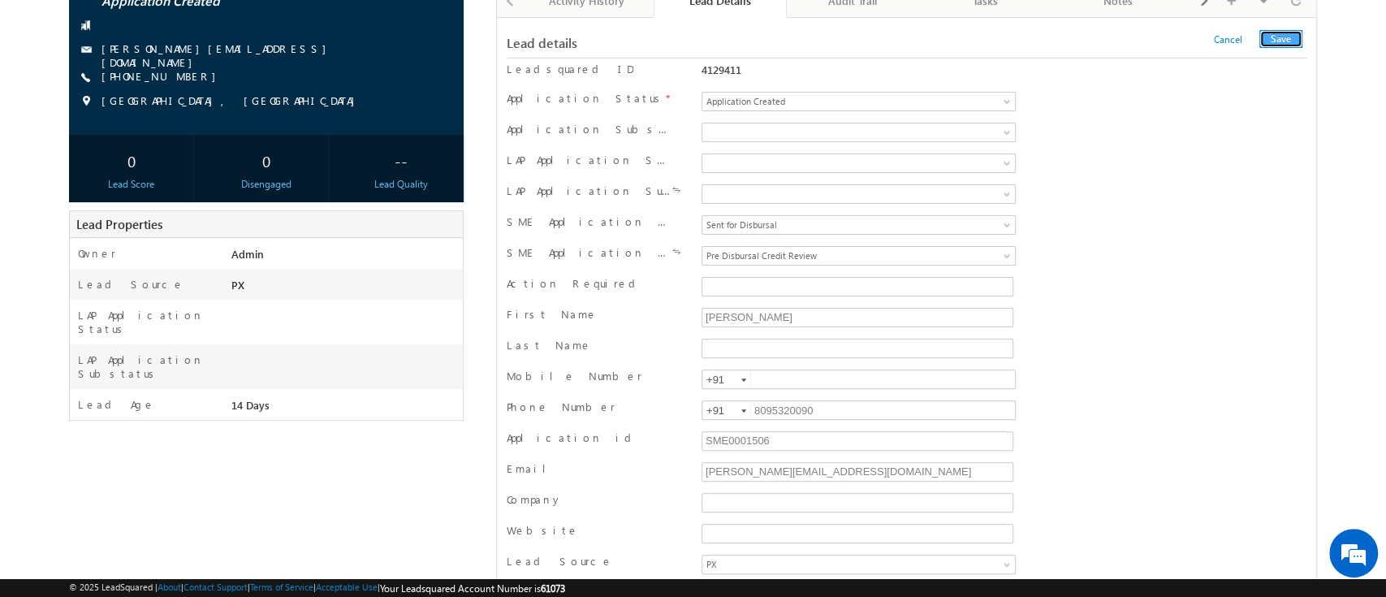
click at [1269, 42] on button "Save" at bounding box center [1281, 39] width 43 height 18
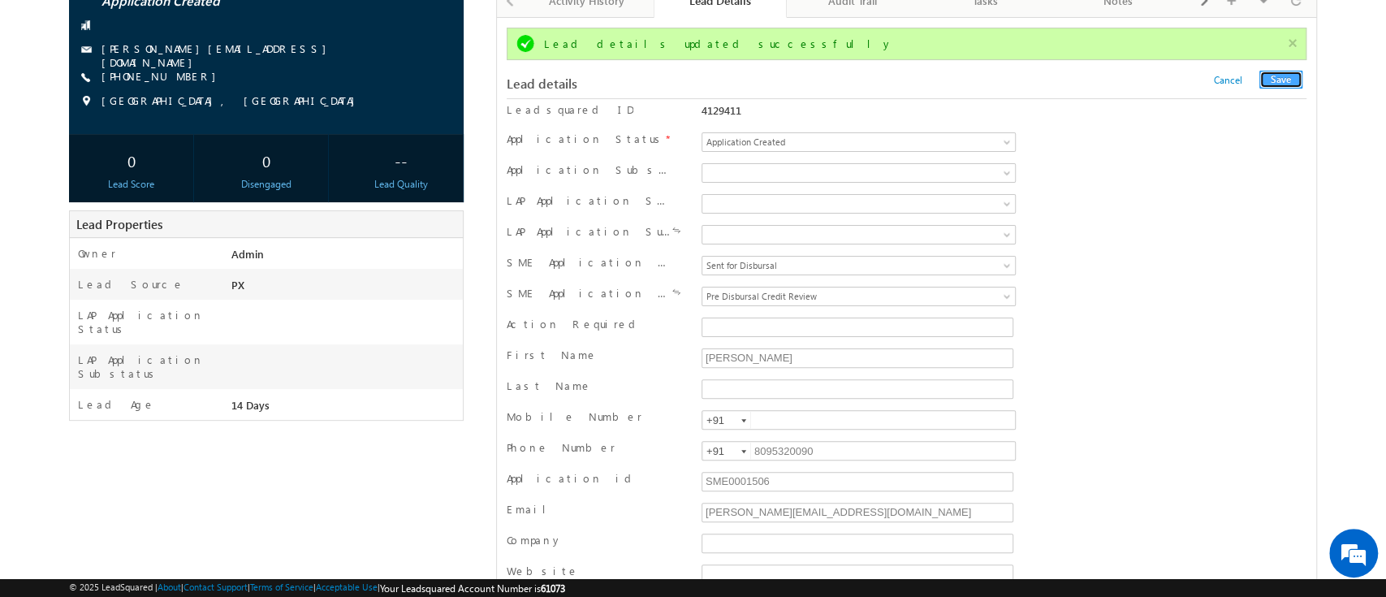
scroll to position [0, 0]
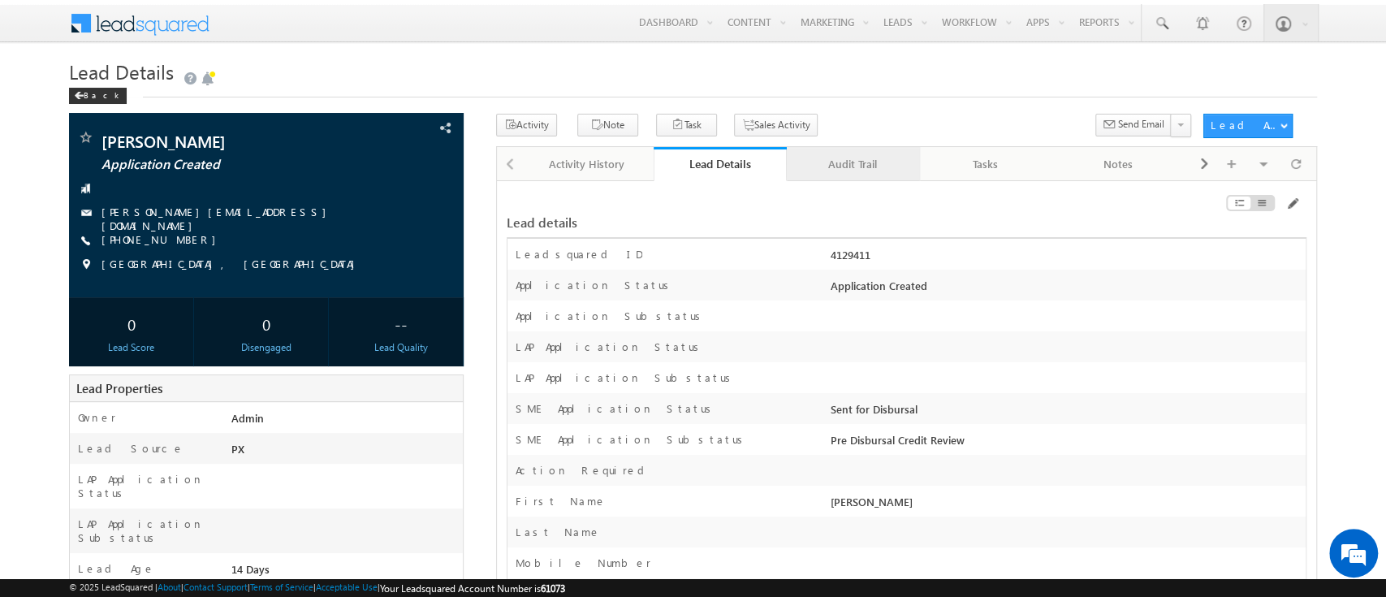
click at [848, 159] on div "Audit Trail" at bounding box center [853, 163] width 106 height 19
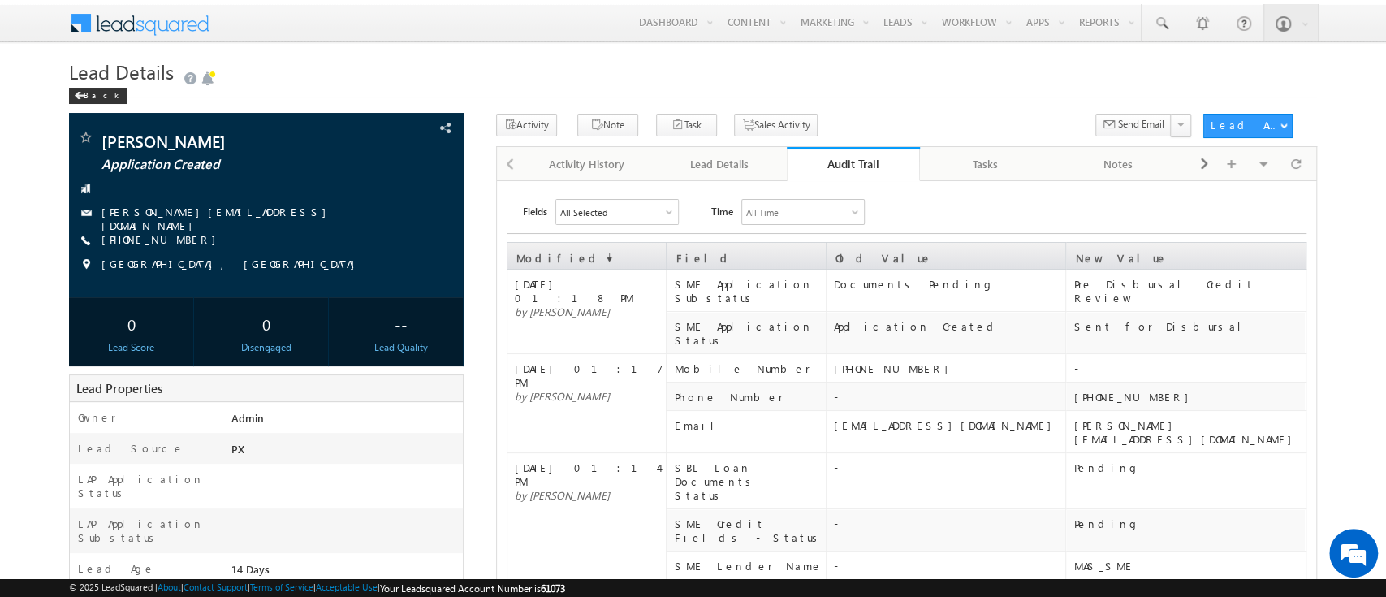
click at [848, 159] on div "Audit Trail" at bounding box center [853, 163] width 109 height 15
click at [847, 165] on div "Audit Trail" at bounding box center [853, 163] width 109 height 15
click at [850, 170] on div "Audit Trail" at bounding box center [853, 163] width 109 height 15
click at [864, 159] on div "Audit Trail" at bounding box center [853, 163] width 109 height 15
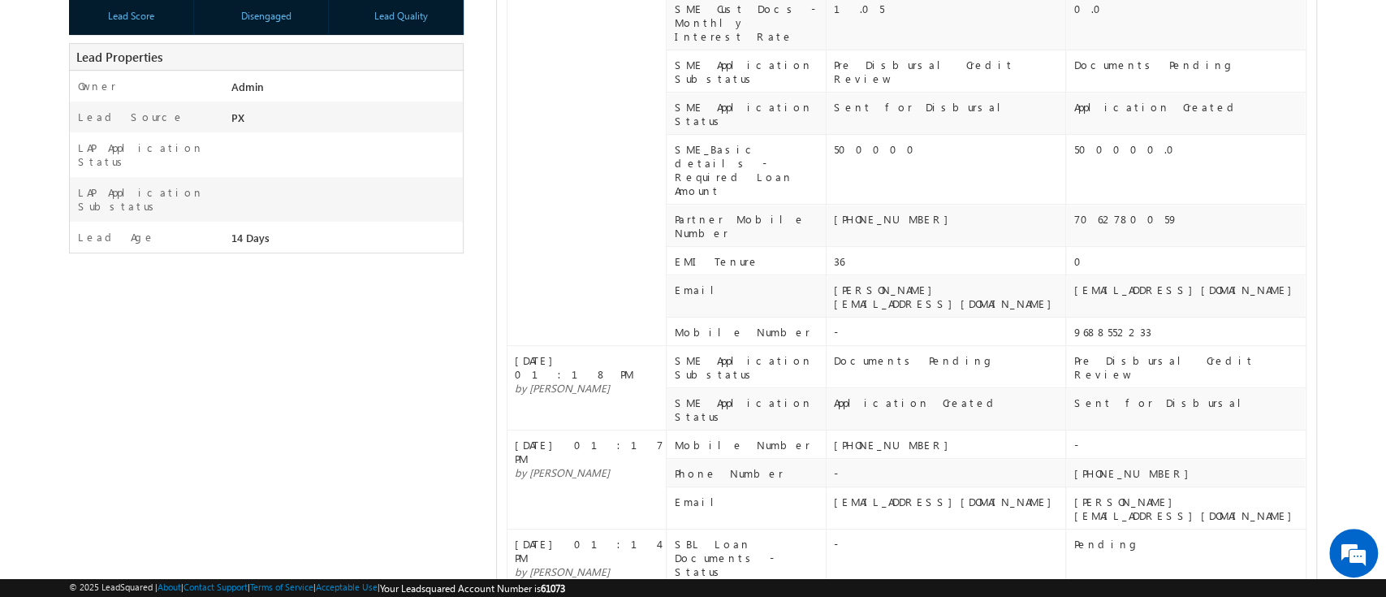
scroll to position [331, 0]
click at [1046, 325] on div "-" at bounding box center [949, 332] width 231 height 14
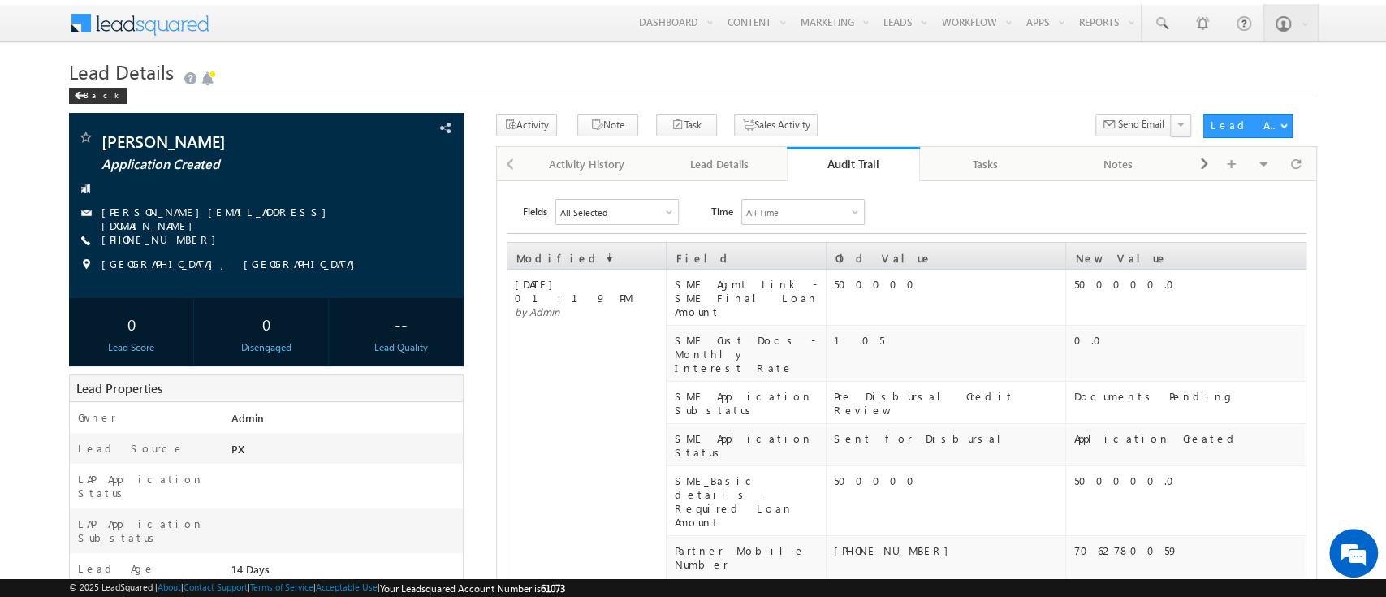
click at [863, 170] on div "Audit Trail" at bounding box center [853, 163] width 109 height 15
click at [858, 162] on div "Audit Trail" at bounding box center [853, 163] width 109 height 15
